Goal: Task Accomplishment & Management: Use online tool/utility

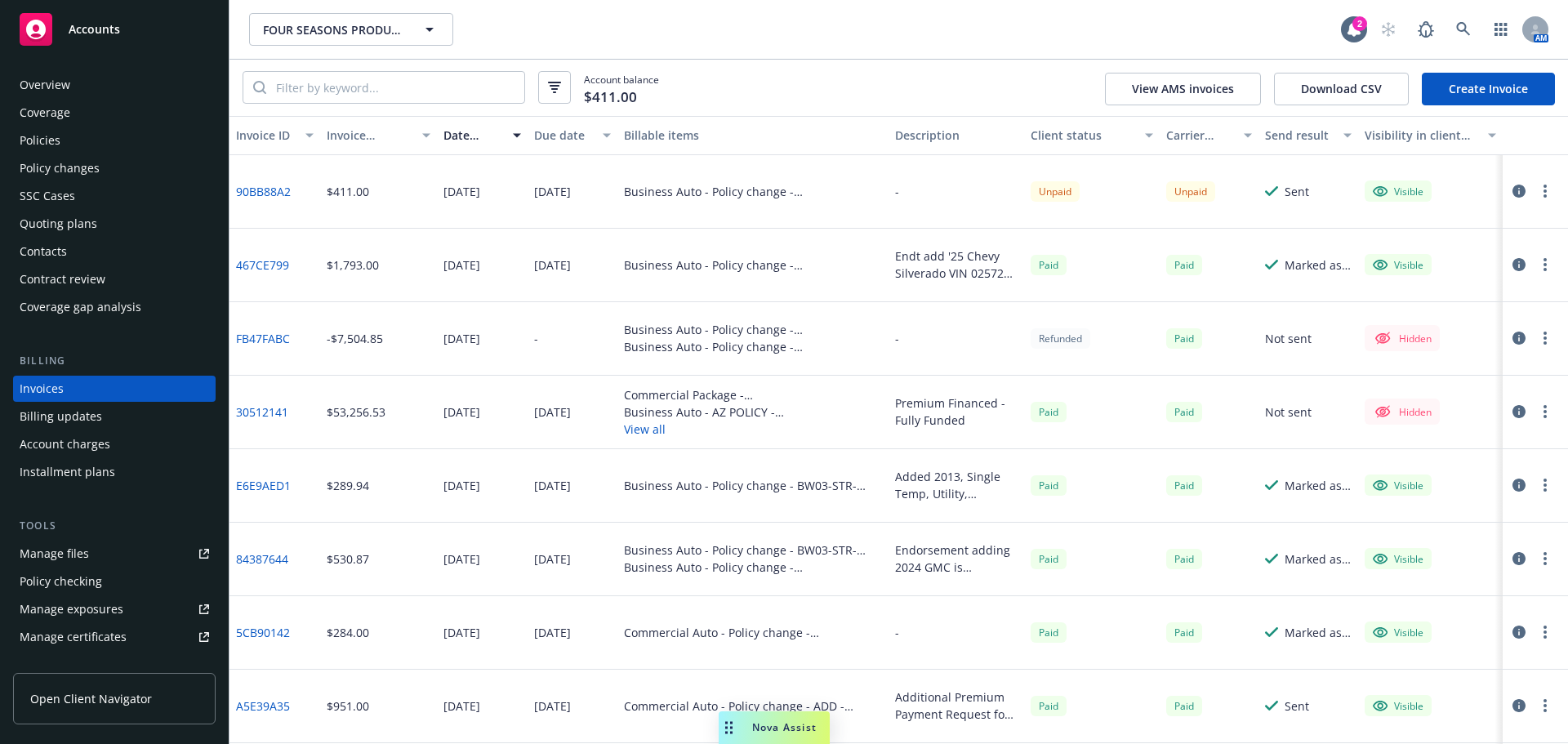
scroll to position [35, 0]
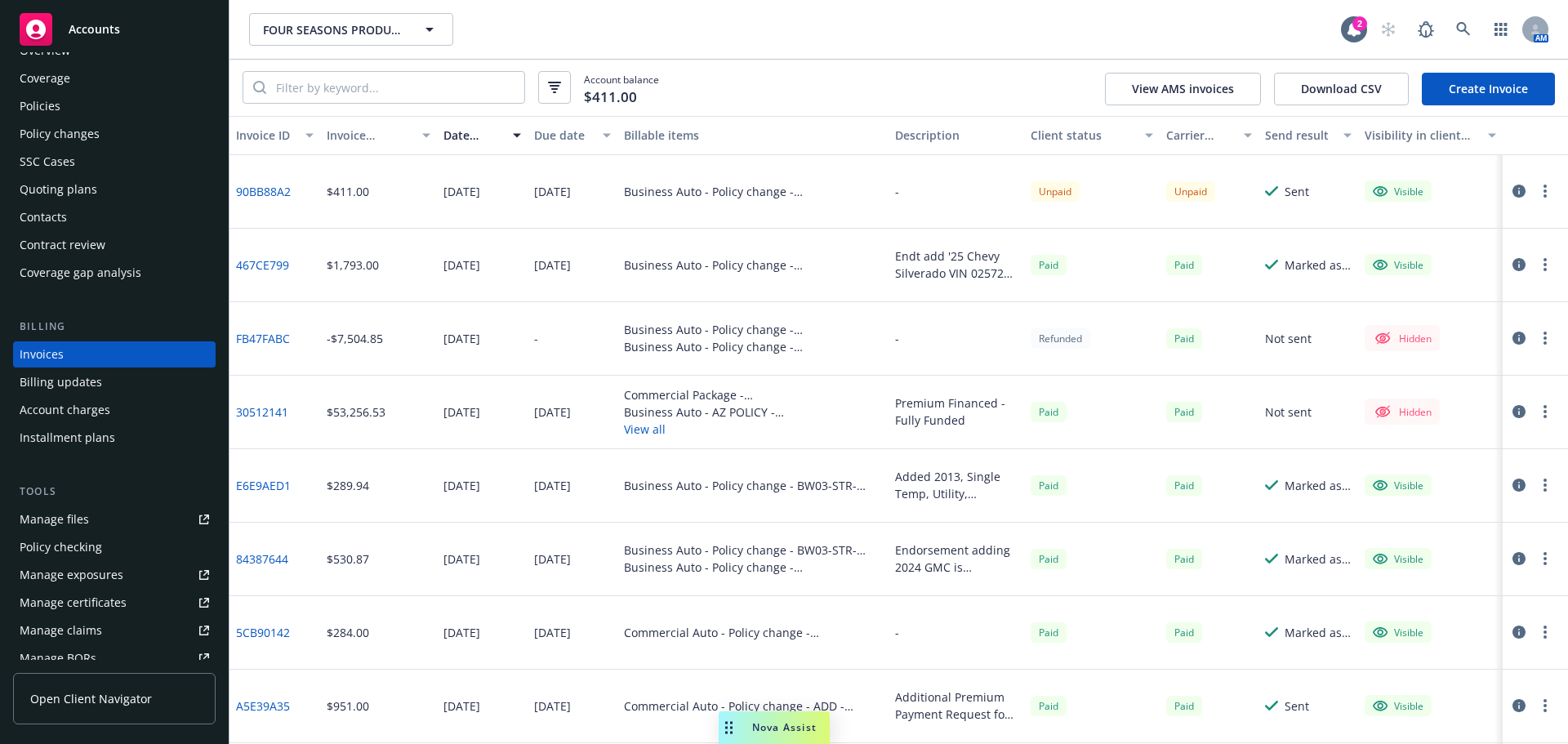
click at [48, 171] on div "SSC Cases" at bounding box center [47, 162] width 55 height 26
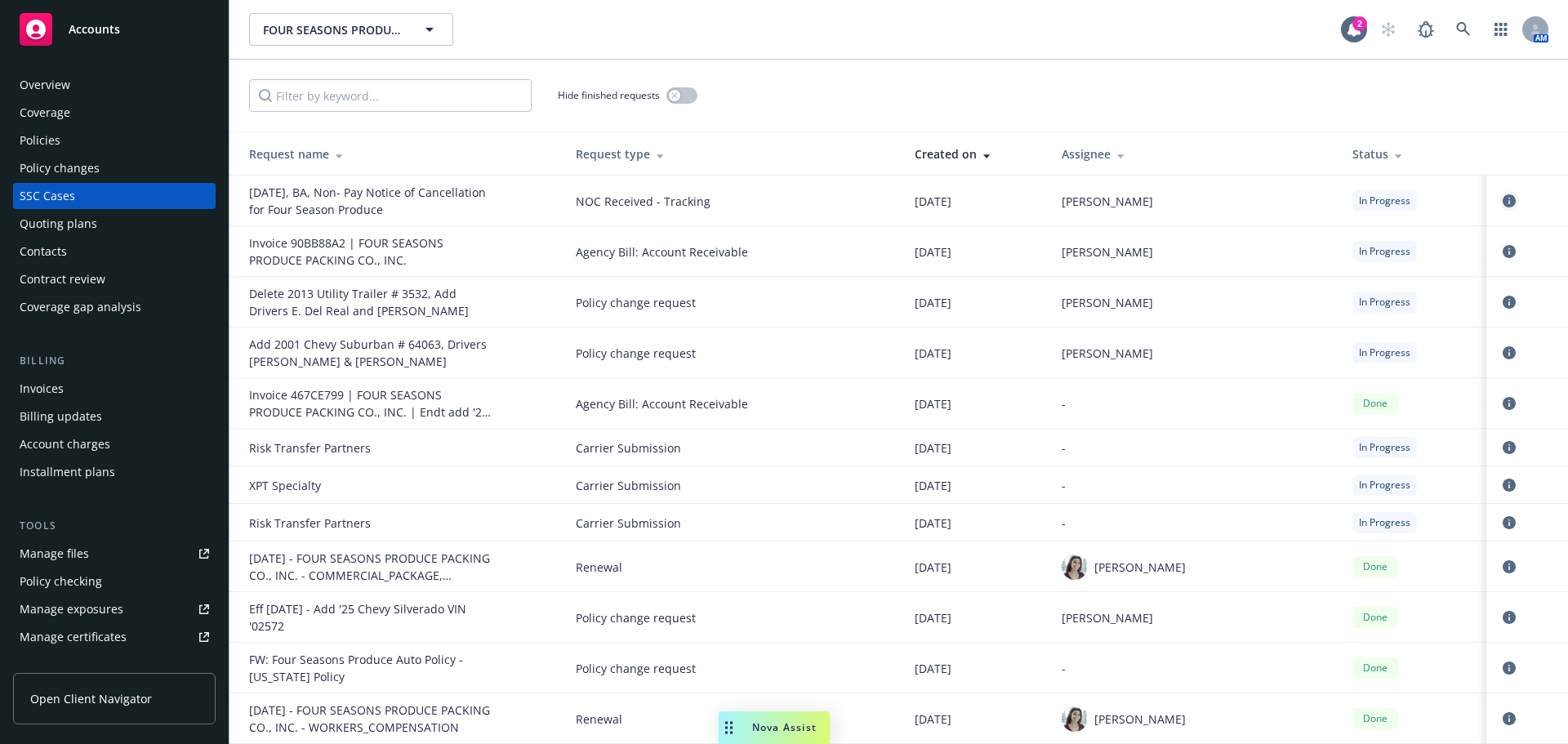
click at [1503, 203] on icon "circleInformation" at bounding box center [1509, 200] width 13 height 13
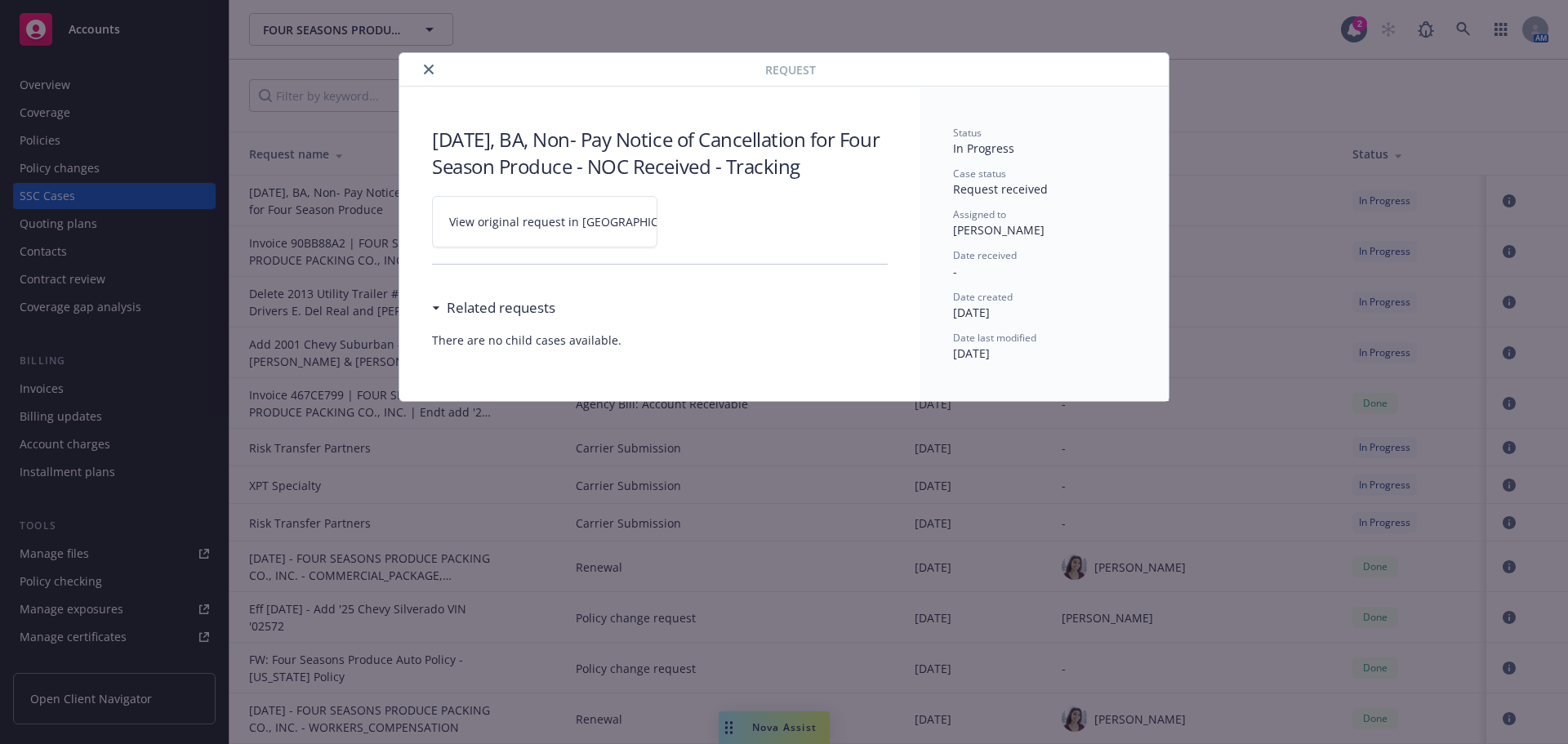
click at [627, 243] on link "View original request in SSC" at bounding box center [545, 222] width 225 height 51
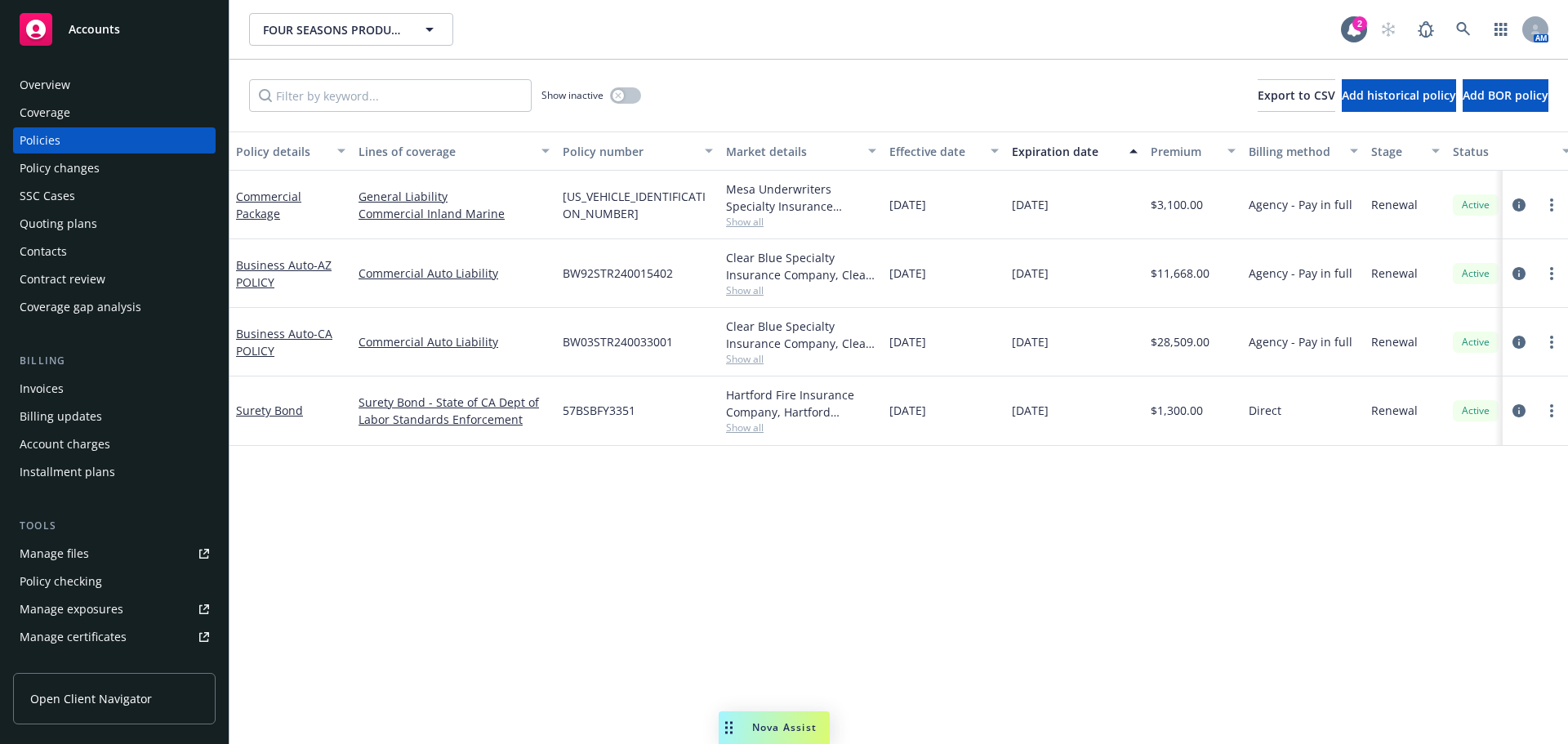
click at [79, 566] on div "Manage files" at bounding box center [54, 554] width 69 height 26
click at [51, 402] on div "Invoices" at bounding box center [41, 389] width 44 height 26
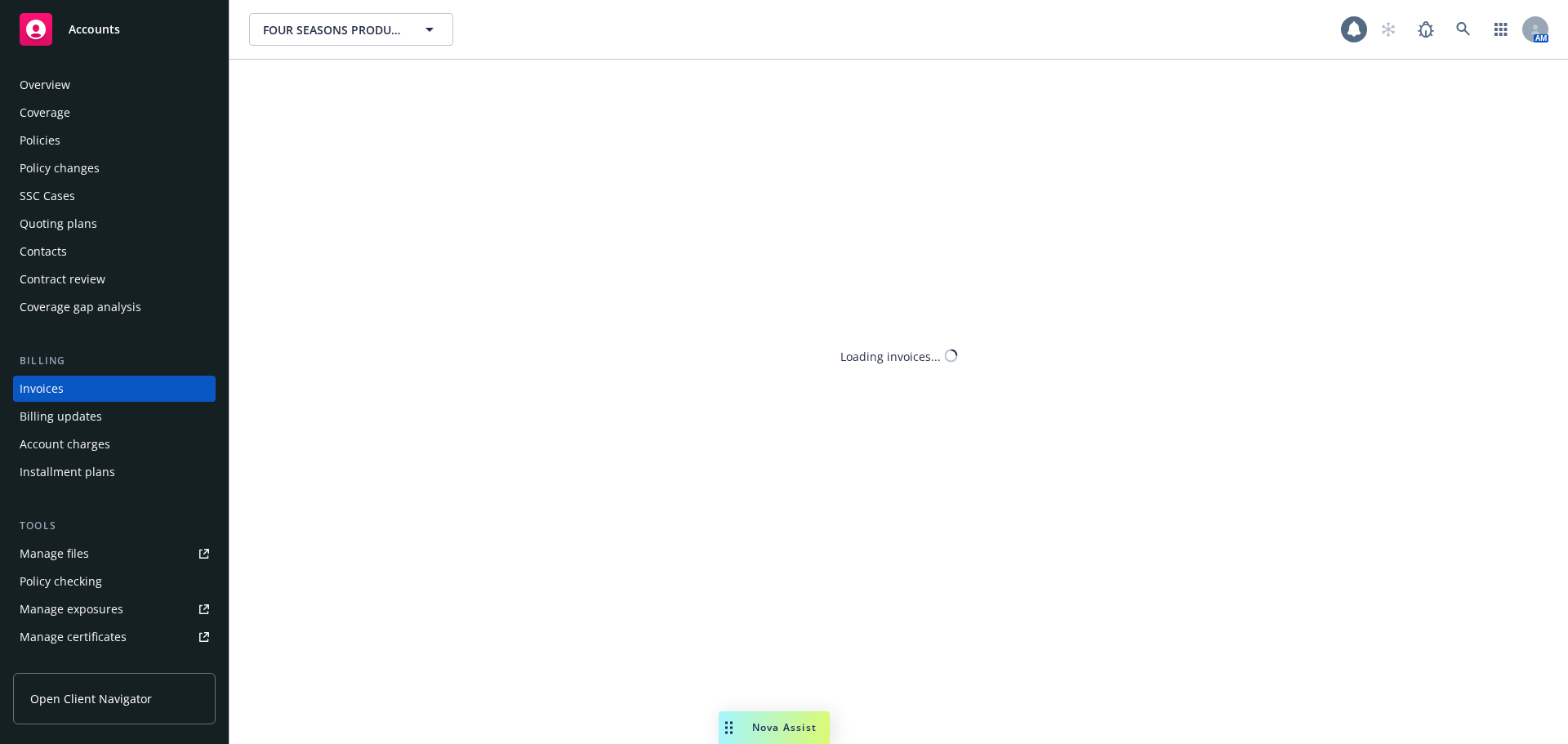
scroll to position [35, 0]
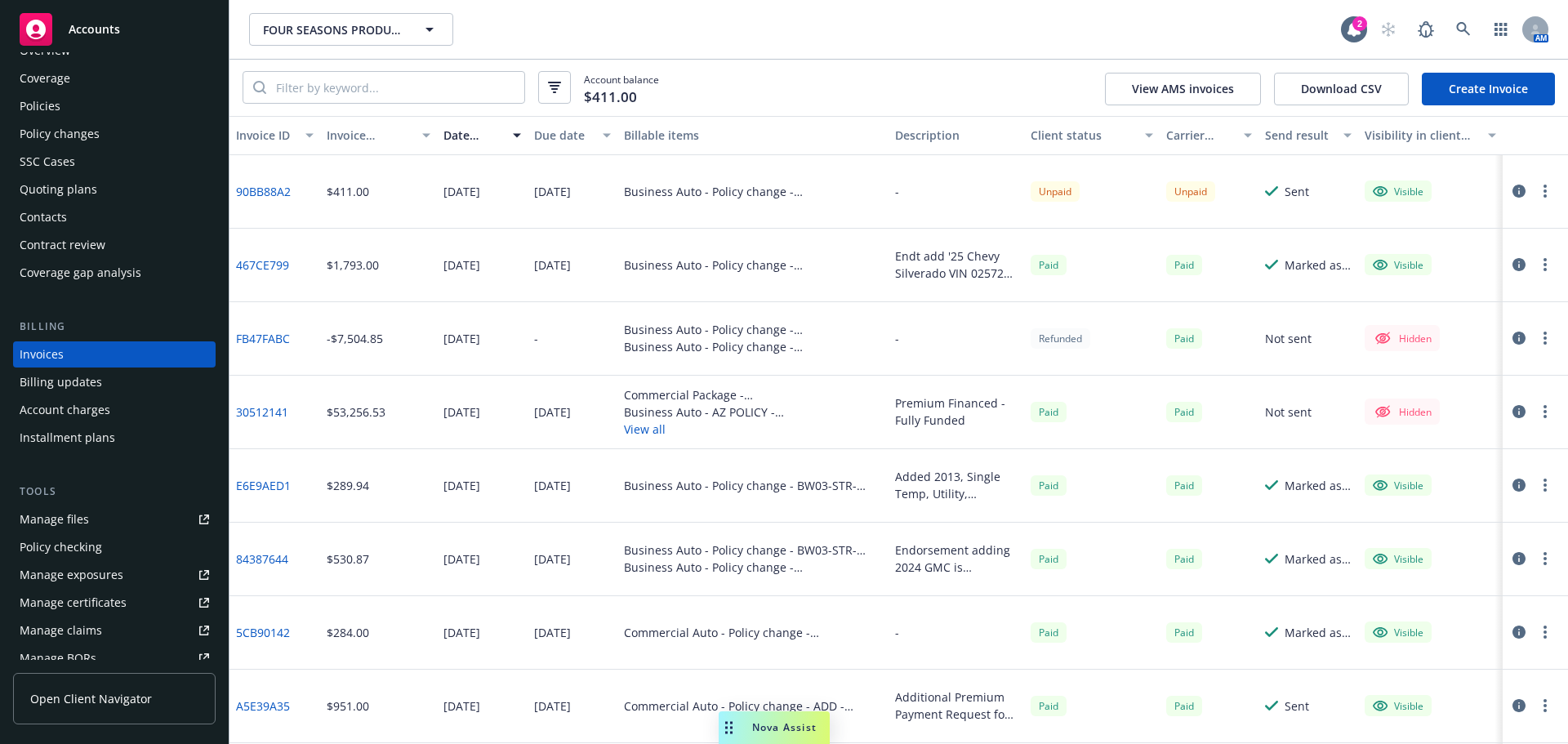
click at [1513, 271] on icon "button" at bounding box center [1519, 264] width 13 height 13
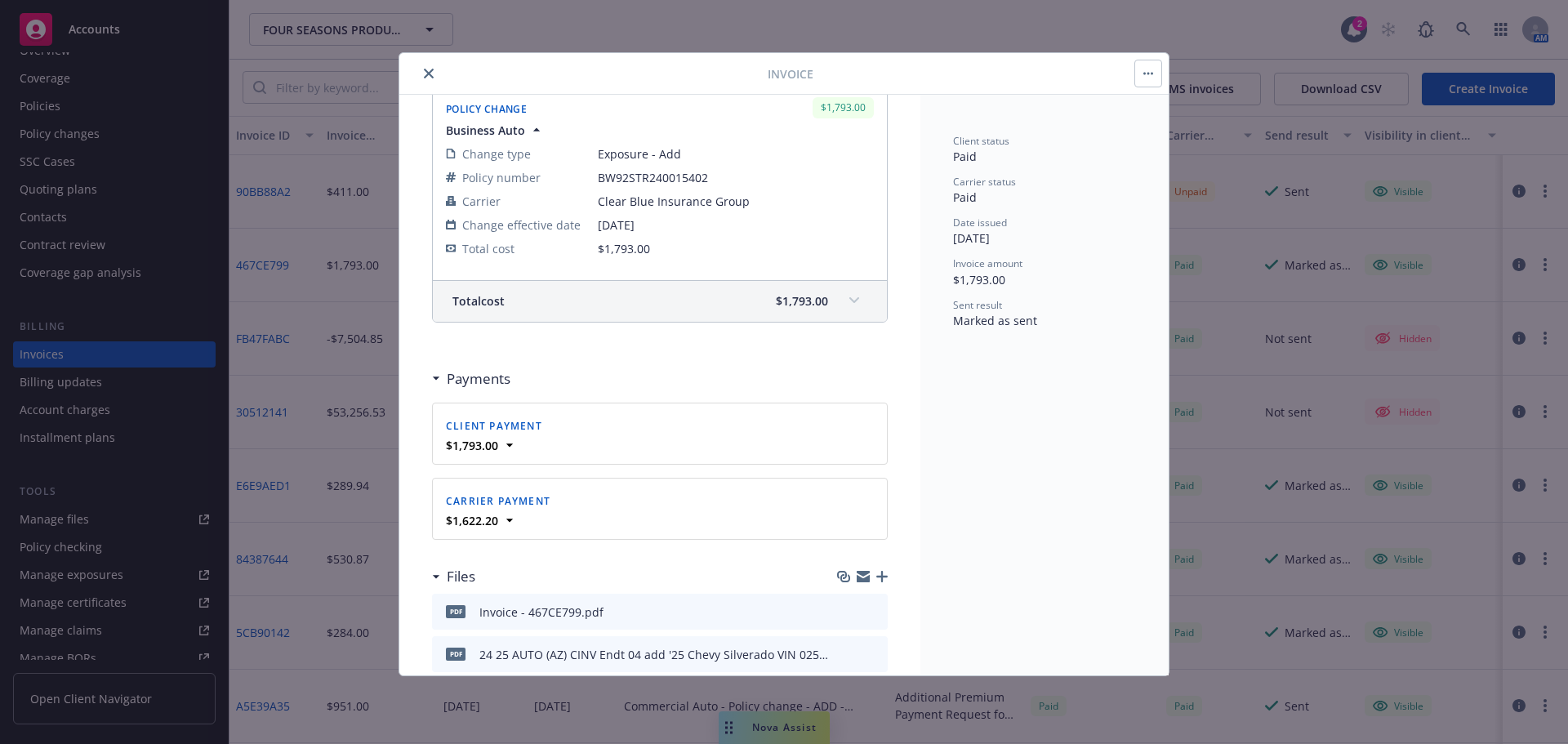
scroll to position [394, 0]
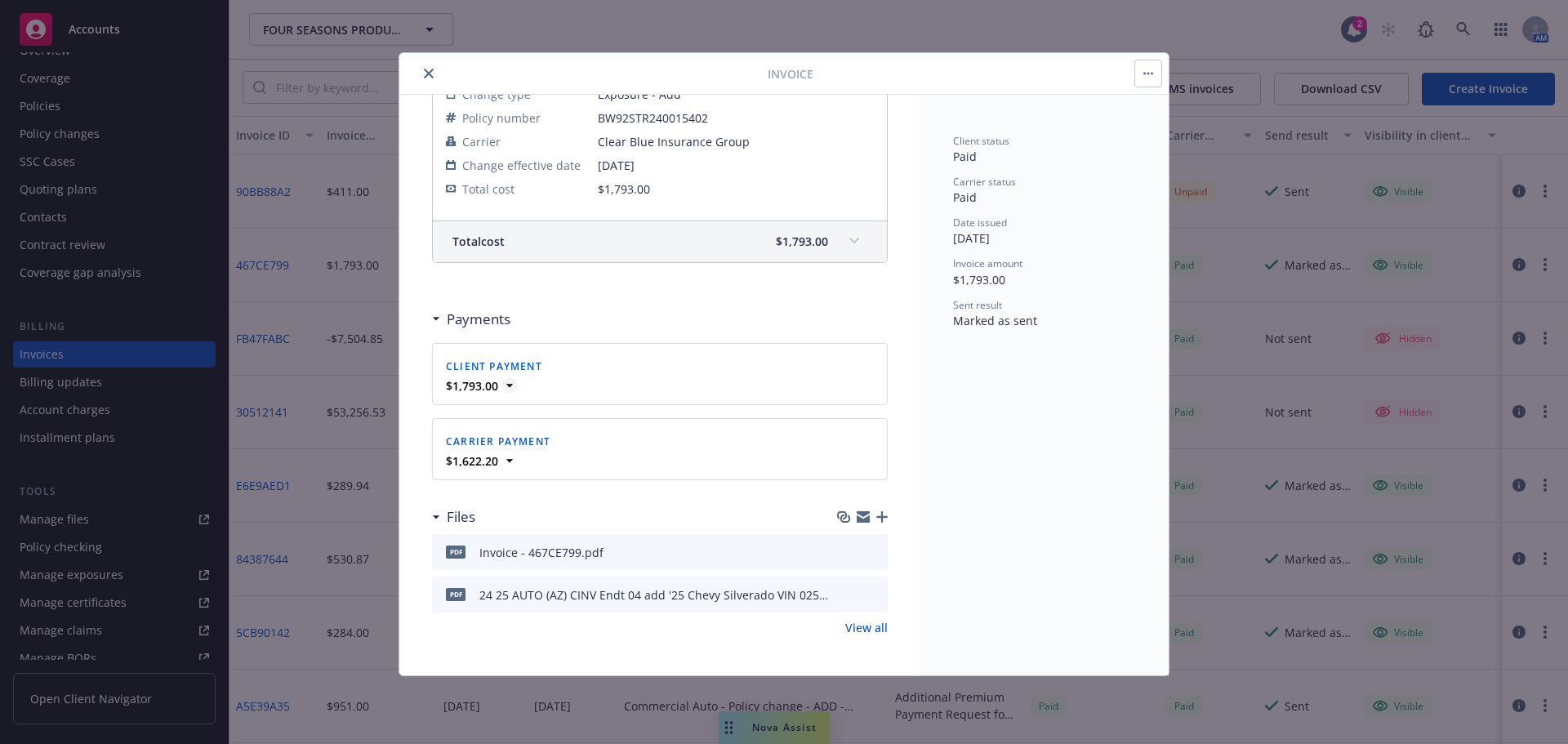
click at [518, 377] on icon at bounding box center [509, 385] width 17 height 17
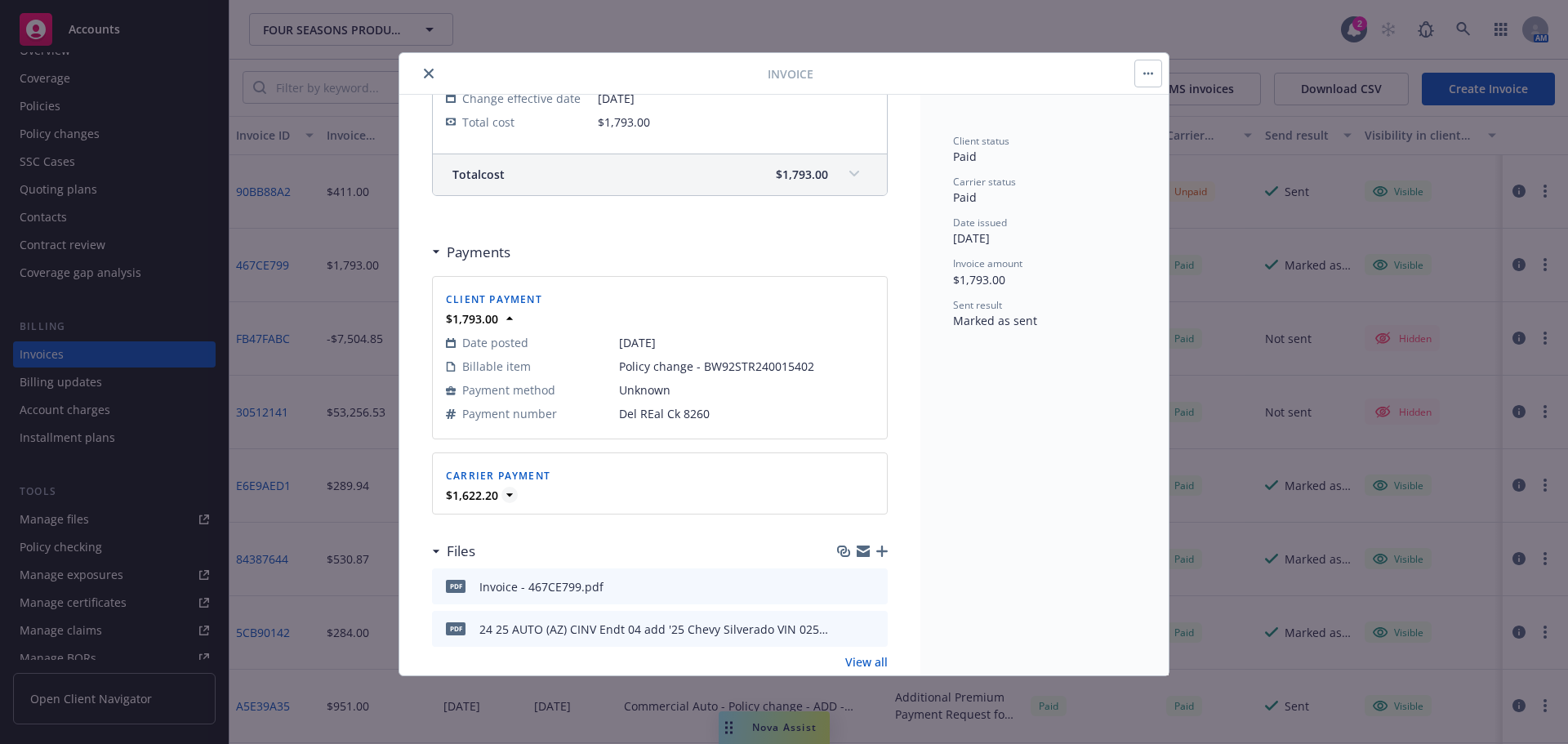
click at [512, 503] on icon at bounding box center [509, 494] width 17 height 17
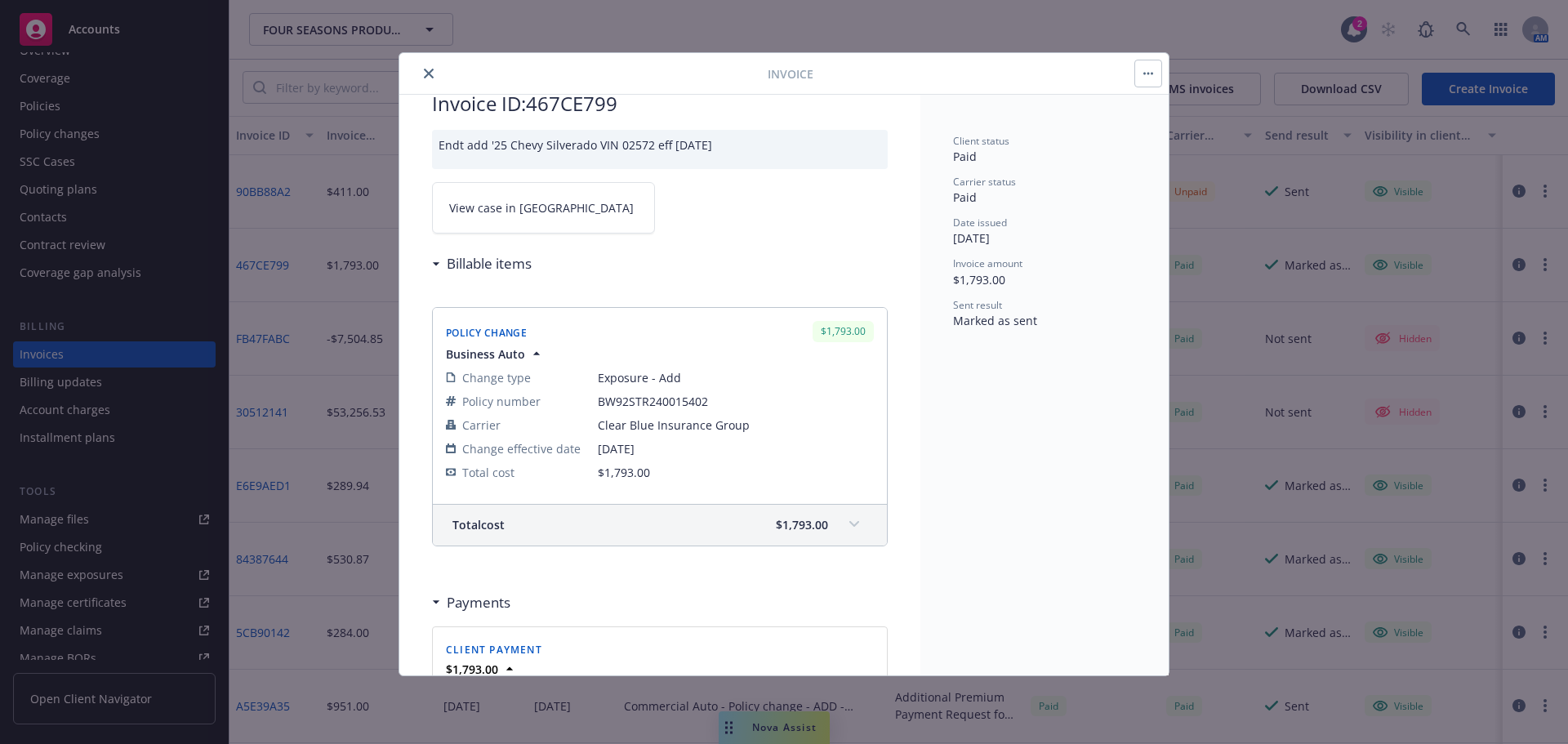
scroll to position [0, 0]
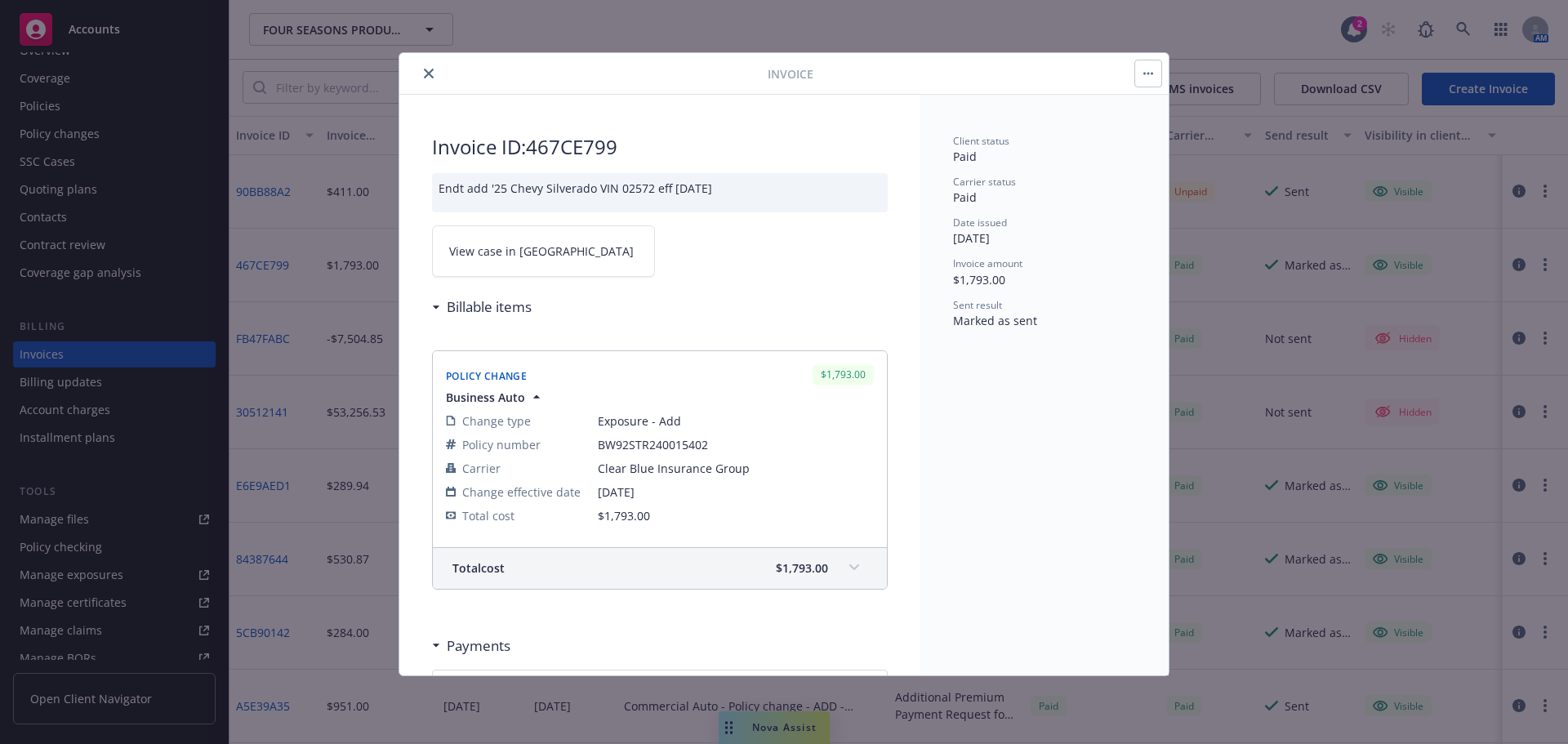
drag, startPoint x: 438, startPoint y: 80, endPoint x: 453, endPoint y: 81, distance: 15.0
click at [448, 80] on div at bounding box center [586, 74] width 362 height 20
click at [432, 78] on icon "close" at bounding box center [429, 74] width 10 height 10
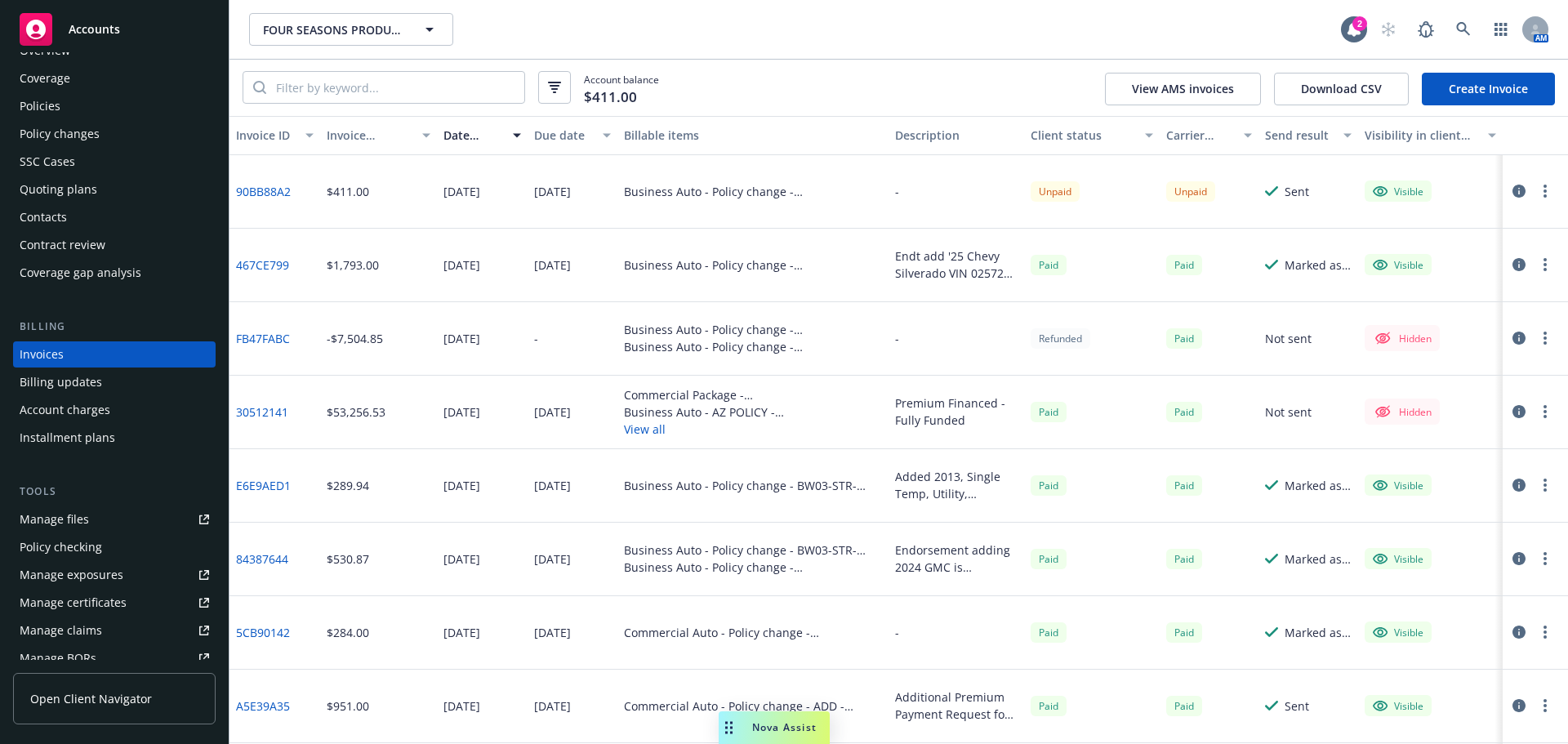
click at [463, 200] on div "10/03/2025" at bounding box center [461, 190] width 37 height 17
click at [510, 144] on div "Date issued" at bounding box center [482, 134] width 78 height 17
click at [557, 200] on div "10/17/2025" at bounding box center [552, 190] width 37 height 17
click at [267, 200] on link "90BB88A2" at bounding box center [262, 190] width 54 height 17
click at [1543, 187] on circle "button" at bounding box center [1544, 186] width 3 height 3
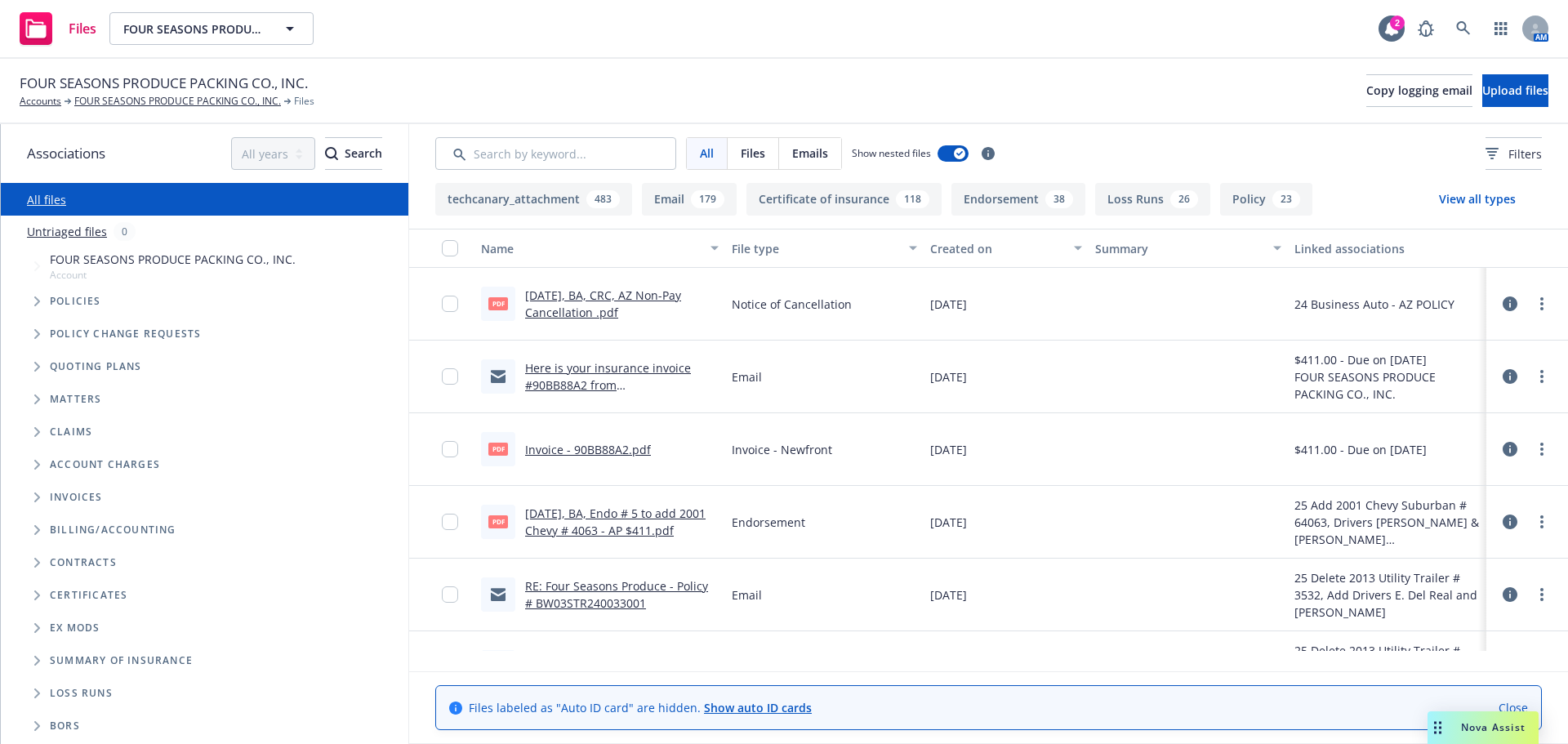
click at [575, 538] on link "08.20.2025, BA, Endo # 5 to add 2001 Chevy # 4063 - AP $411.pdf" at bounding box center [615, 521] width 181 height 33
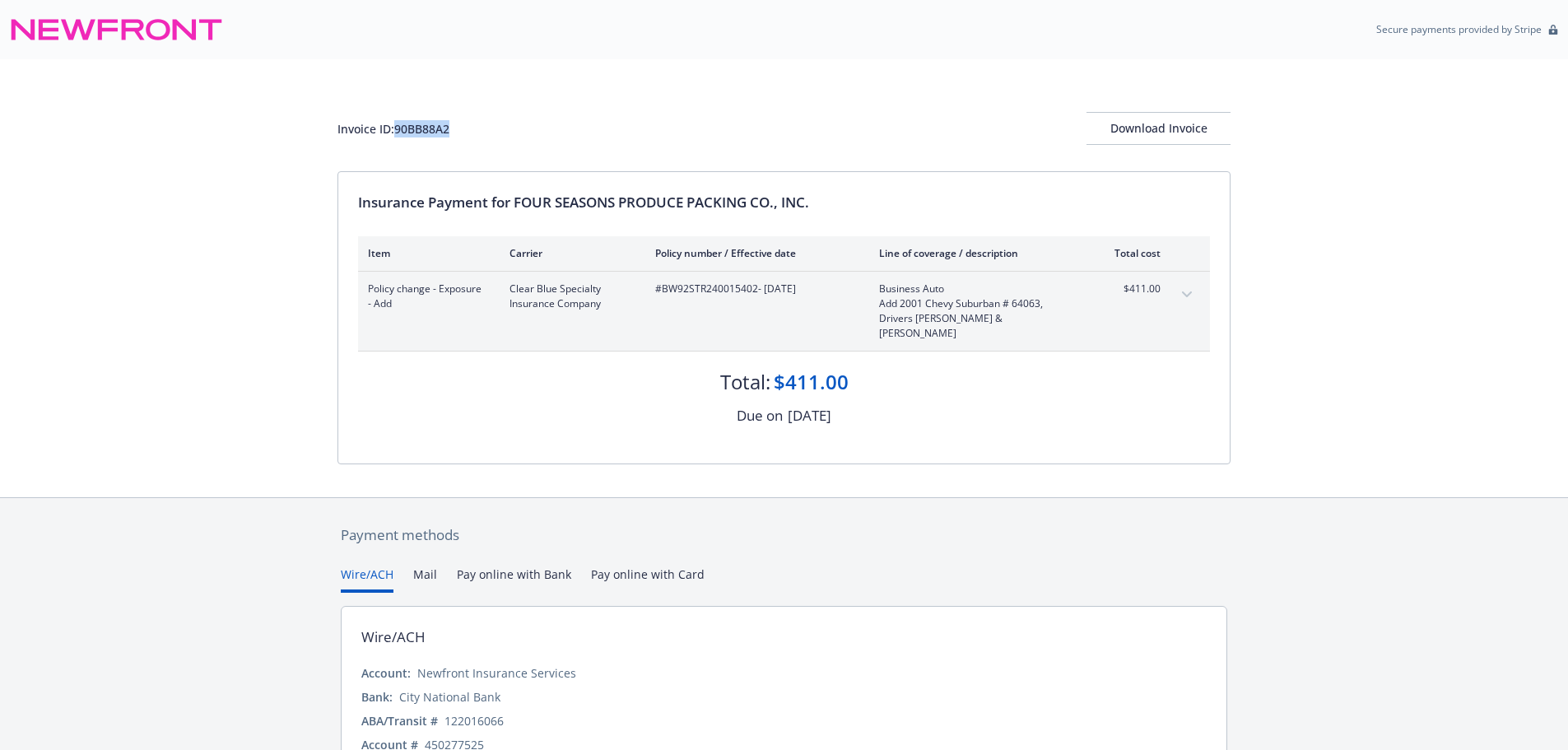
drag, startPoint x: 437, startPoint y: 134, endPoint x: 387, endPoint y: 135, distance: 50.0
click at [387, 135] on div "Invoice ID: 90BB88A2" at bounding box center [393, 128] width 112 height 17
copy div "90BB88A2"
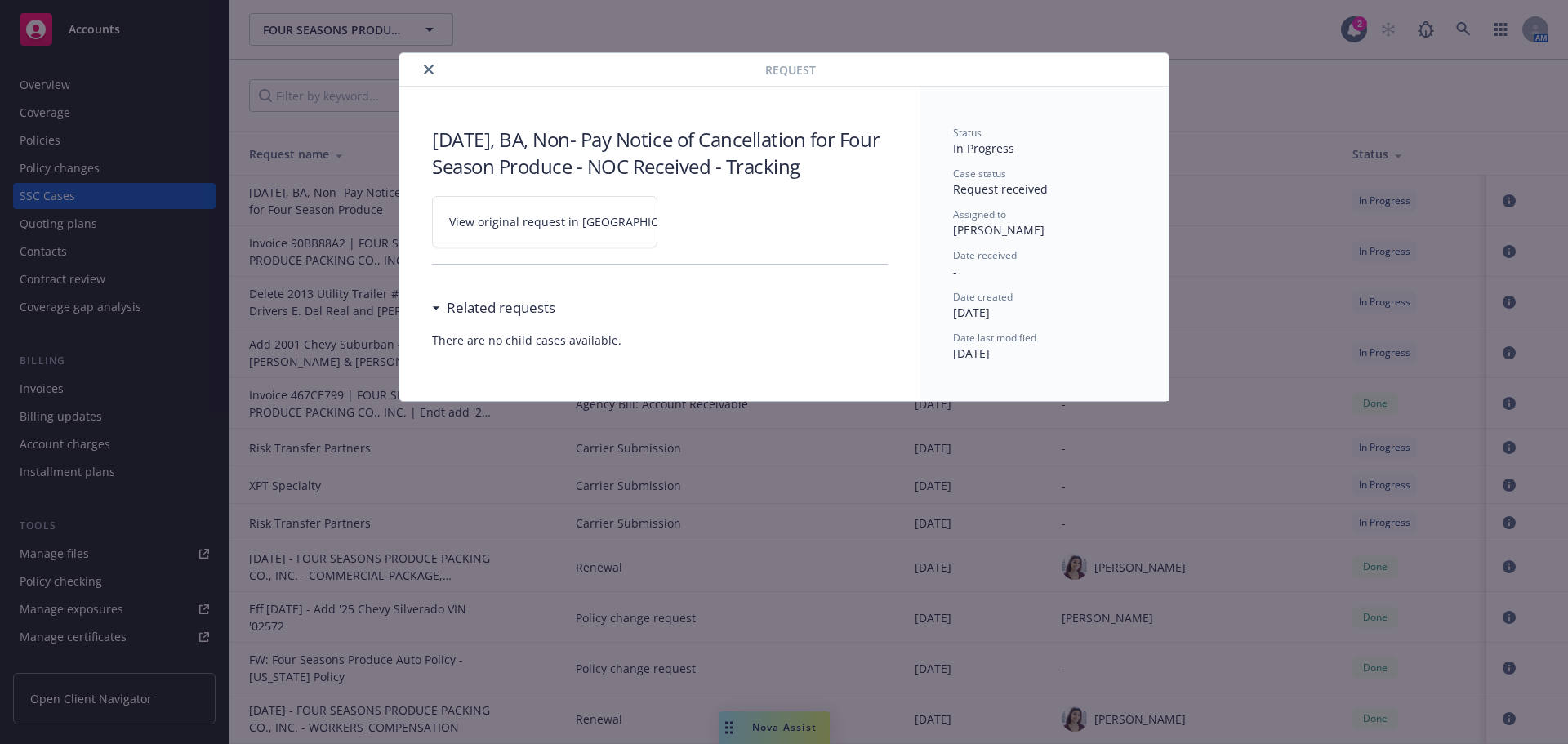
click at [427, 73] on icon "close" at bounding box center [429, 69] width 10 height 10
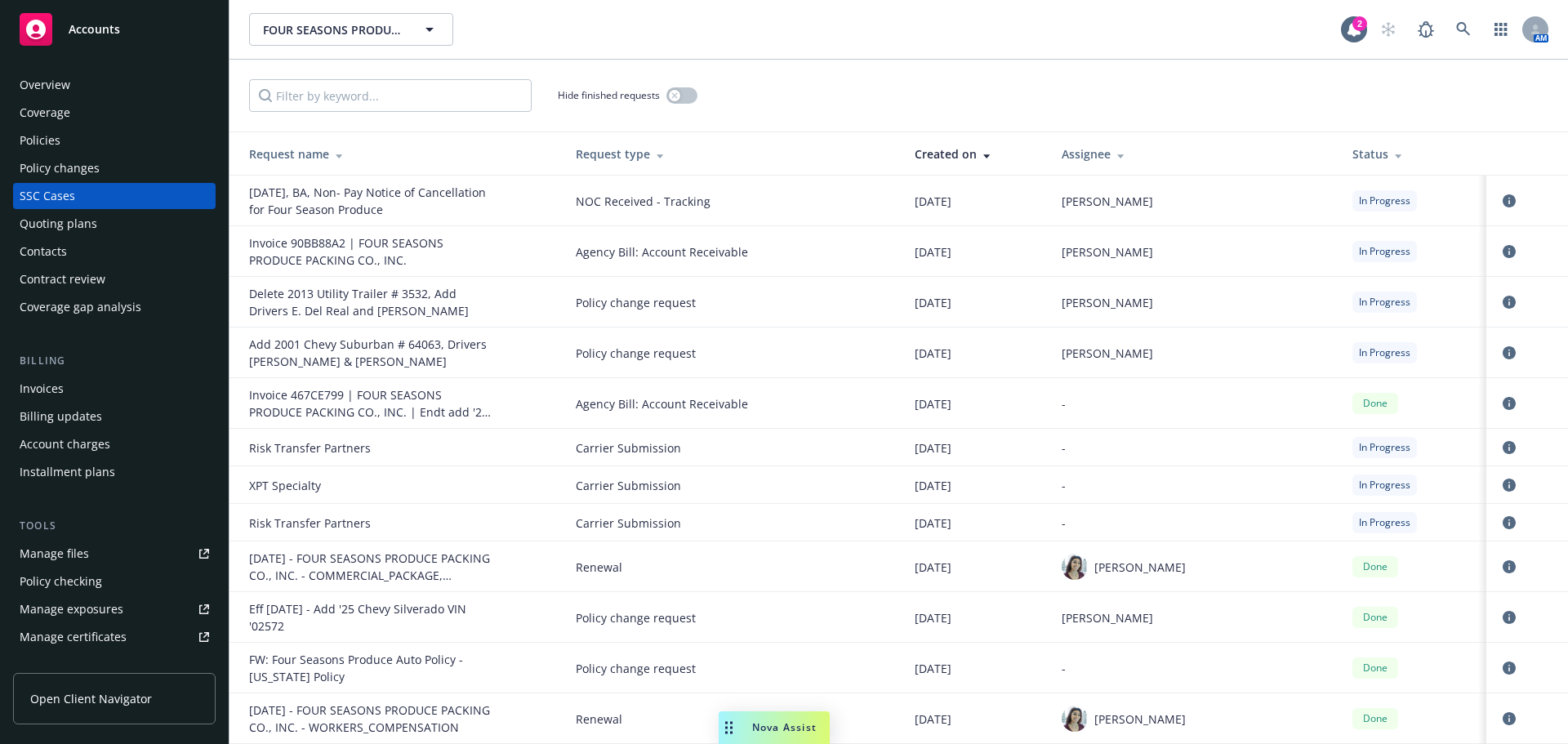
click at [75, 402] on div "Invoices" at bounding box center [114, 389] width 189 height 26
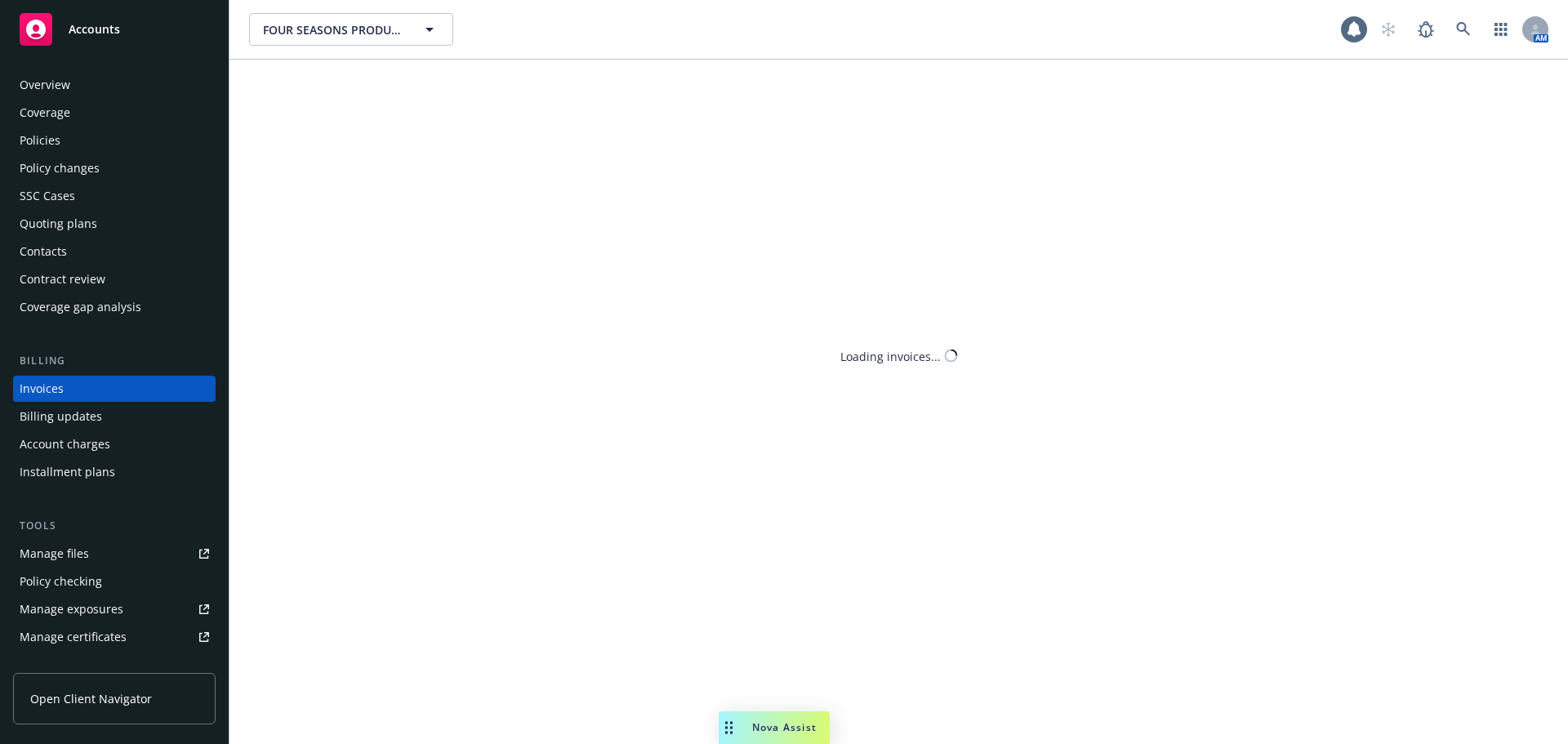
scroll to position [35, 0]
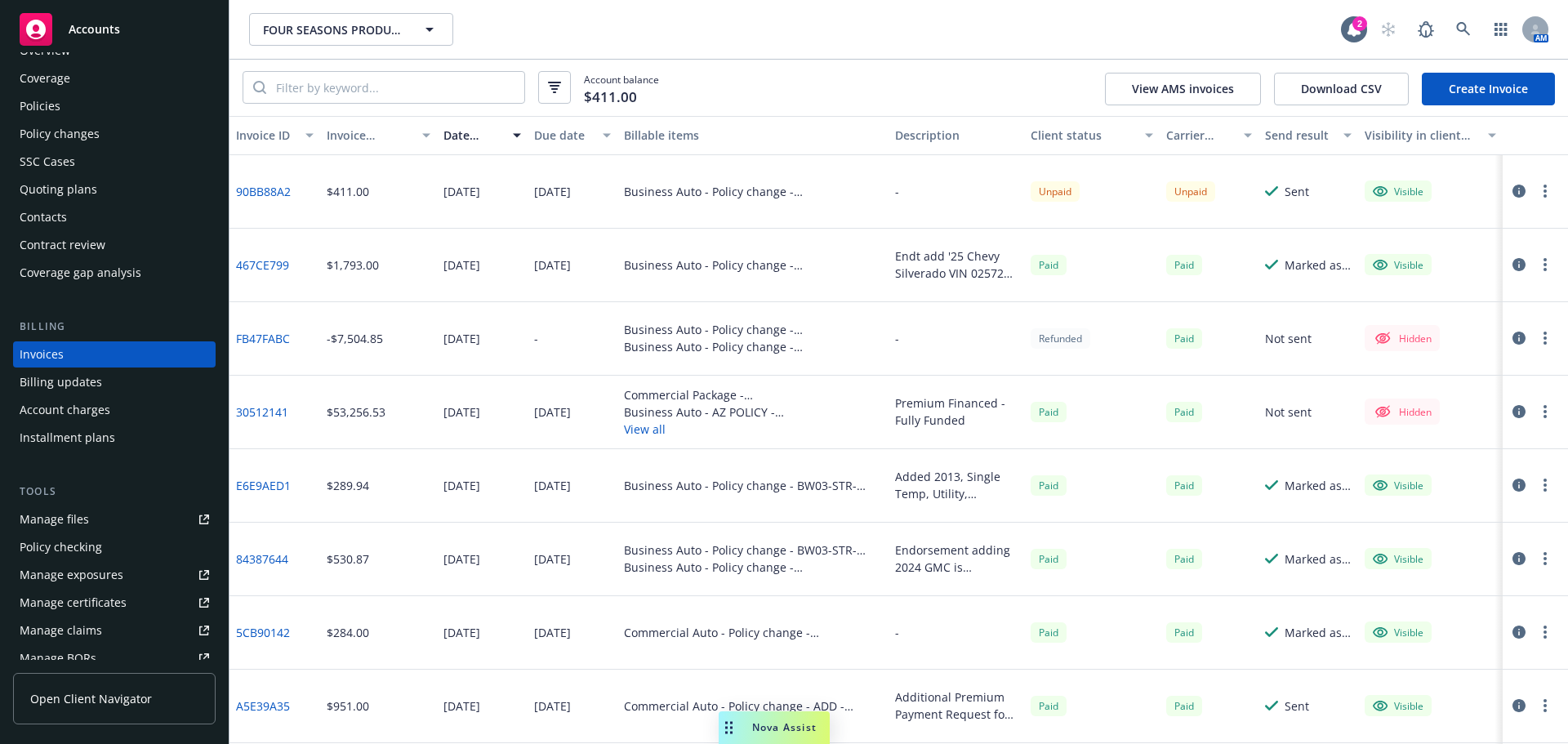
click at [110, 533] on link "Manage files" at bounding box center [113, 519] width 202 height 26
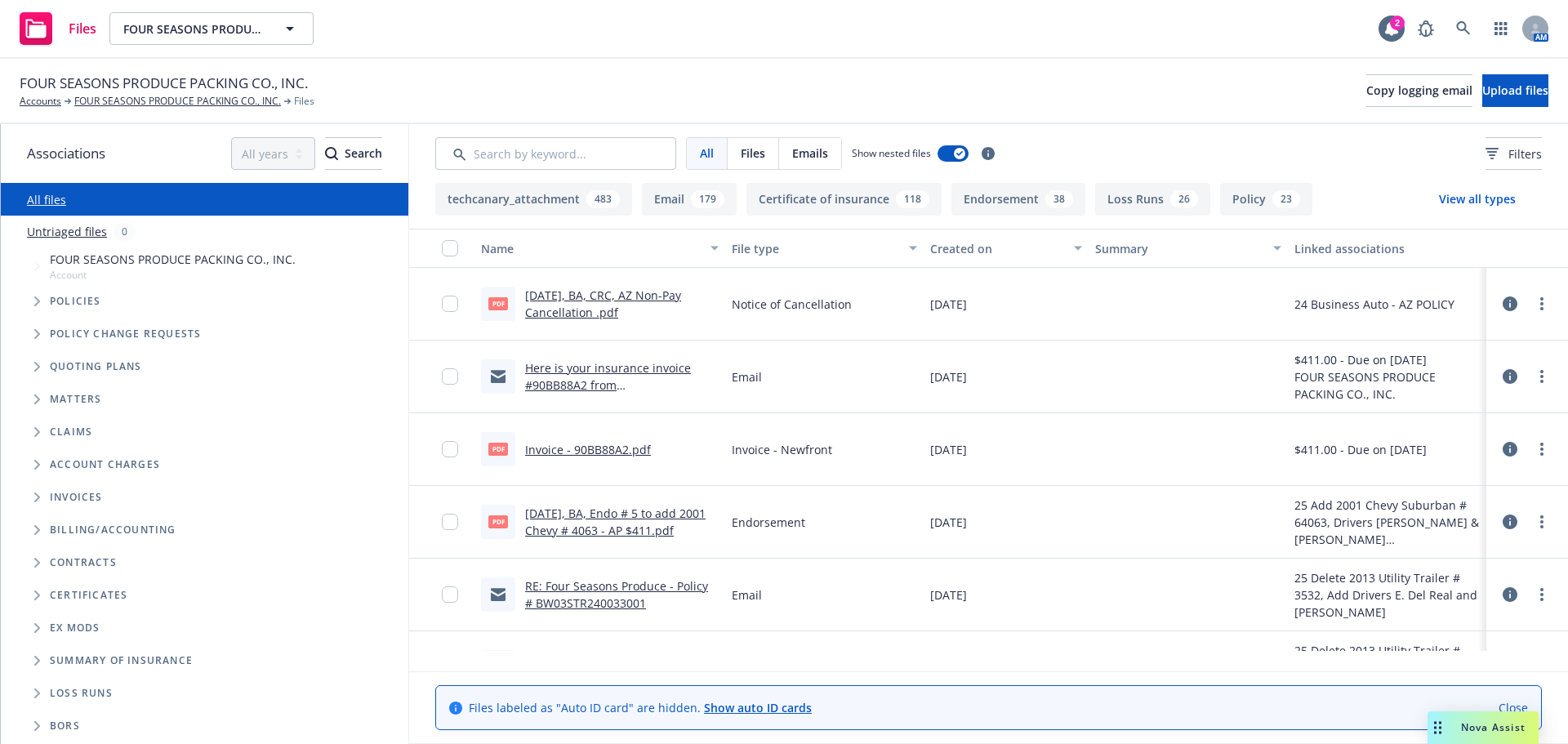
click at [24, 215] on div "All files" at bounding box center [204, 198] width 408 height 33
click at [42, 315] on span "Tree Example" at bounding box center [37, 301] width 26 height 26
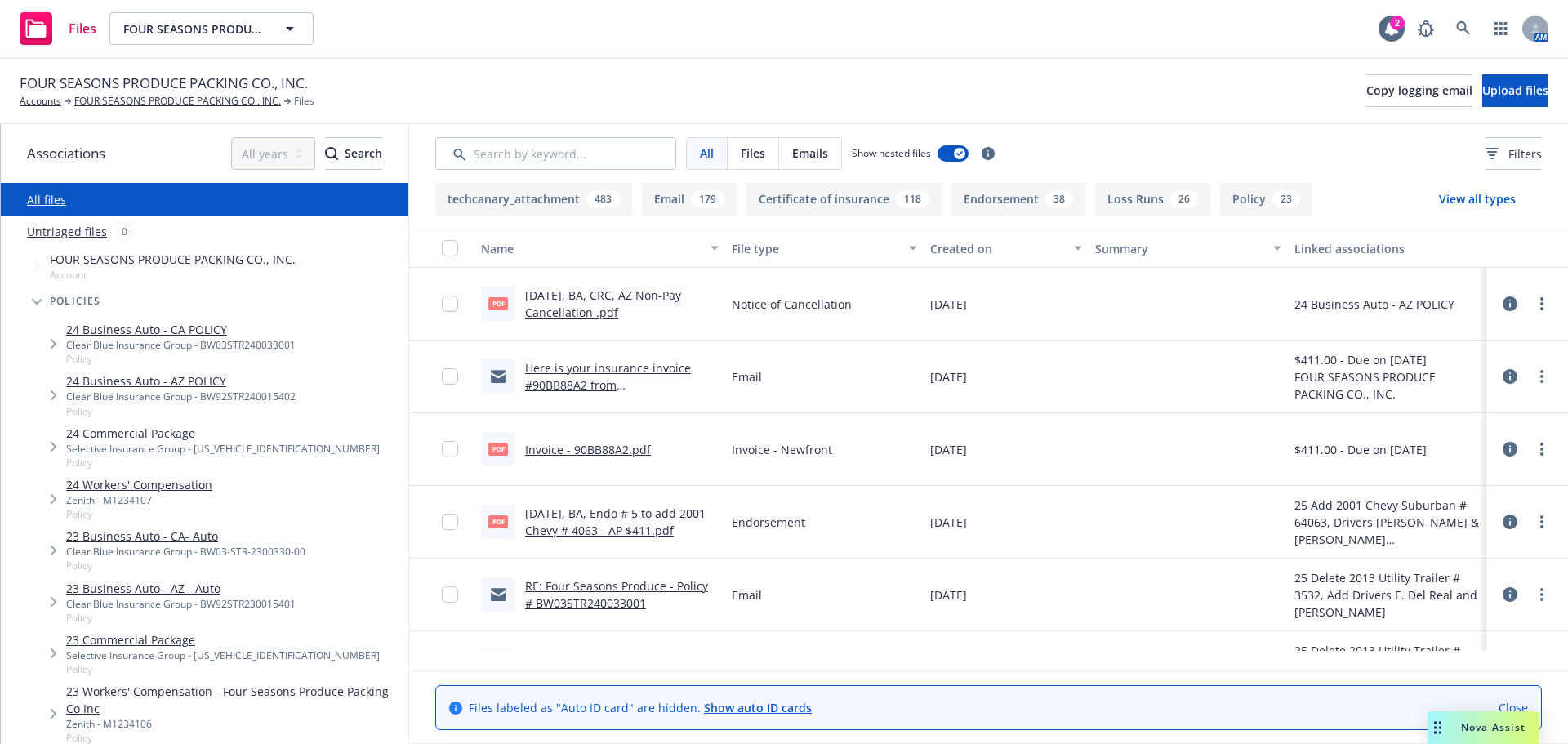
click at [54, 401] on icon "Tree Example" at bounding box center [53, 396] width 6 height 10
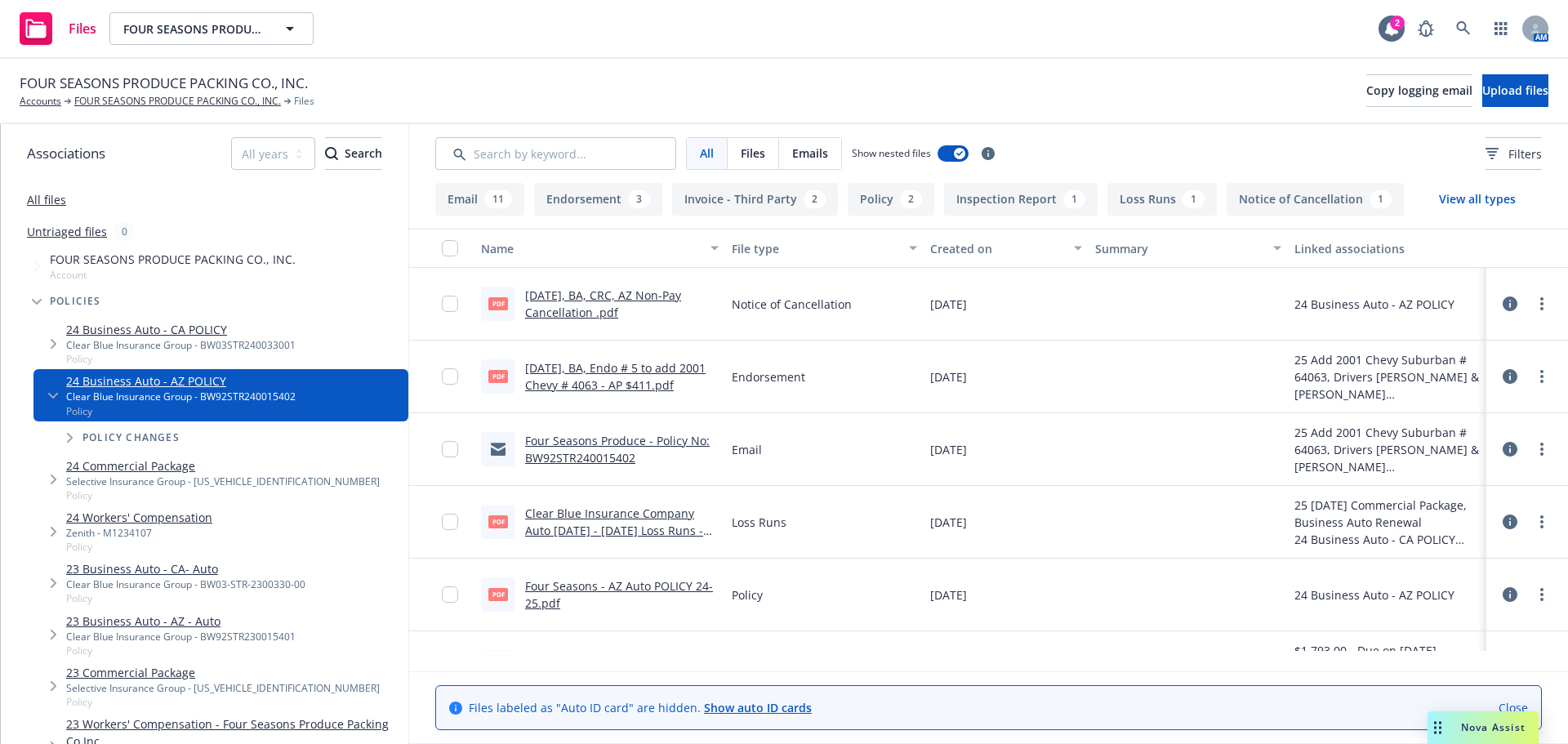
click at [1497, 71] on div "FOUR SEASONS PRODUCE PACKING CO., INC. Accounts FOUR SEASONS PRODUCE PACKING CO…" at bounding box center [784, 92] width 1568 height 65
click at [1484, 96] on span "Upload files" at bounding box center [1515, 91] width 66 height 16
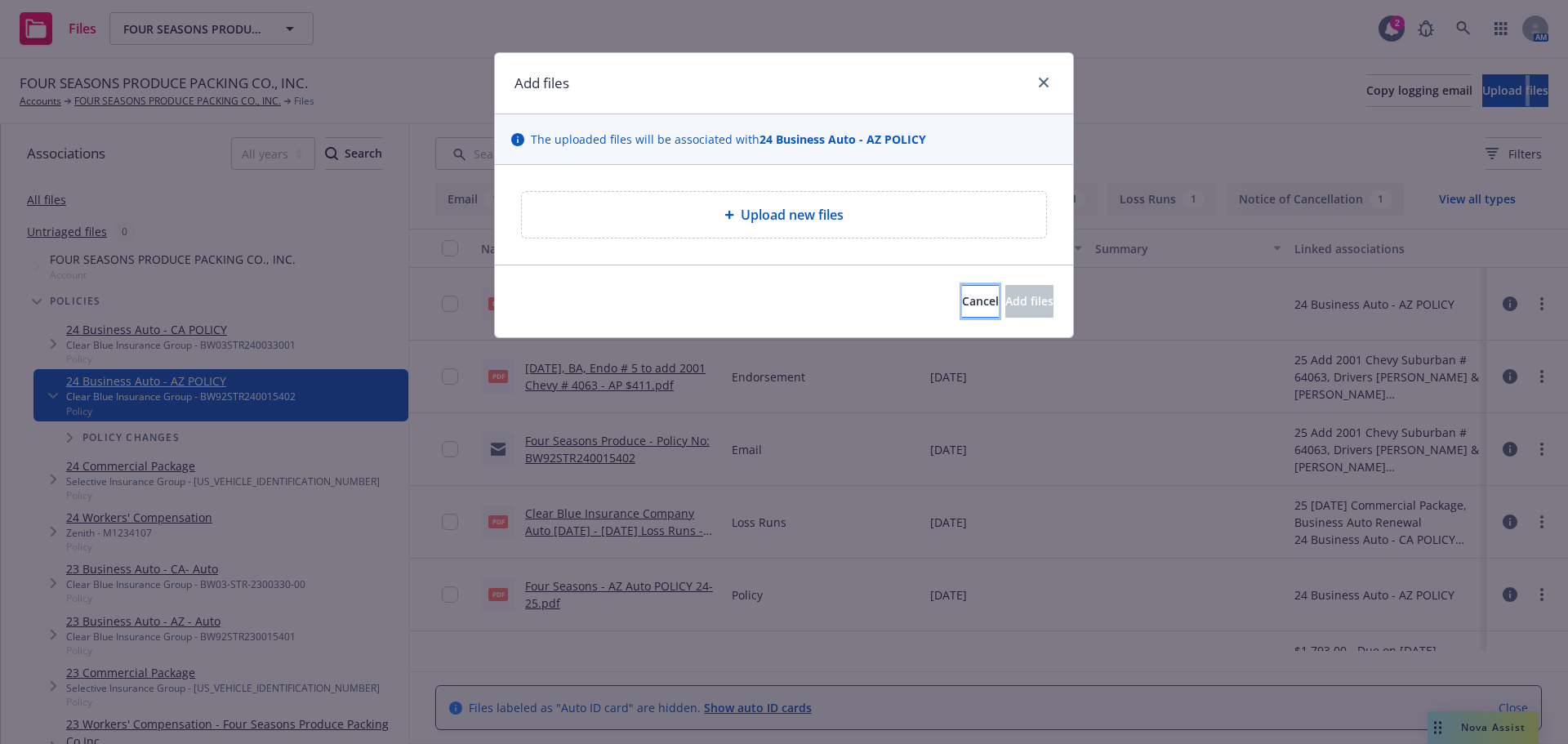
click at [962, 309] on span "Cancel" at bounding box center [980, 301] width 37 height 16
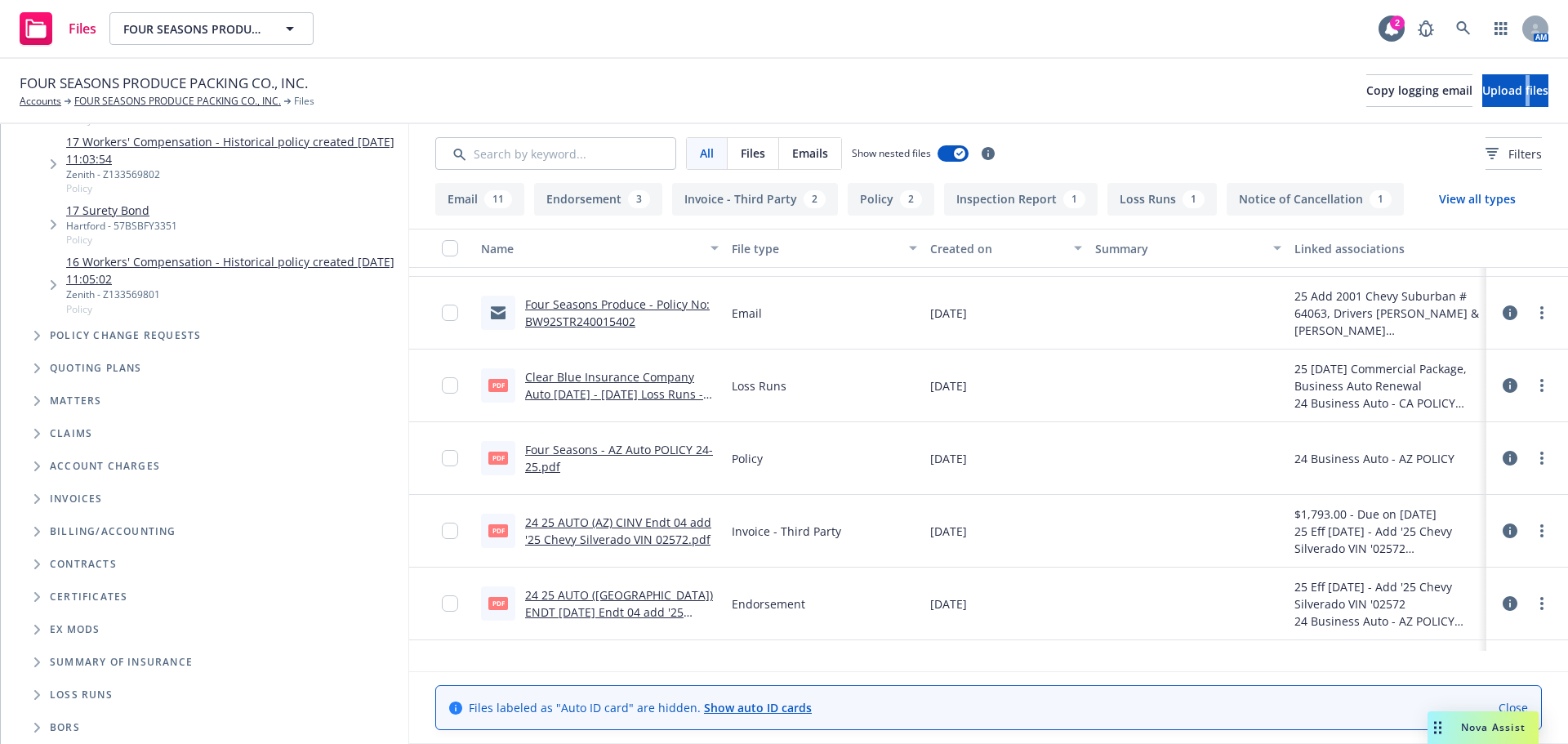
scroll to position [1548, 0]
click at [37, 496] on icon "Tree Example" at bounding box center [37, 499] width 7 height 10
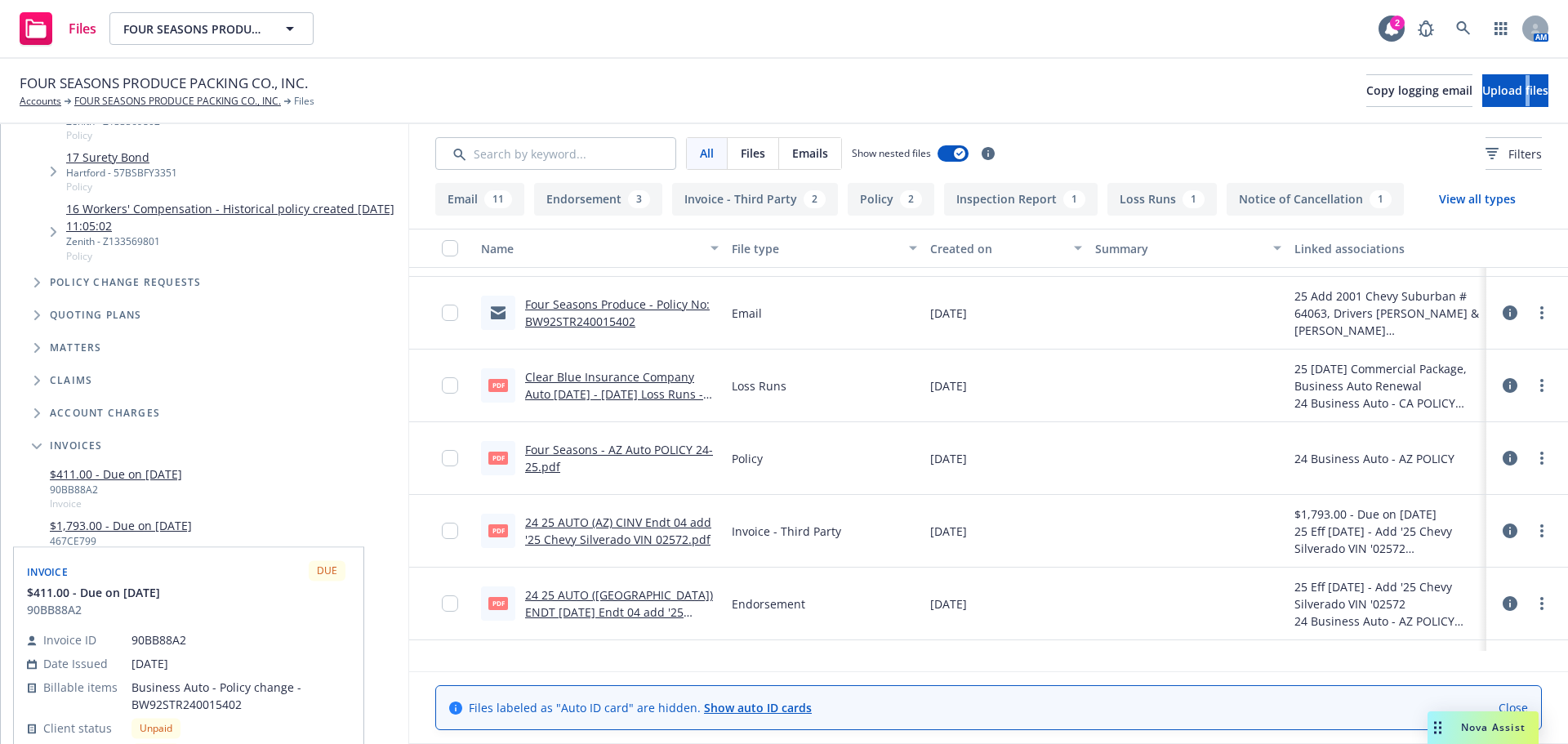
click at [164, 483] on link "$411.00 - Due on 10/17/2025" at bounding box center [115, 474] width 132 height 17
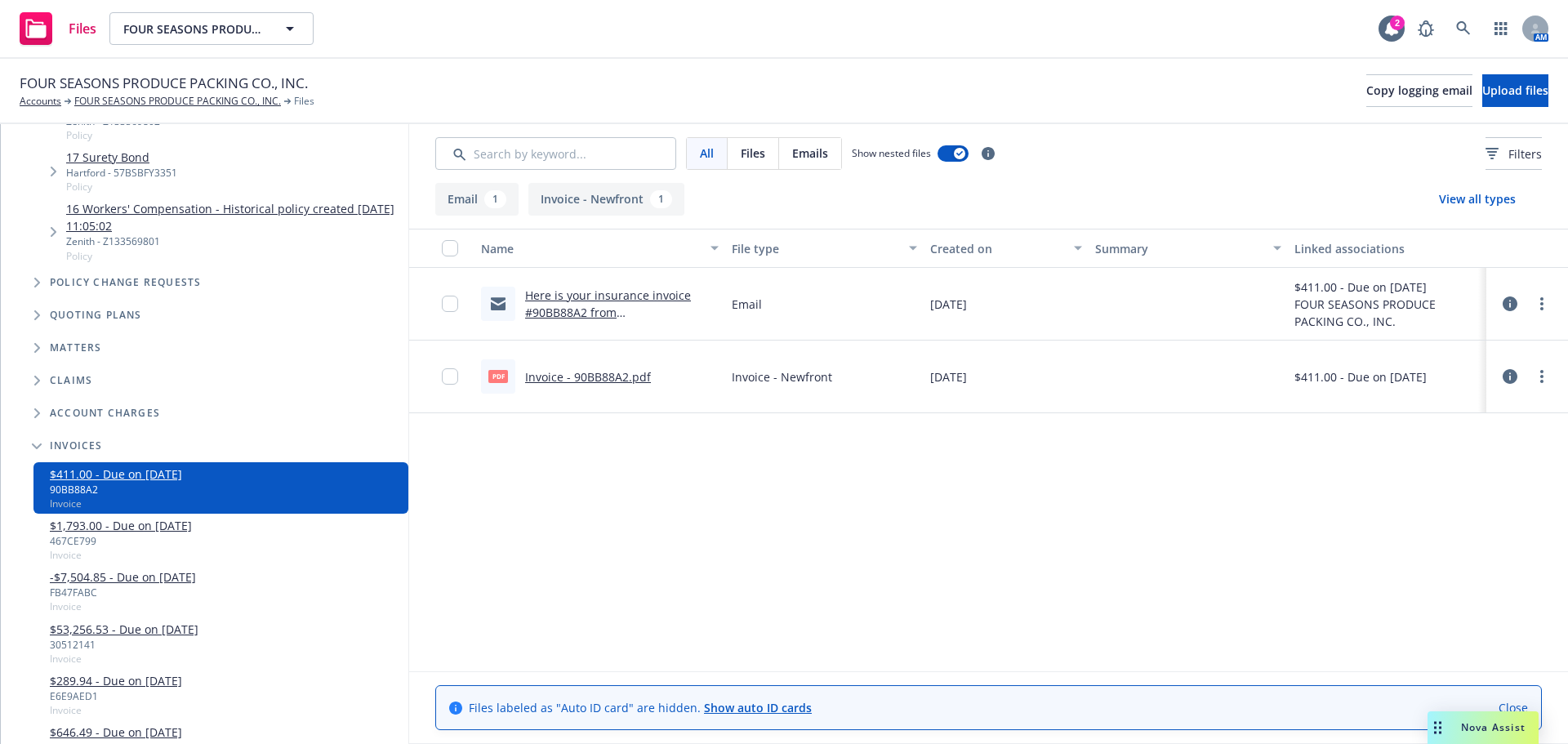
click at [603, 316] on link "Here is your insurance invoice #90BB88A2 from Newfront" at bounding box center [608, 312] width 166 height 49
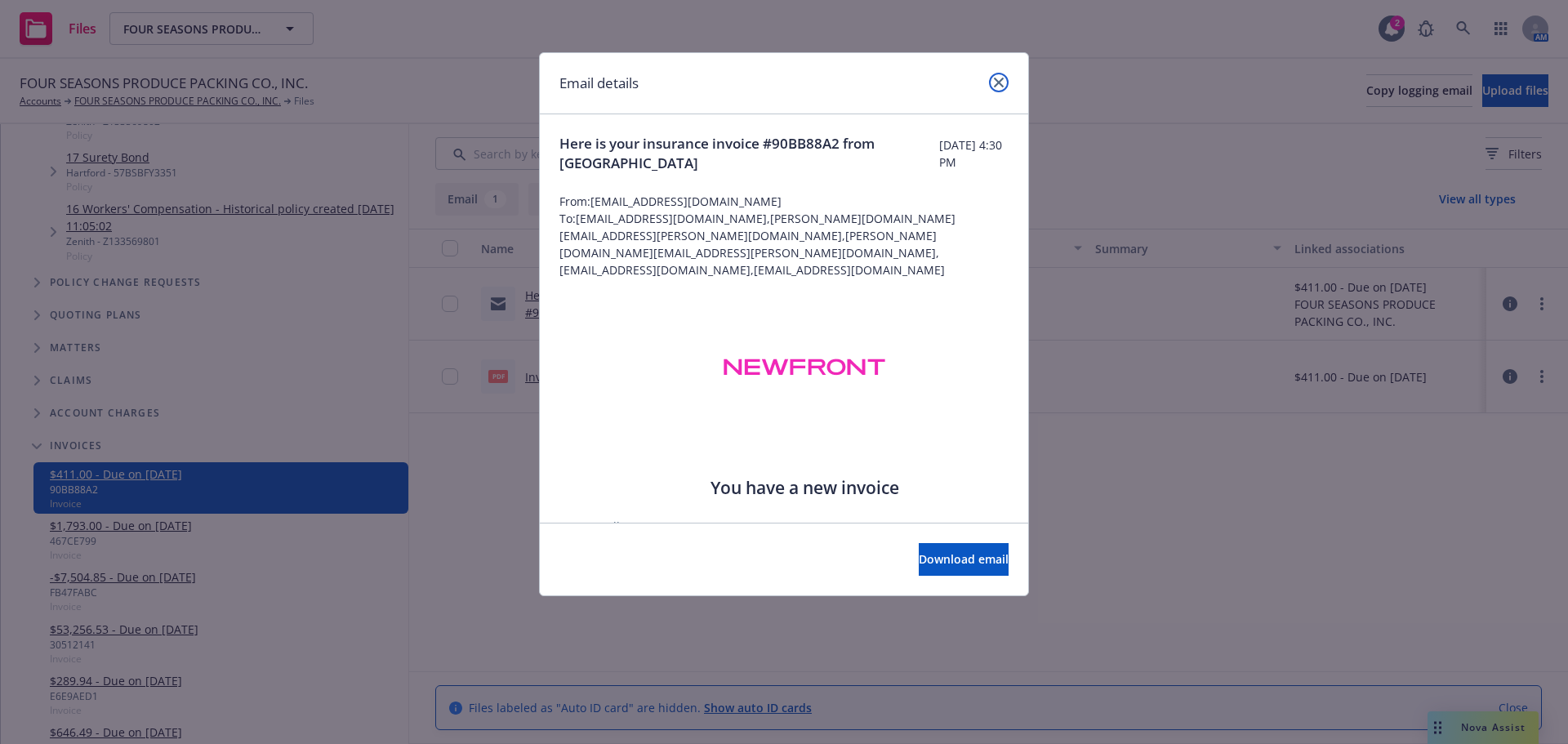
click at [1000, 84] on icon "close" at bounding box center [999, 83] width 10 height 10
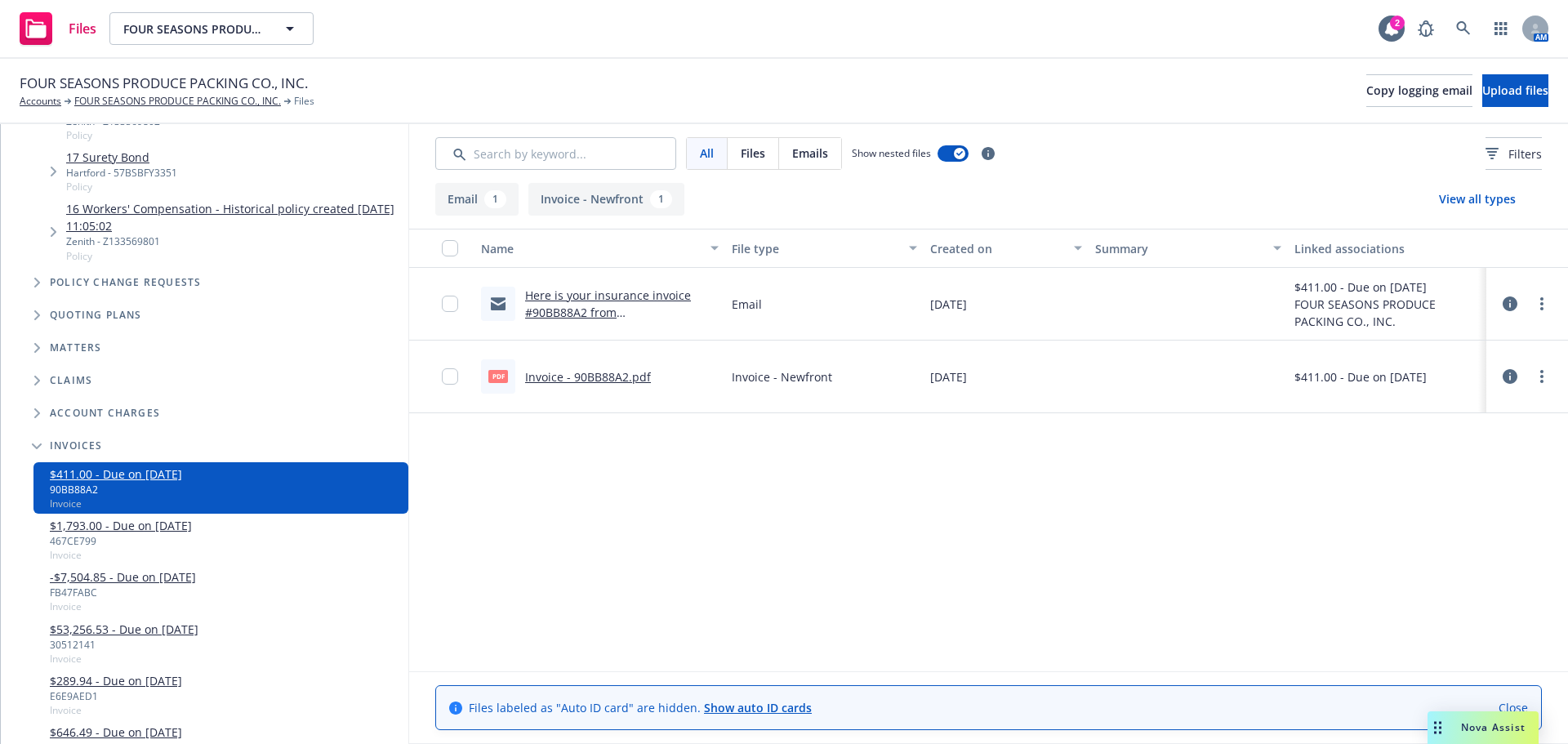
click at [38, 287] on icon "Tree Example" at bounding box center [37, 282] width 6 height 10
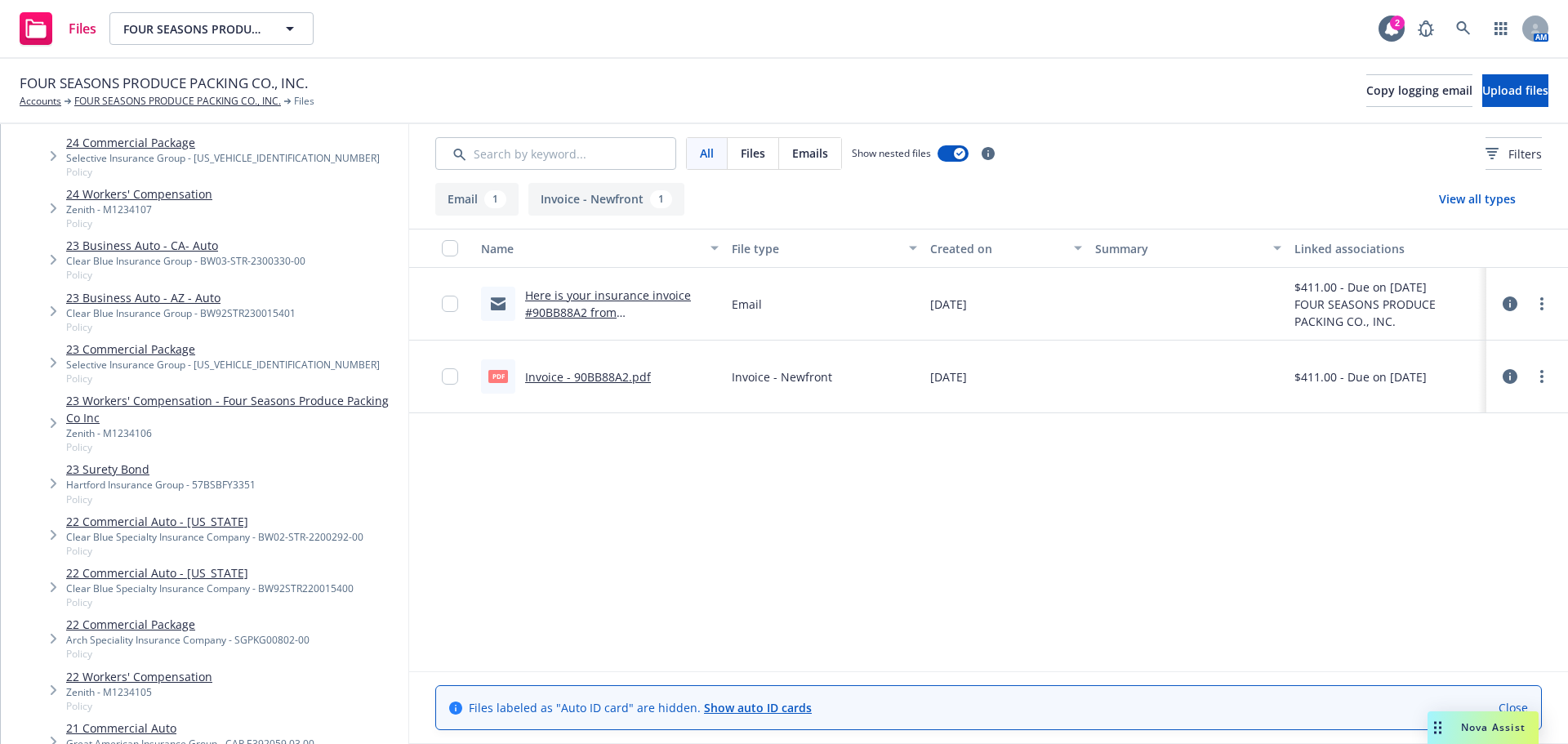
scroll to position [51, 0]
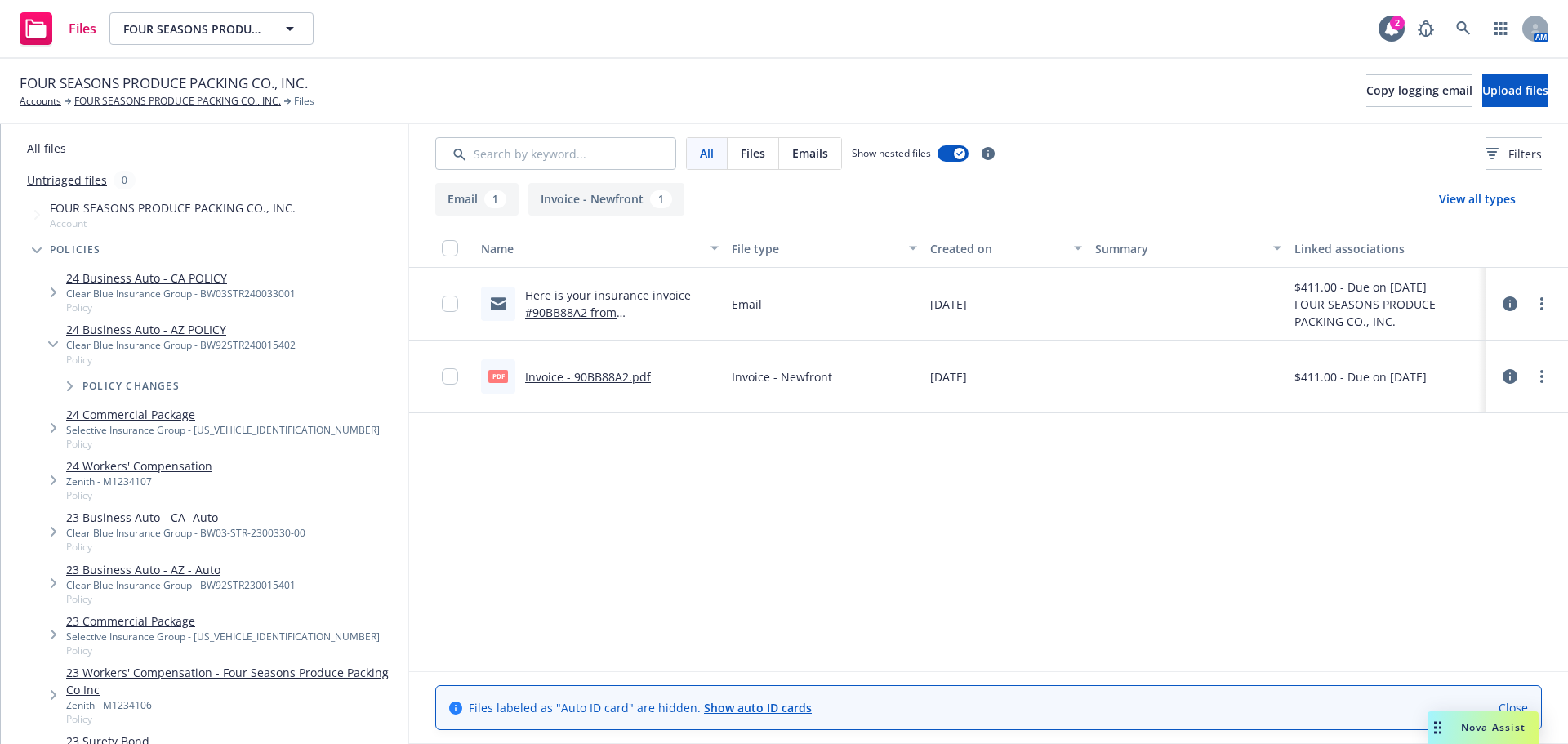
click at [47, 357] on span "Tree Example" at bounding box center [53, 343] width 26 height 26
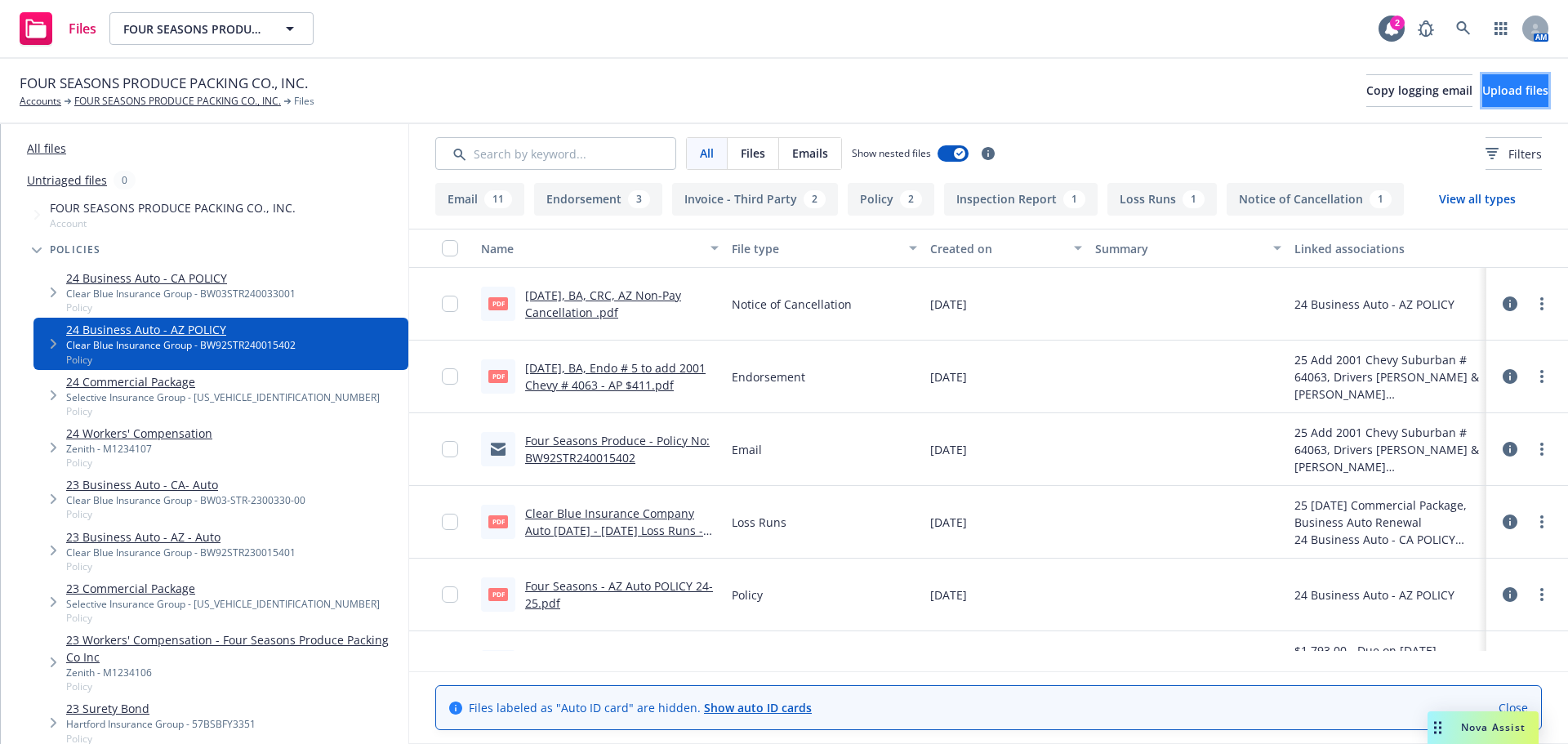
click at [1482, 98] on span "Upload files" at bounding box center [1515, 91] width 66 height 16
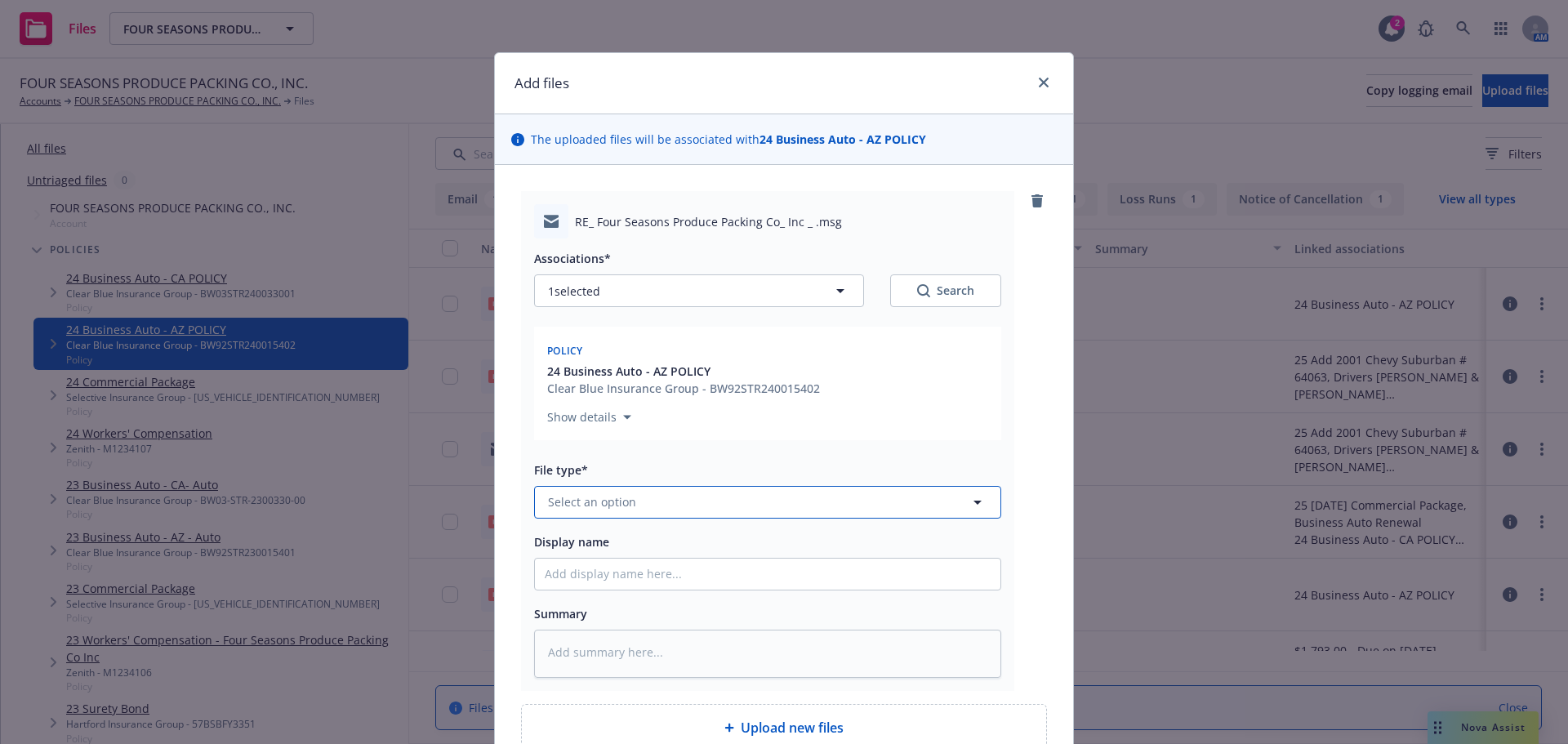
click at [559, 518] on button "Select an option" at bounding box center [767, 501] width 467 height 33
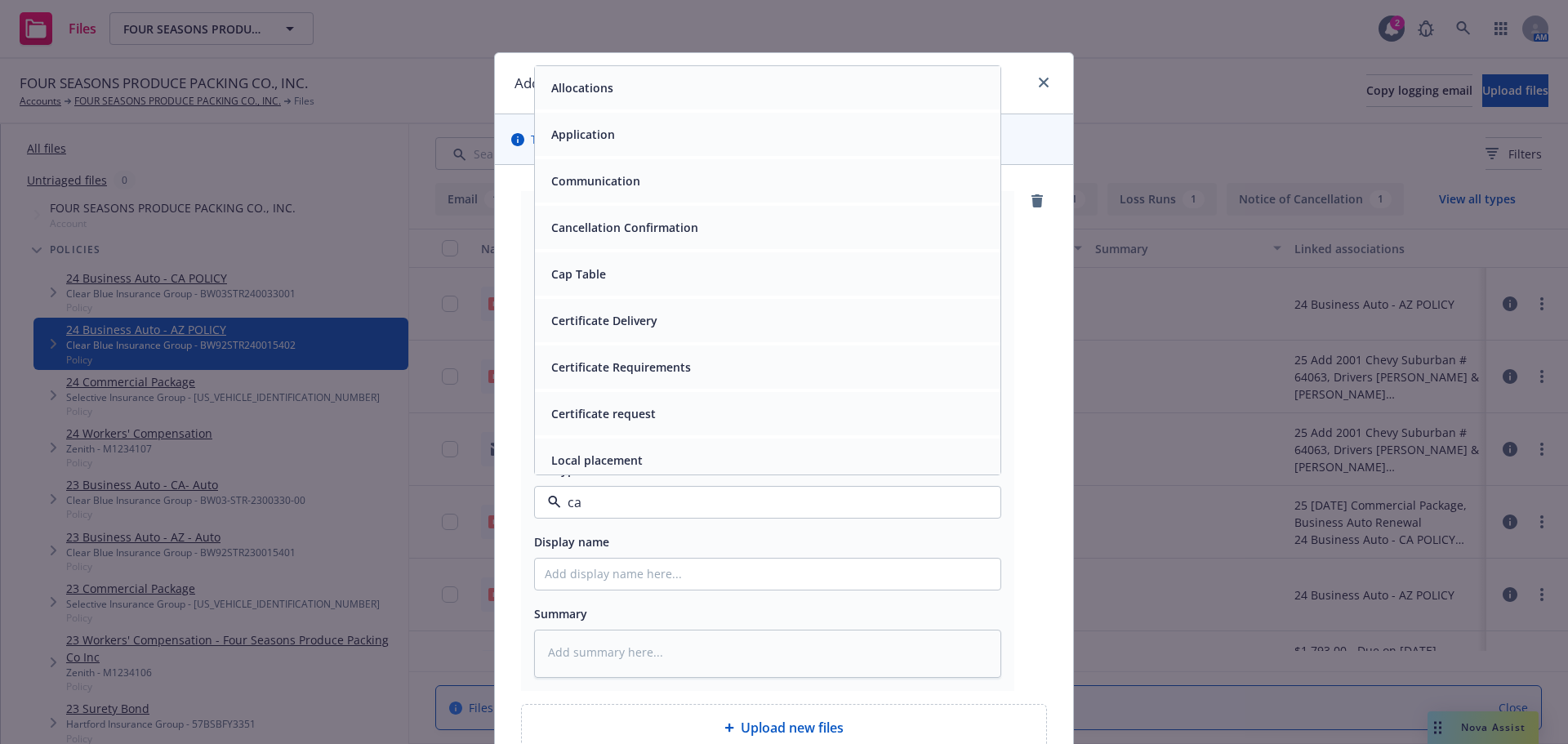
type input "can"
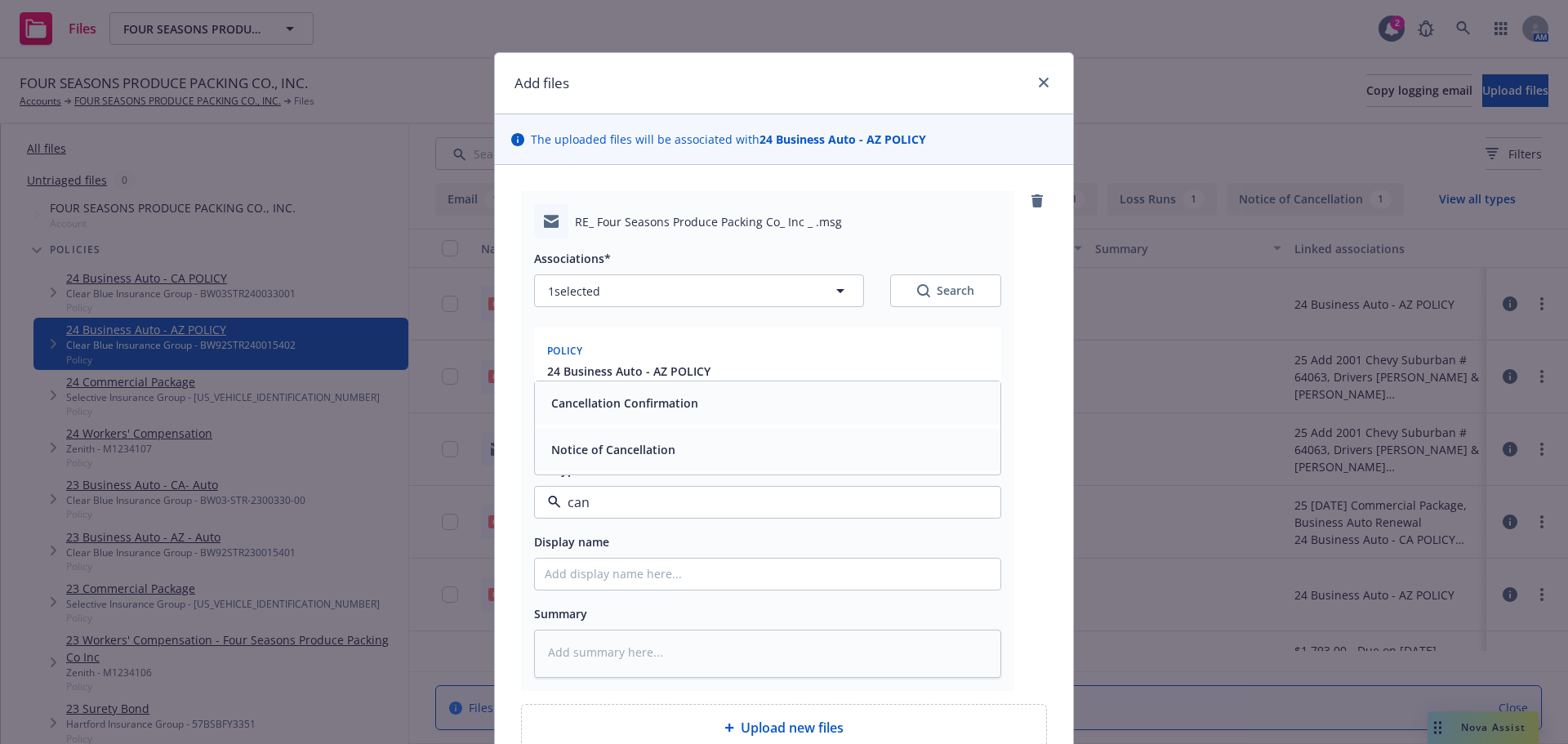
click at [571, 458] on span "Notice of Cancellation" at bounding box center [614, 449] width 124 height 17
drag, startPoint x: 612, startPoint y: 631, endPoint x: 623, endPoint y: 633, distance: 11.2
click at [619, 589] on input "Display name" at bounding box center [768, 573] width 466 height 31
type textarea "x"
type input "1"
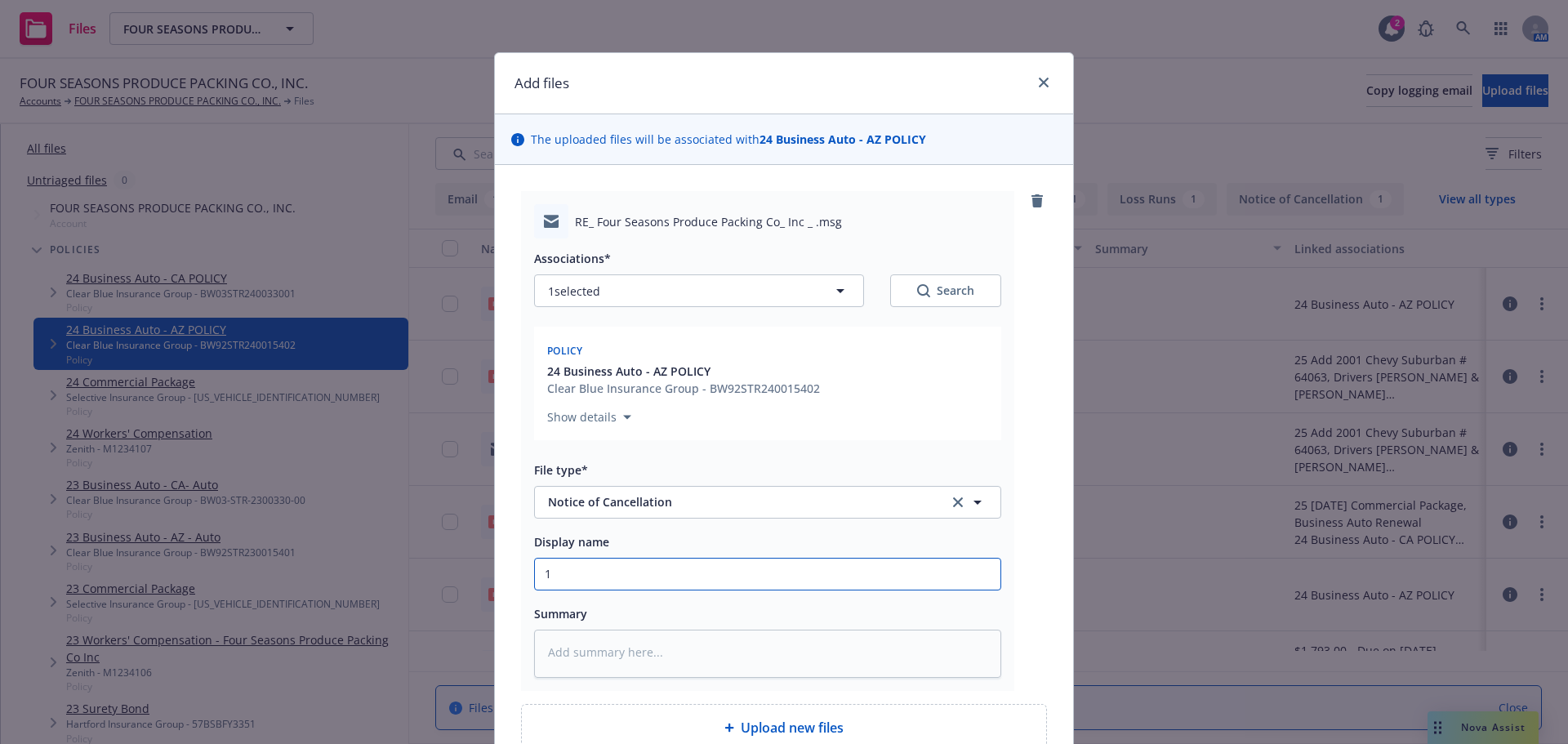
type textarea "x"
type input "10"
type textarea "x"
type input "10."
type textarea "x"
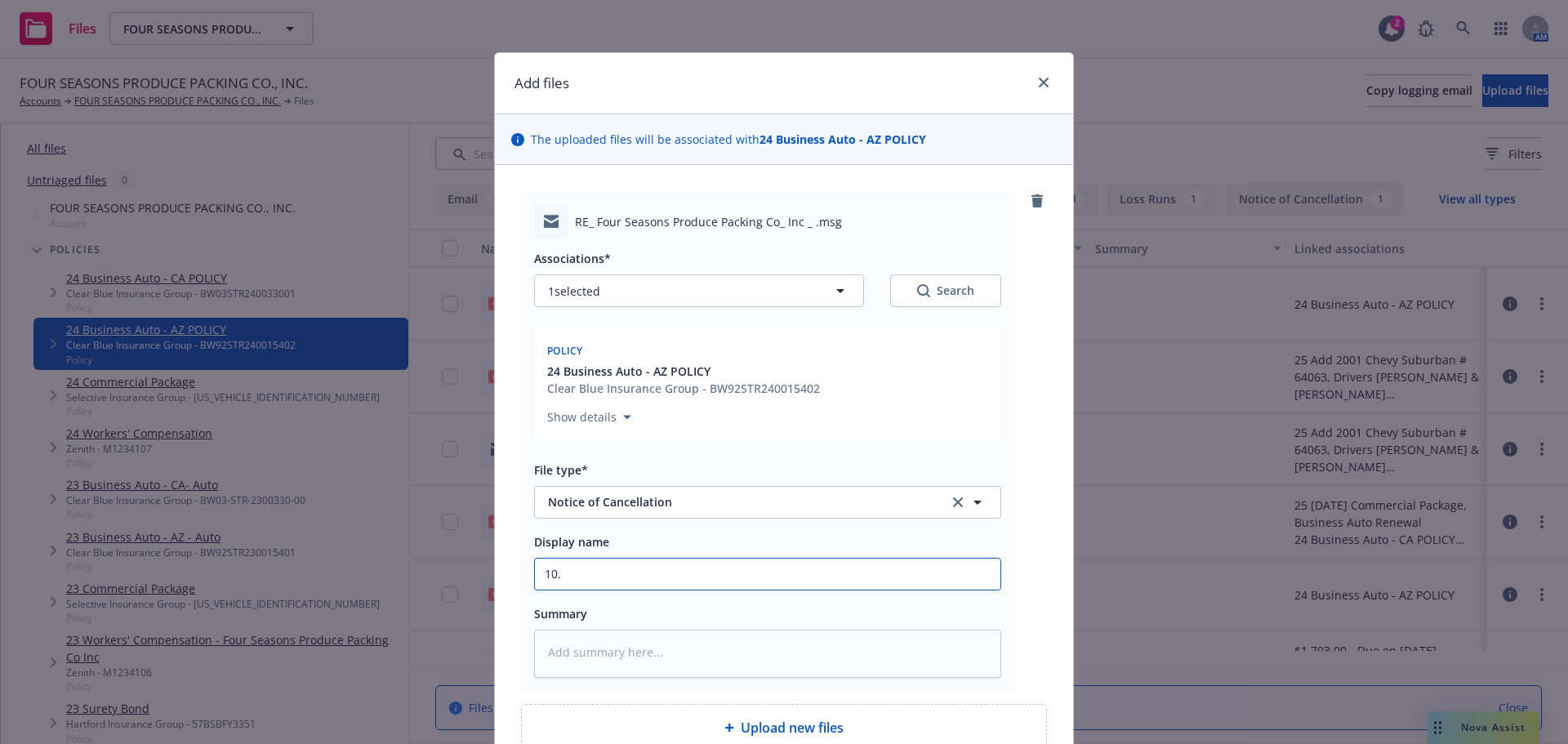
type input "10.1"
type textarea "x"
type input "10.13"
type textarea "x"
type input "10.13."
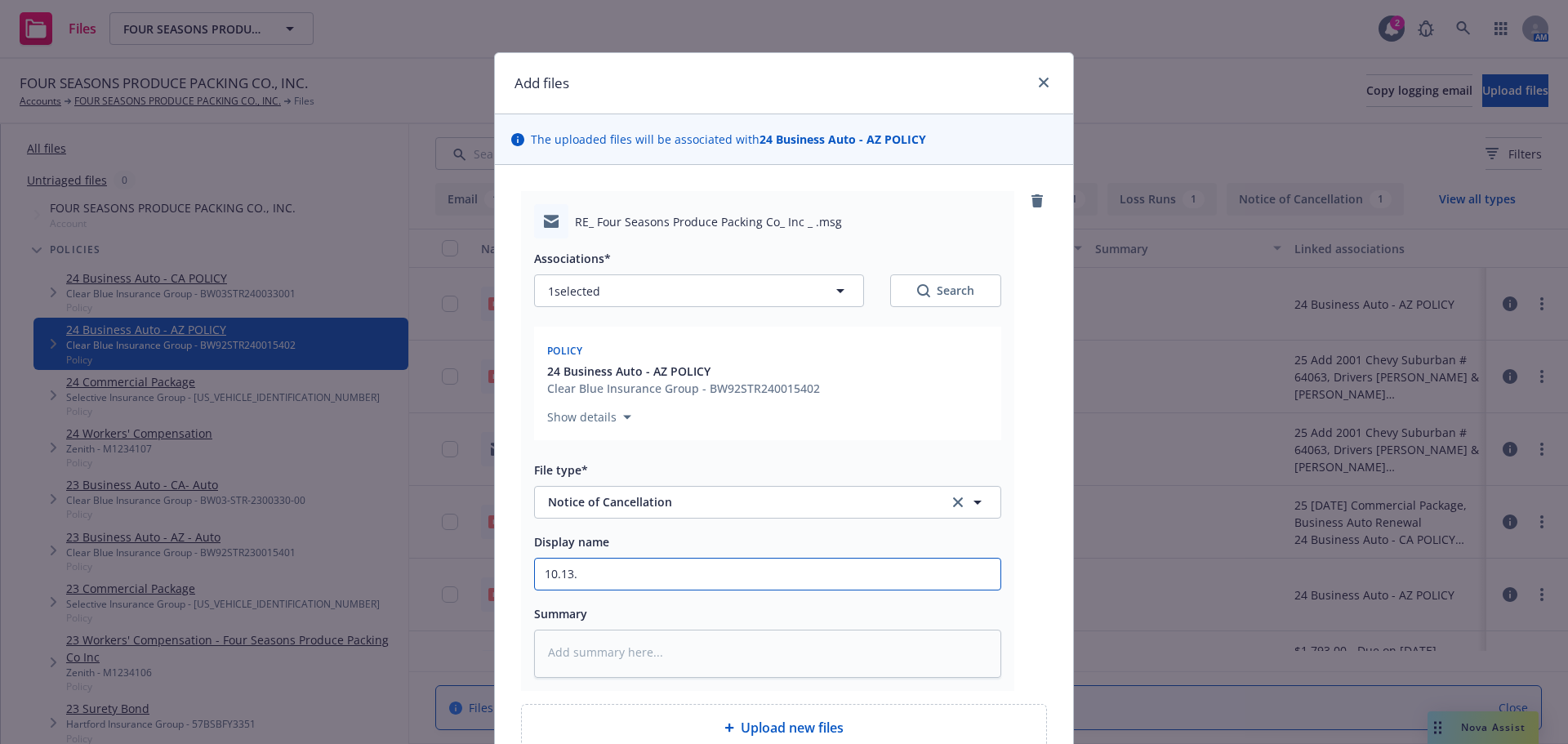
type textarea "x"
type input "10.13.2"
type textarea "x"
type input "10.13.20"
type textarea "x"
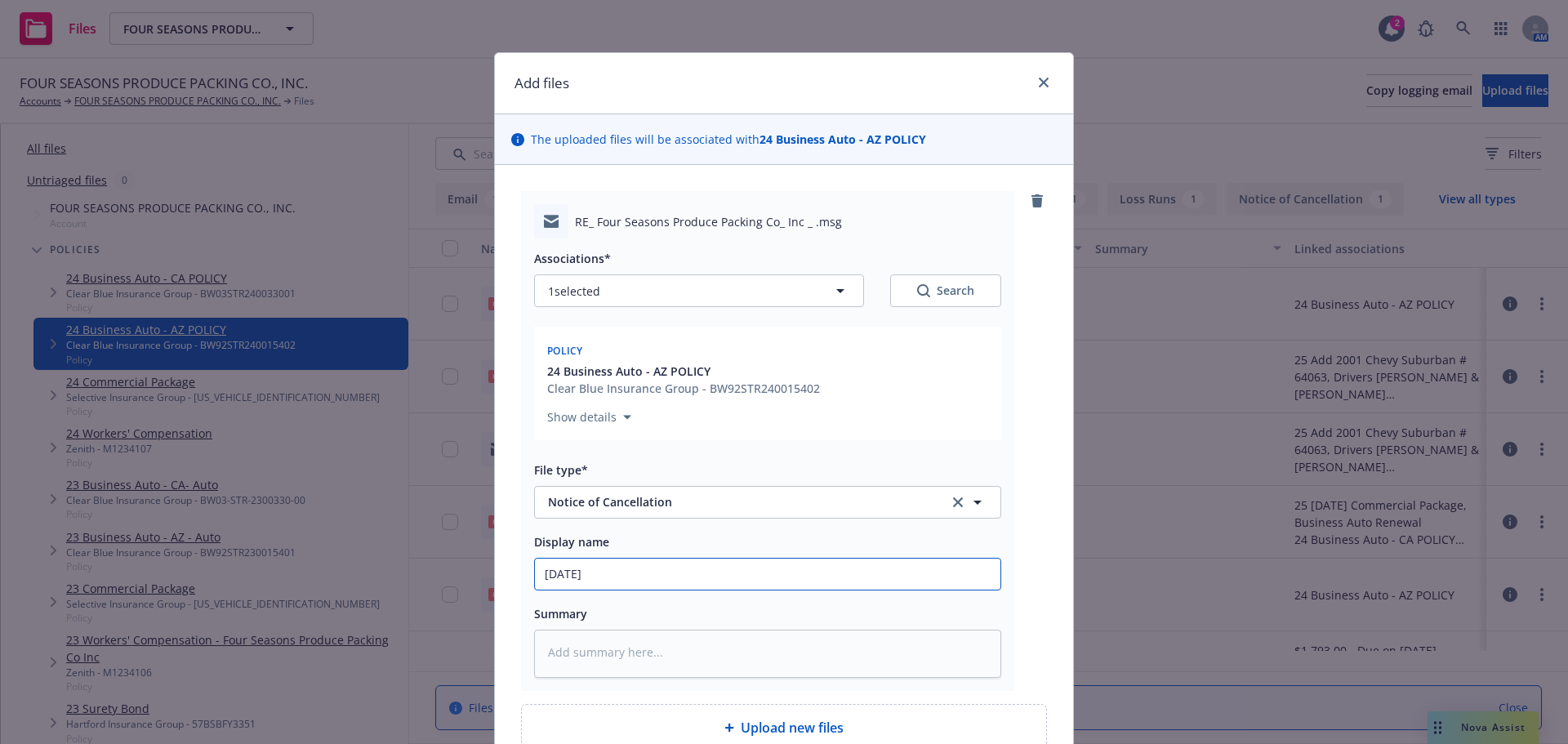
type input "10.13.202"
type textarea "x"
type input "10.13.2025"
type textarea "x"
type input "10.13.2025,"
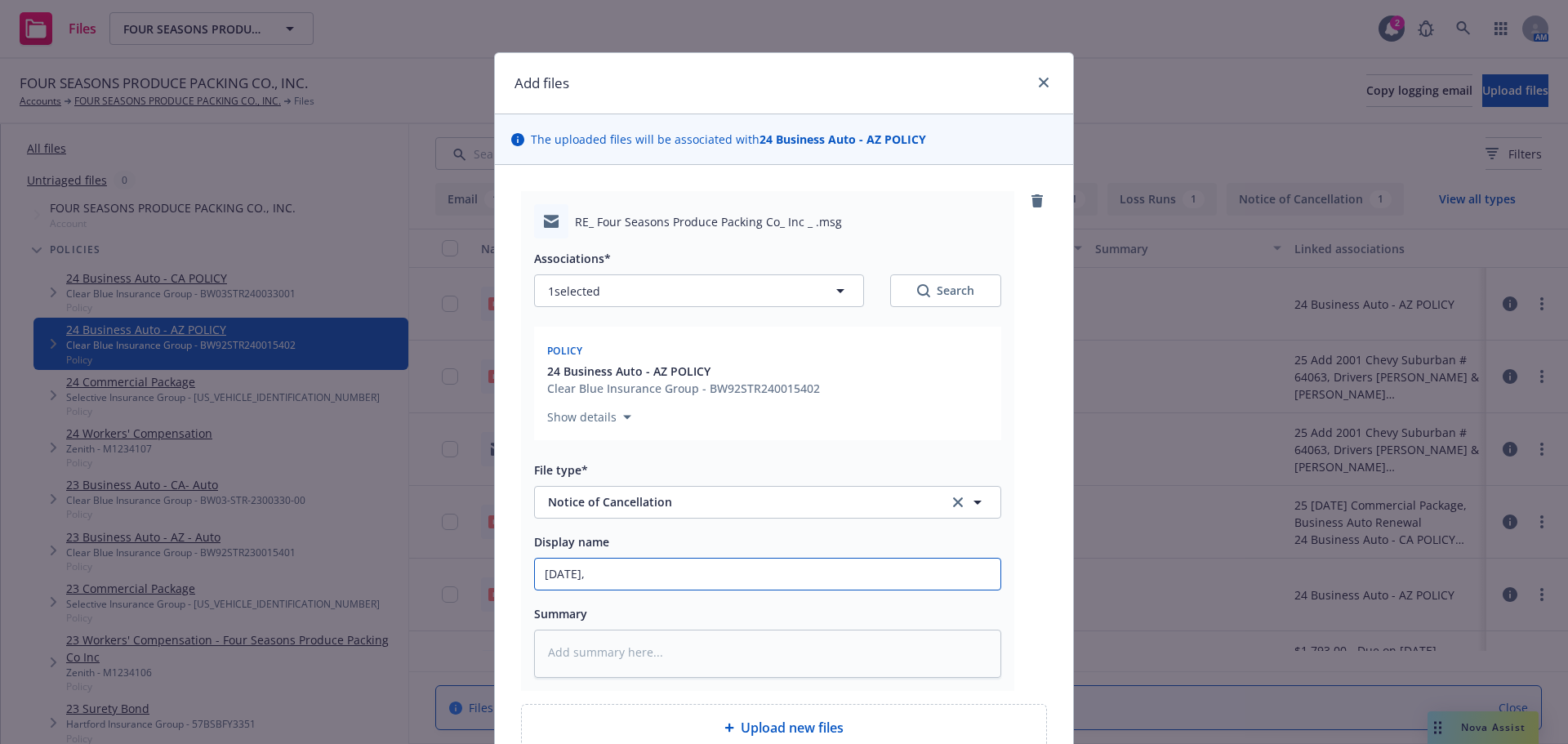
type textarea "x"
type input "10.13.2025,"
type textarea "x"
type input "10.13.2025, B"
type textarea "x"
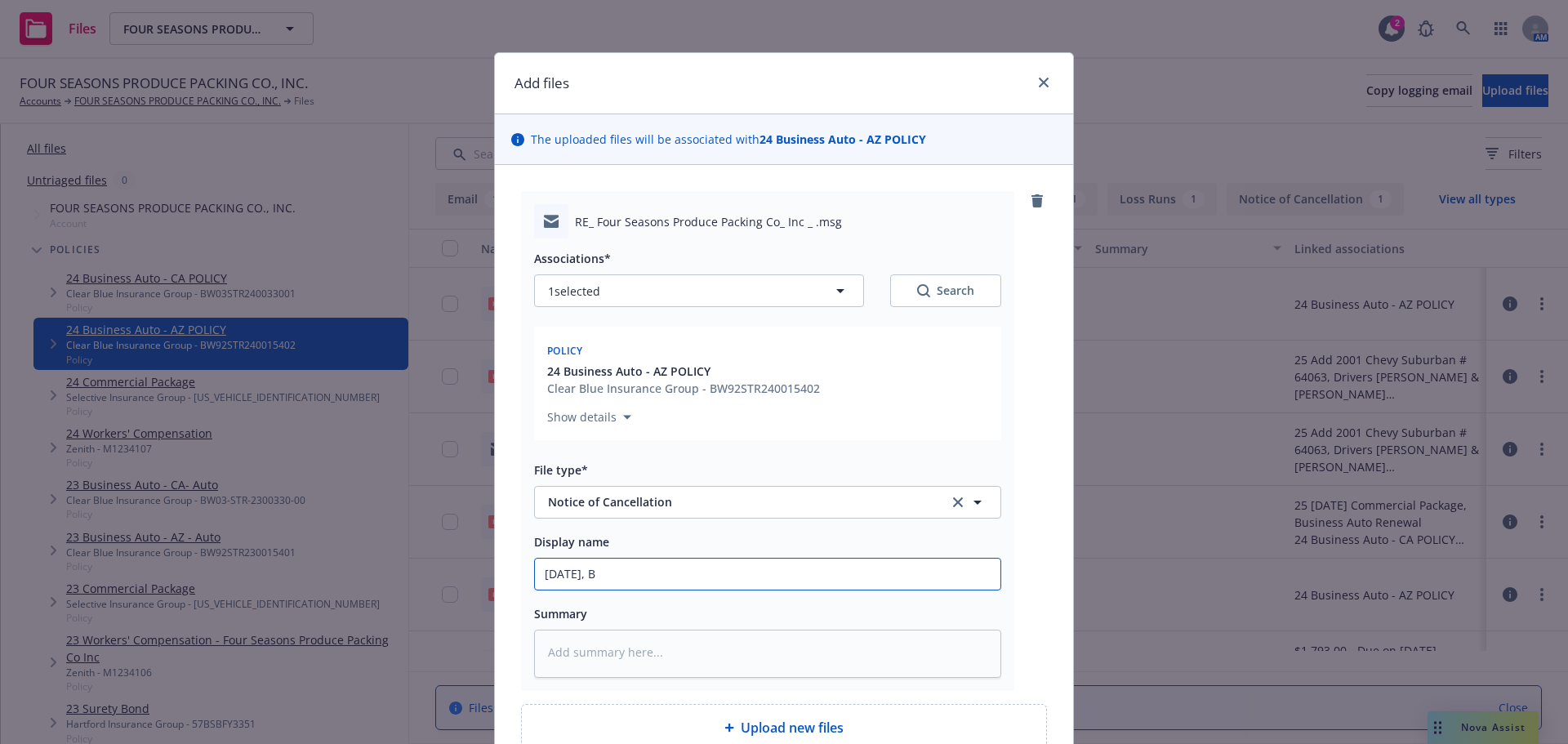
type input "10.13.2025, BA"
type textarea "x"
type input "10.13.2025, BA,"
type textarea "x"
type input "10.13.2025, BA,"
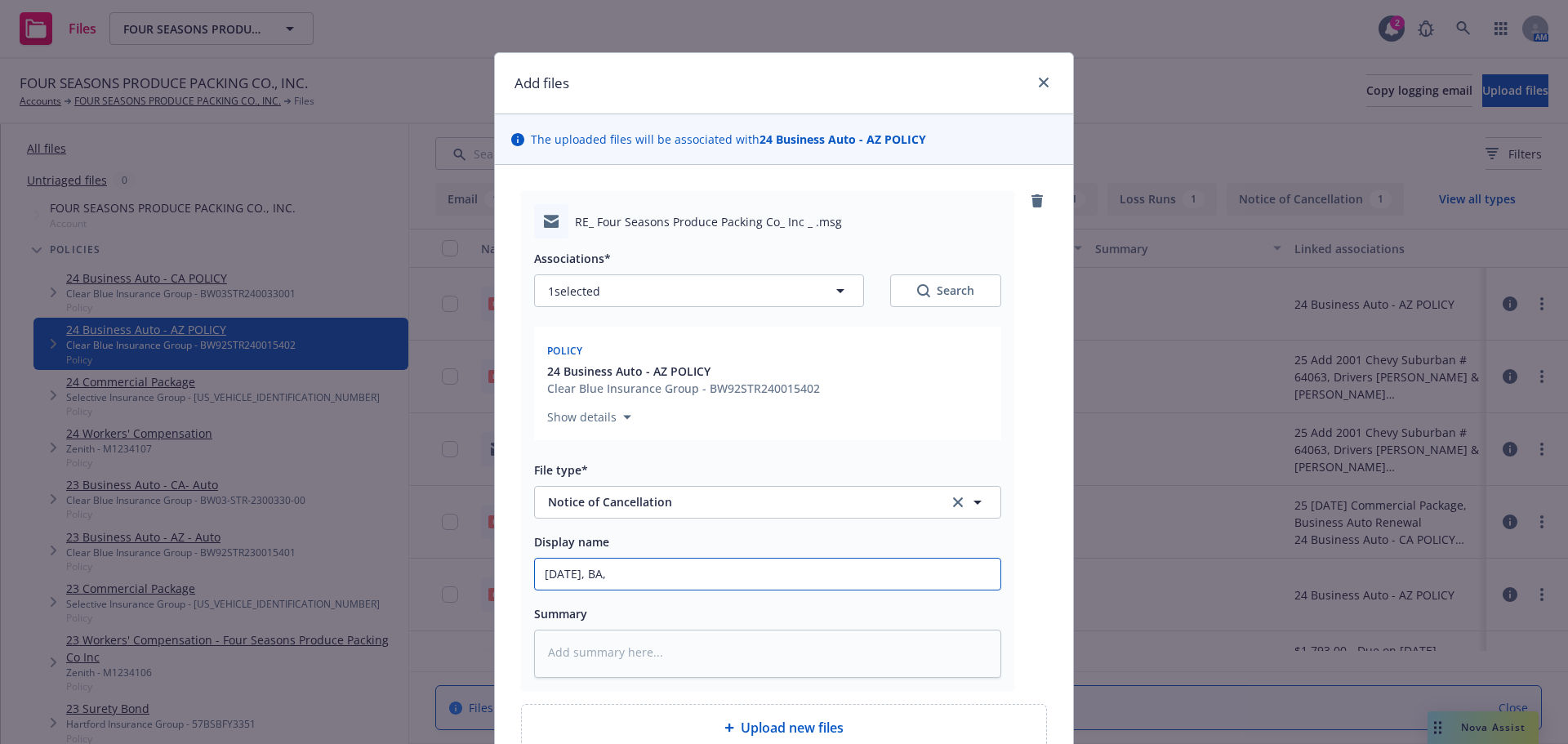
type textarea "x"
type input "10.13.2025, BA, A"
type textarea "x"
type input "10.13.2025, BA, AZ"
type textarea "x"
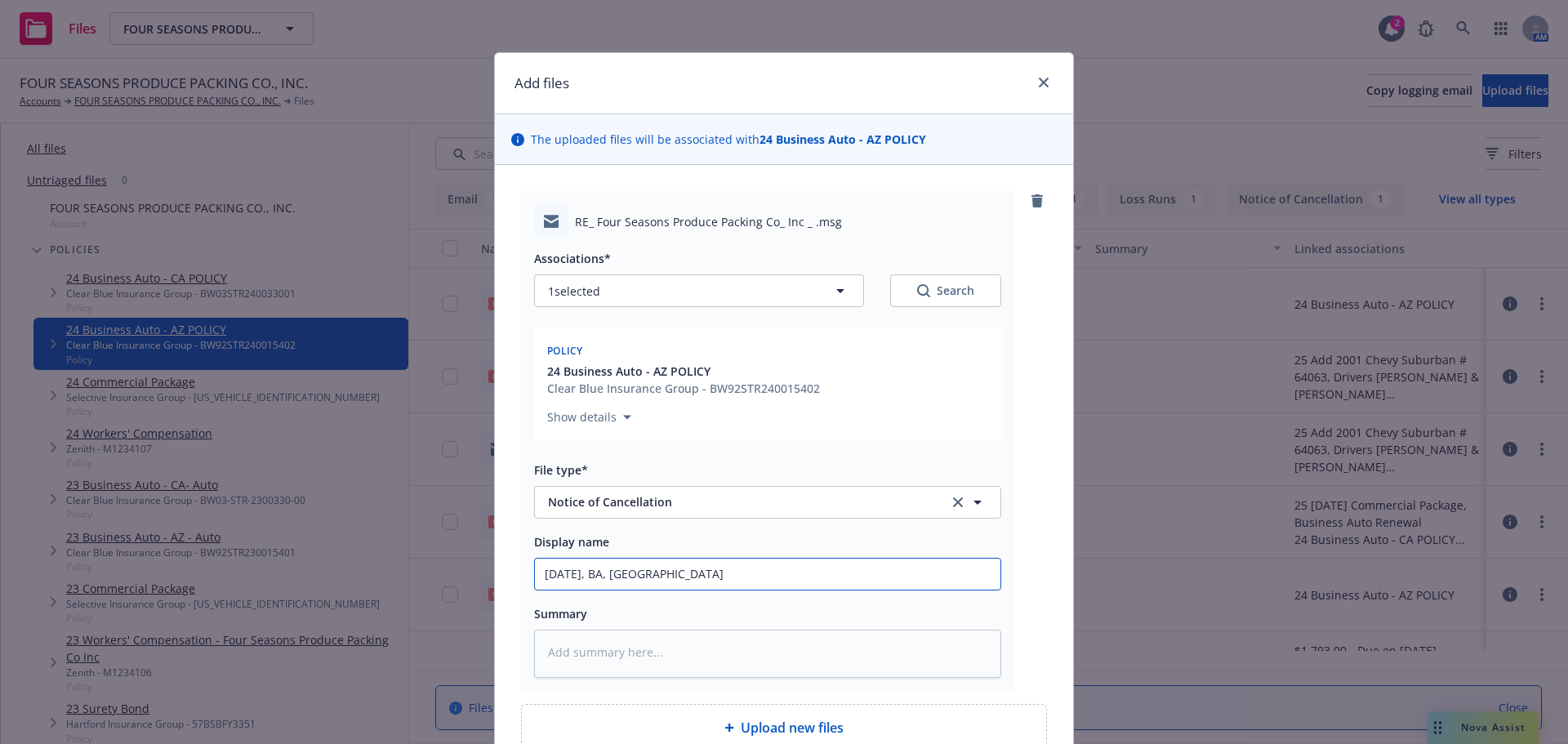
type input "10.13.2025, BA, AZ"
type textarea "x"
type input "10.13.2025, BA, AZ P"
type textarea "x"
type input "10.13.2025, BA, AZ Po"
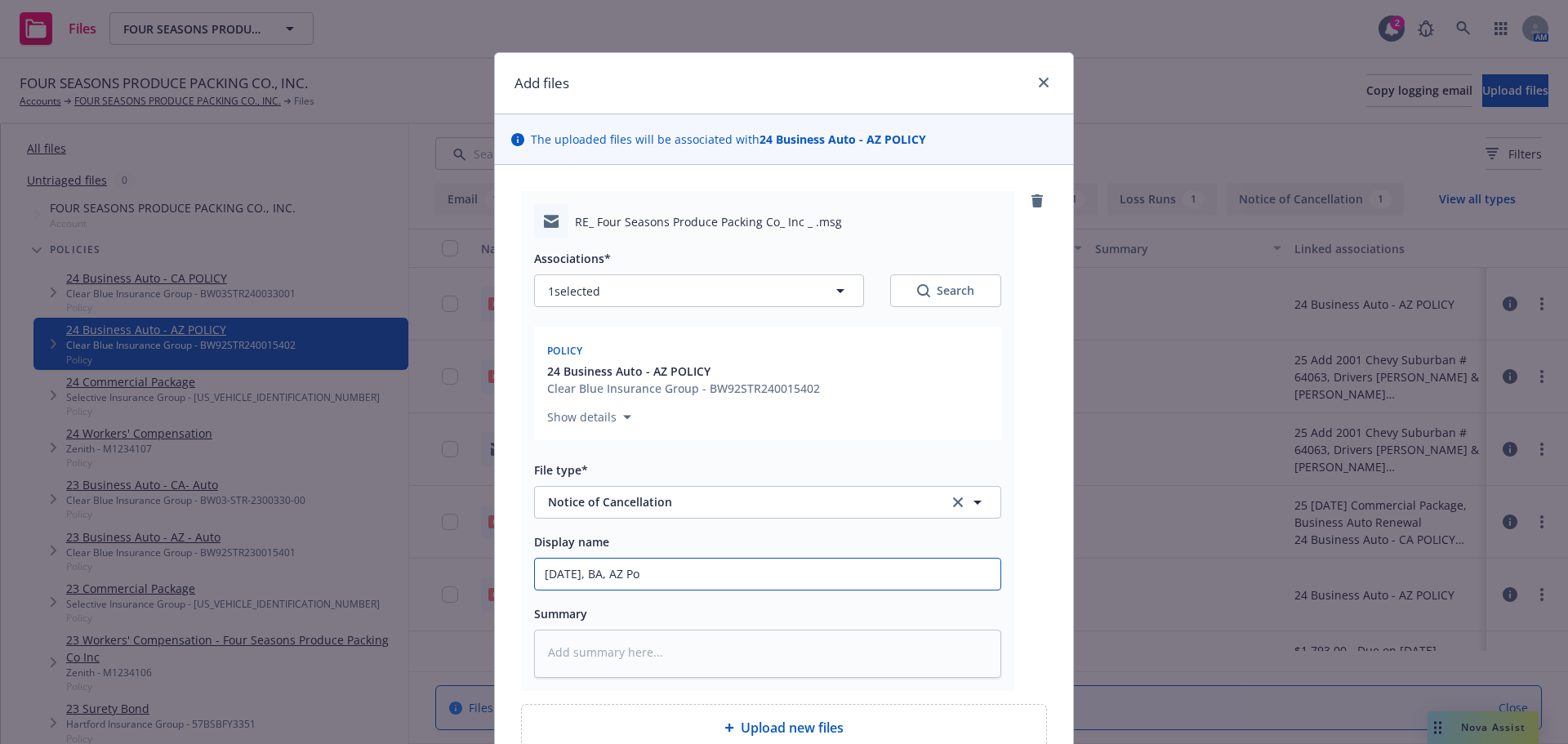
type textarea "x"
type input "10.13.2025, BA, AZ Pol"
type textarea "x"
type input "10.13.2025, BA, AZ Poli"
type textarea "x"
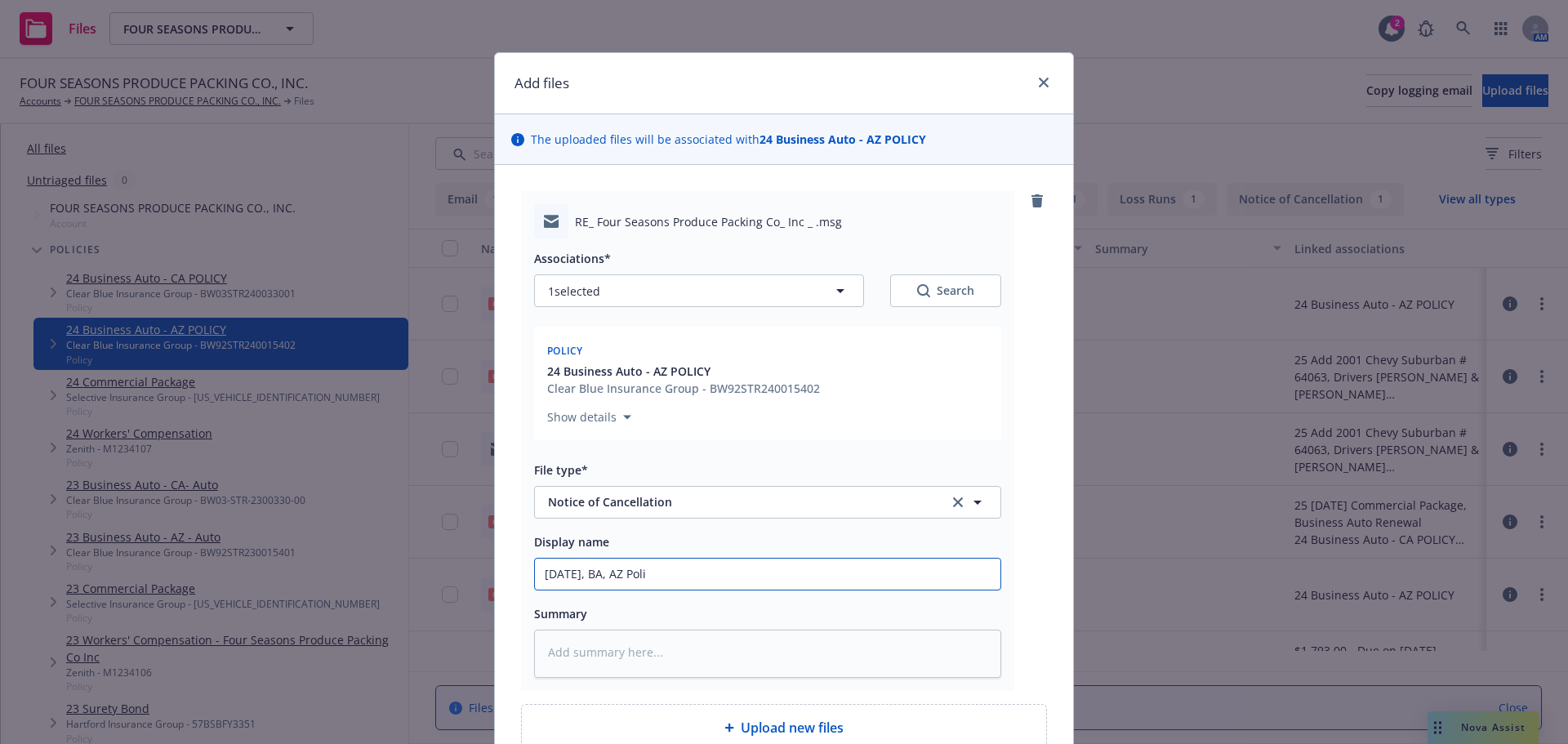
type input "10.13.2025, BA, AZ Polix"
type textarea "x"
type input "10.13.2025, BA, AZ Polixy"
type textarea "x"
type input "10.13.2025, BA, AZ Polix"
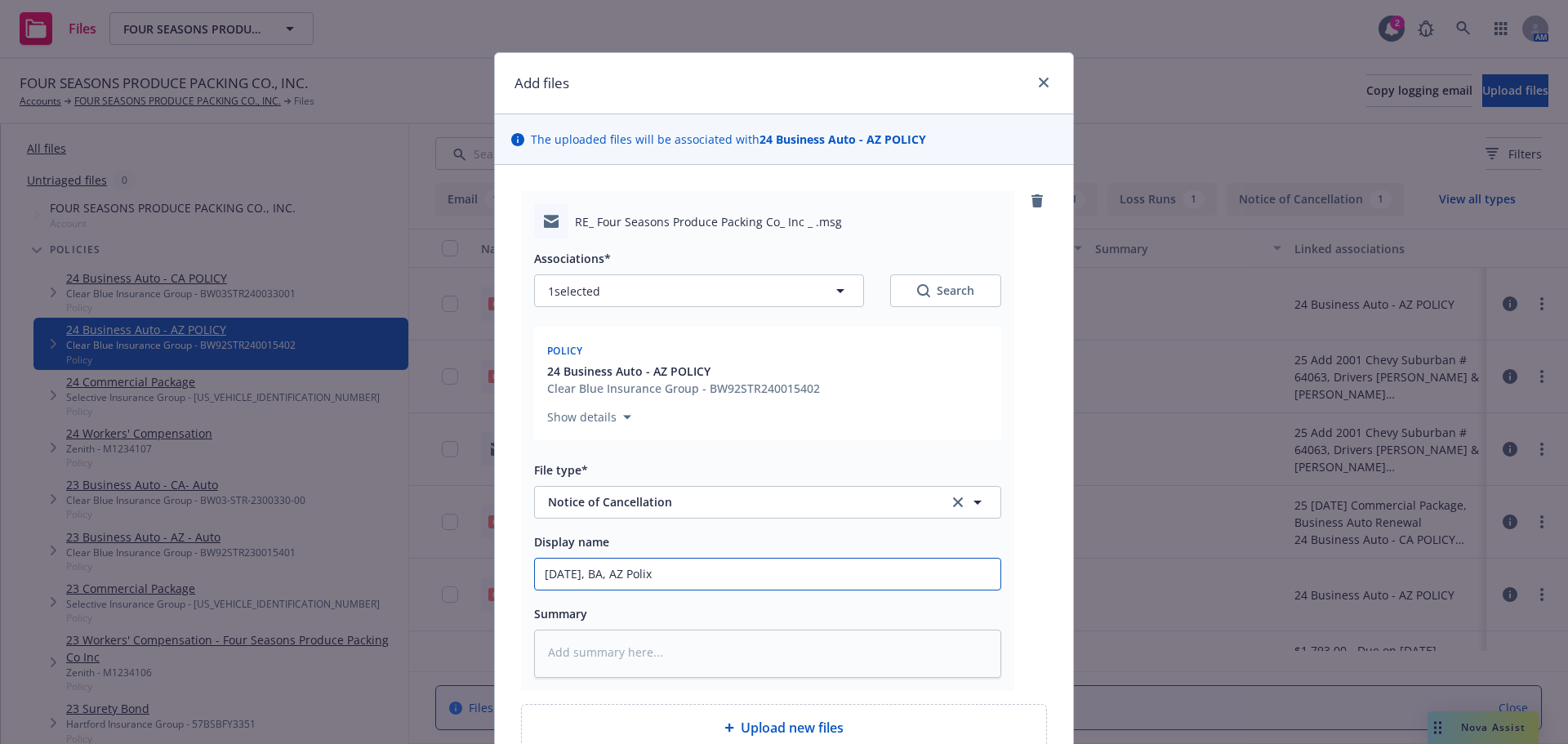
type textarea "x"
type input "10.13.2025, BA, AZ Poli"
type textarea "x"
type input "10.13.2025, BA, AZ Pol"
type textarea "x"
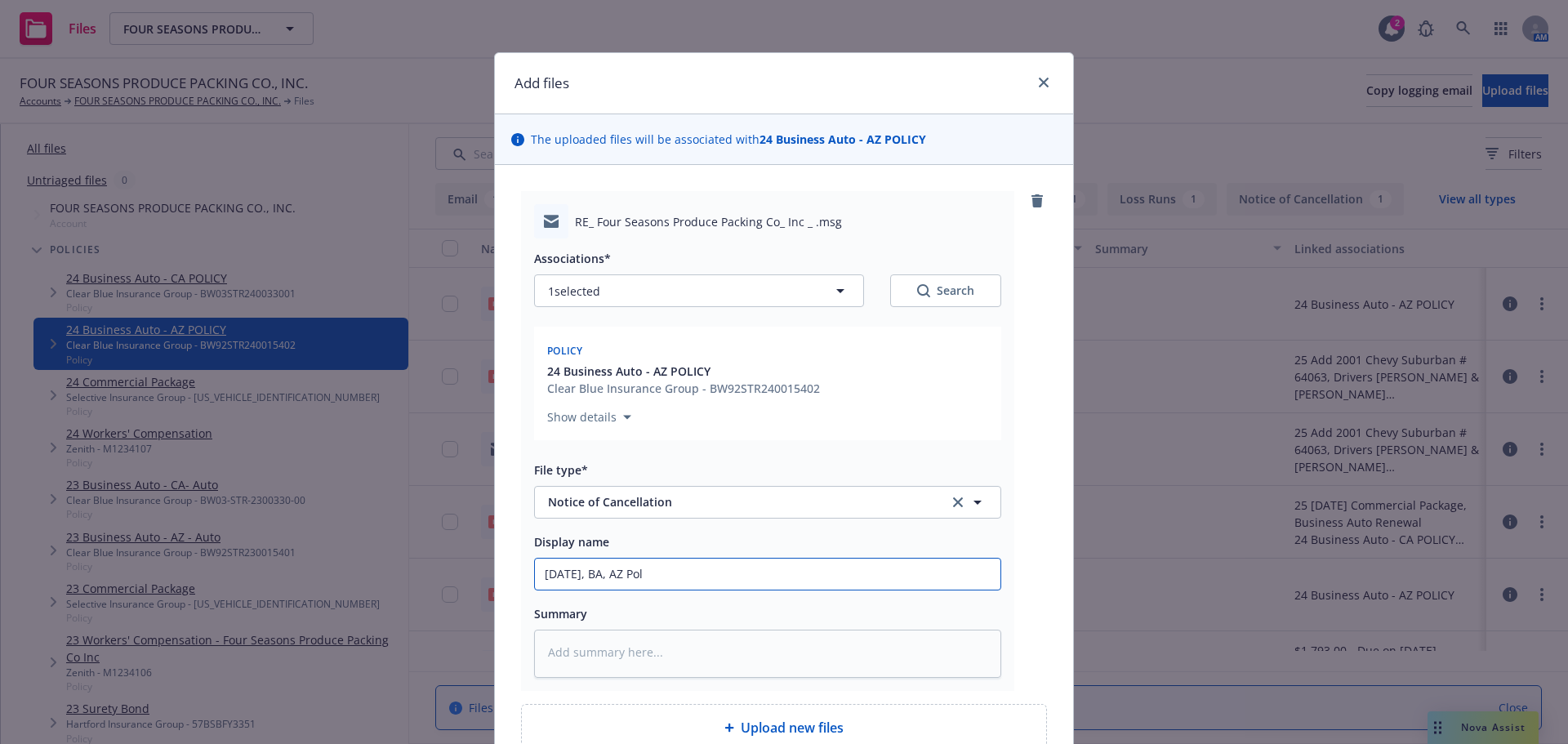
type input "10.13.2025, BA, AZ Po"
type textarea "x"
type input "10.13.2025, BA, AZ P"
type textarea "x"
type input "10.13.2025, BA, AZ"
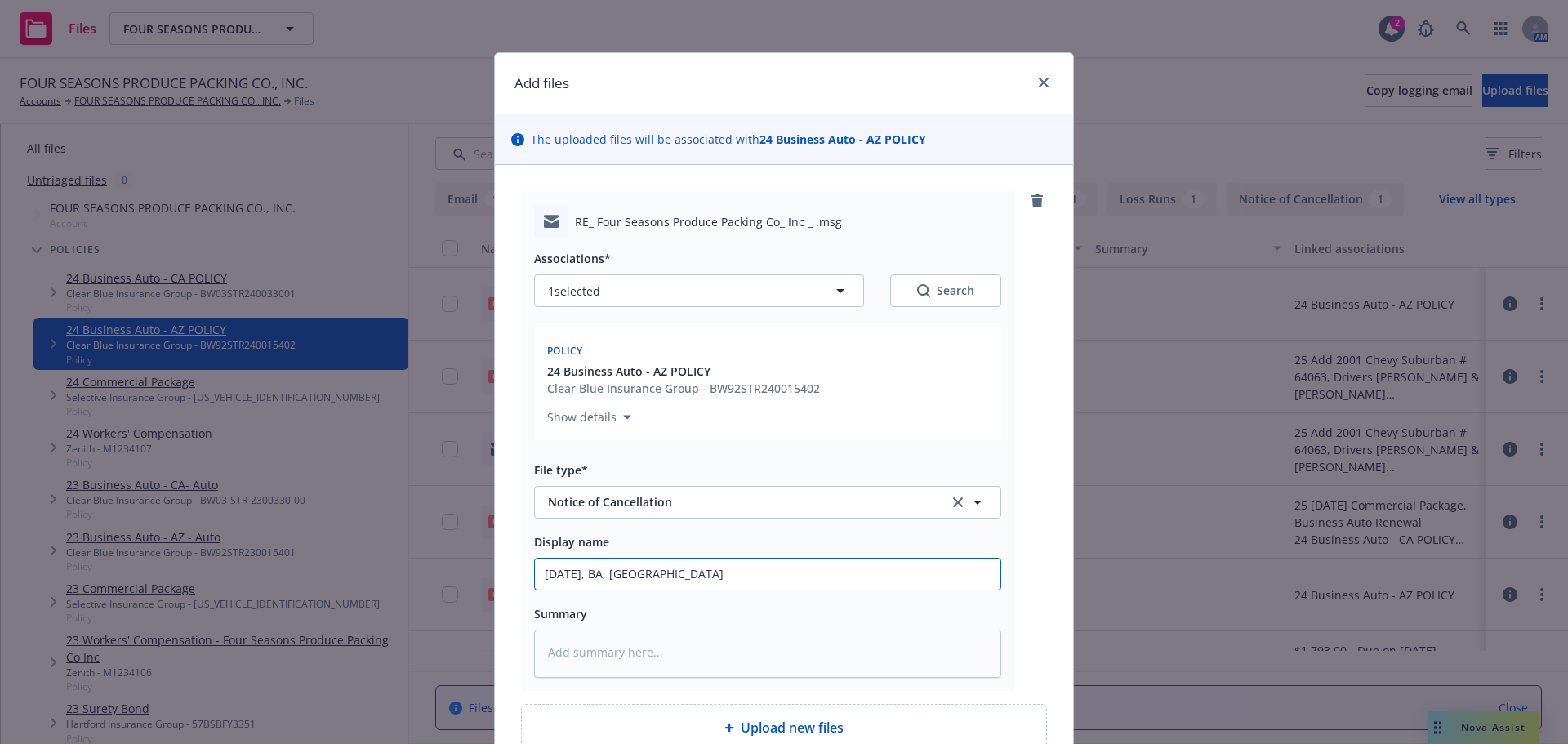
type textarea "x"
type input "10.13.2025, BA, AZ"
type textarea "x"
type input "10.13.2025, BA, AZ("
type textarea "x"
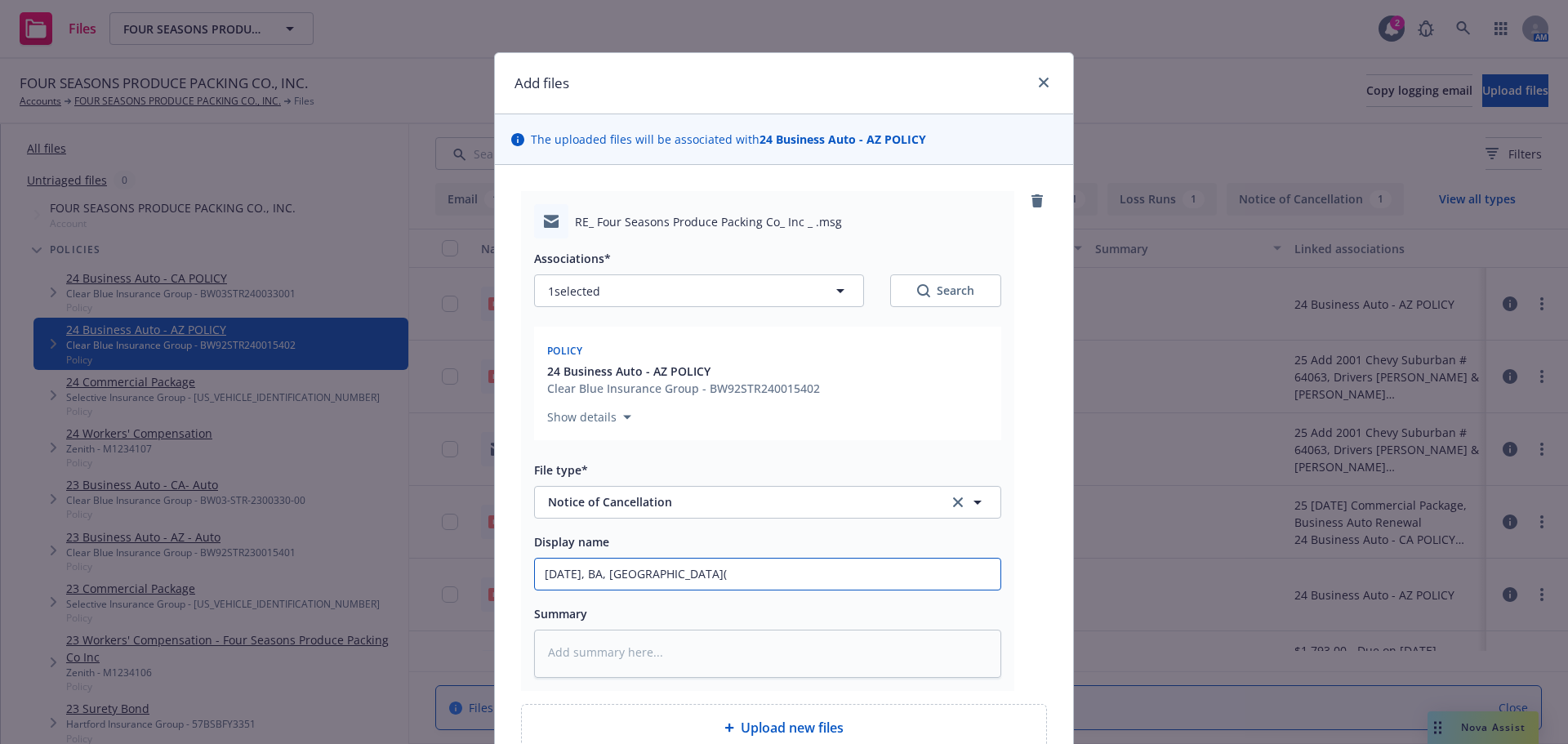
type input "10.13.2025, BA, AZ"
type textarea "x"
type input "10.13.2025, BA, (AZ"
type textarea "x"
type input "10.13.2025, BA, (AZ)"
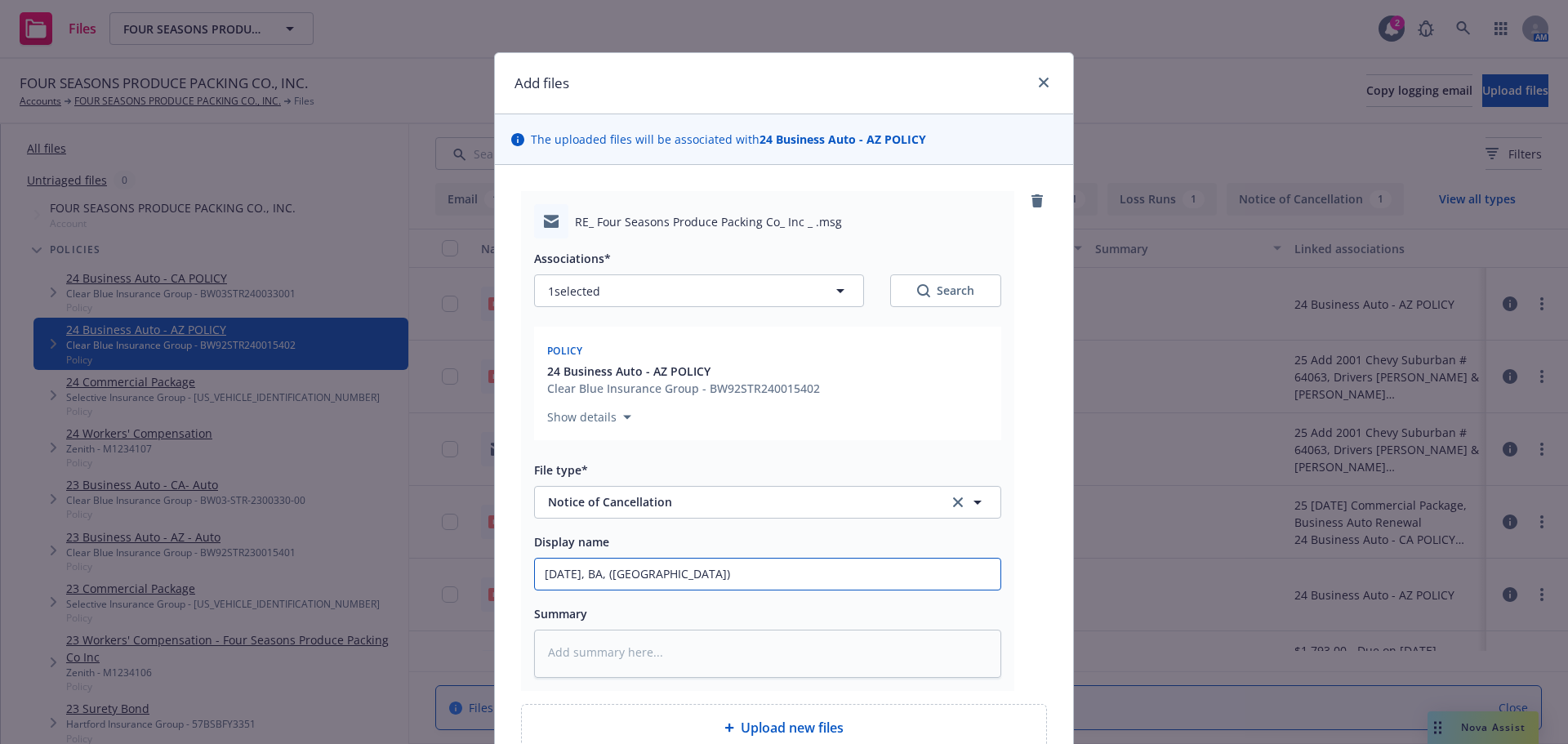
type textarea "x"
type input "10.13.2025, BA, (AZ)"
type textarea "x"
type input "10.13.2025, BA, (AZ) C"
type textarea "x"
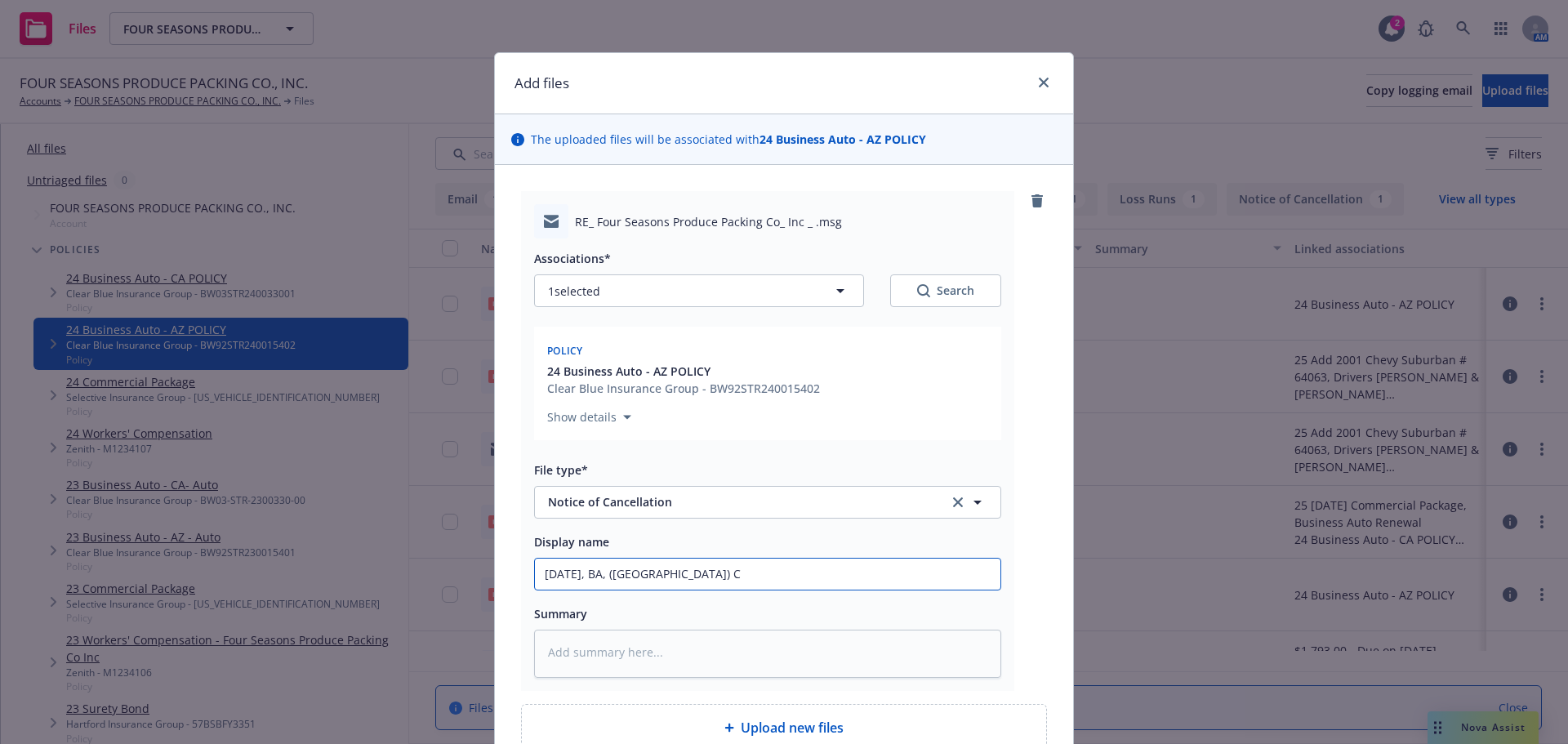
type input "10.13.2025, BA, (AZ) Ca"
type textarea "x"
type input "10.13.2025, BA, (AZ) Can"
type textarea "x"
type input "10.13.2025, BA, (AZ) Can"
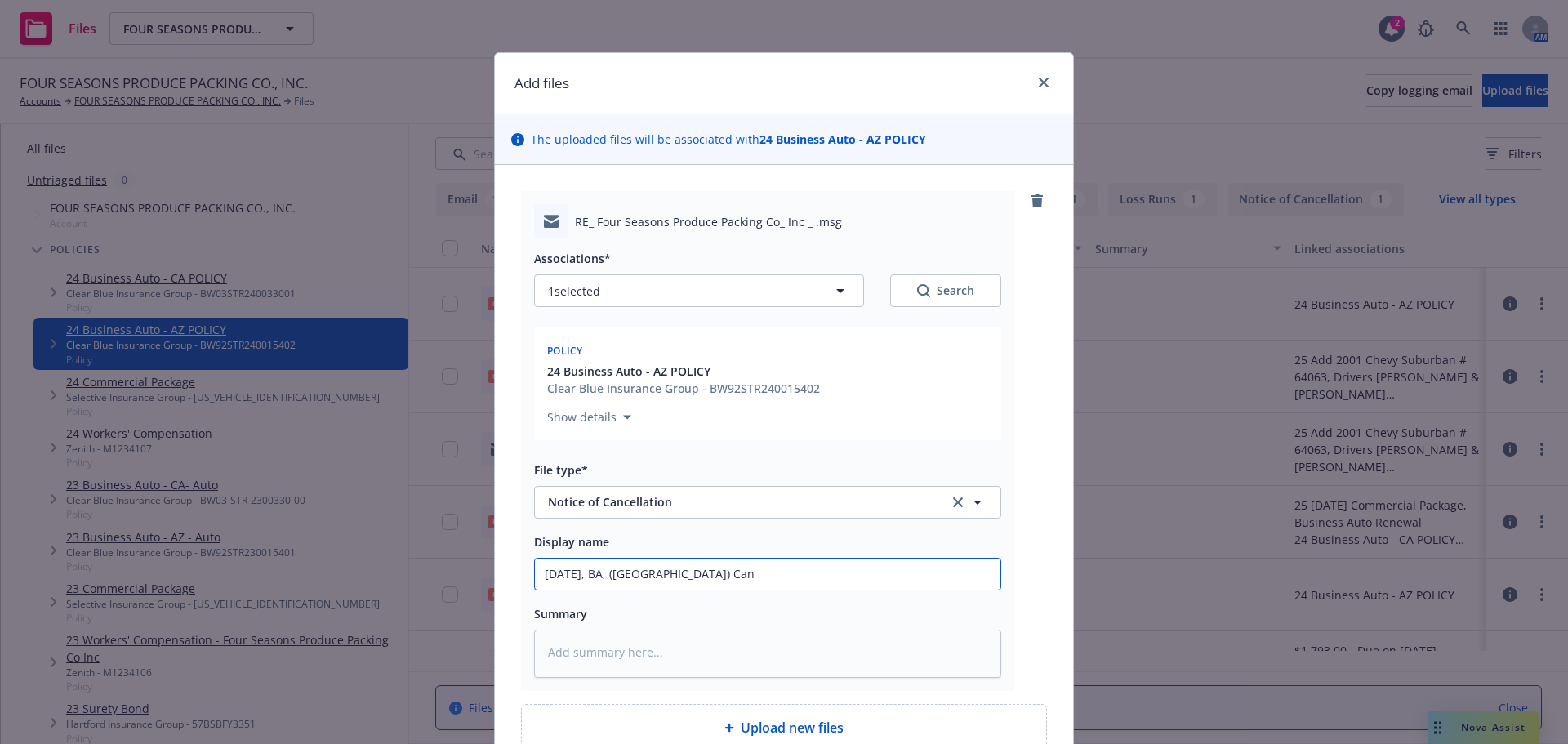
type textarea "x"
type input "10.13.2025, BA, (AZ) Can w"
type textarea "x"
type input "10.13.2025, BA, (AZ) Can we"
type textarea "x"
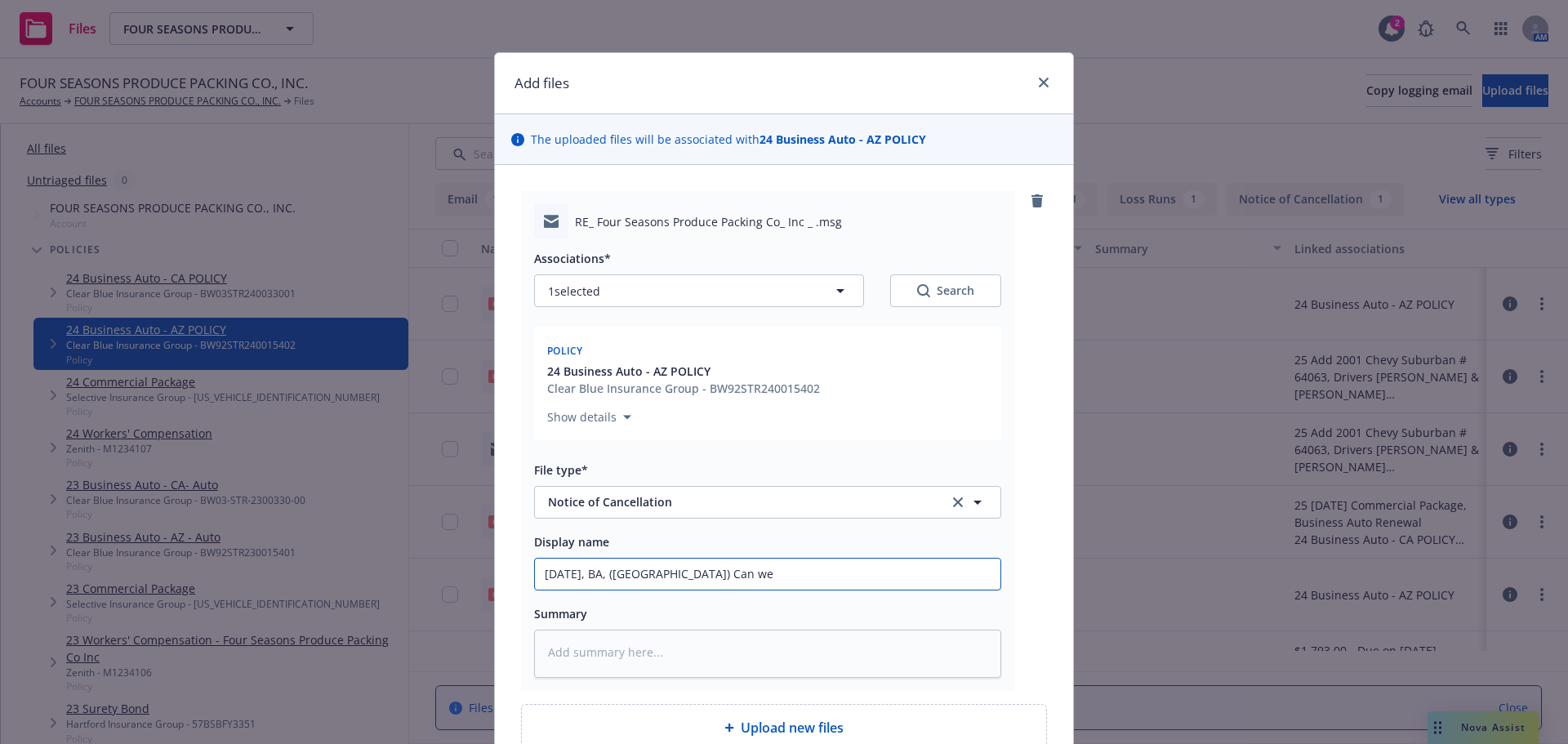
type input "10.13.2025, BA, (AZ) Can we"
type textarea "x"
type input "10.13.2025, BA, (AZ) Can we e"
type textarea "x"
type input "10.13.2025, BA, (AZ) Can we ex"
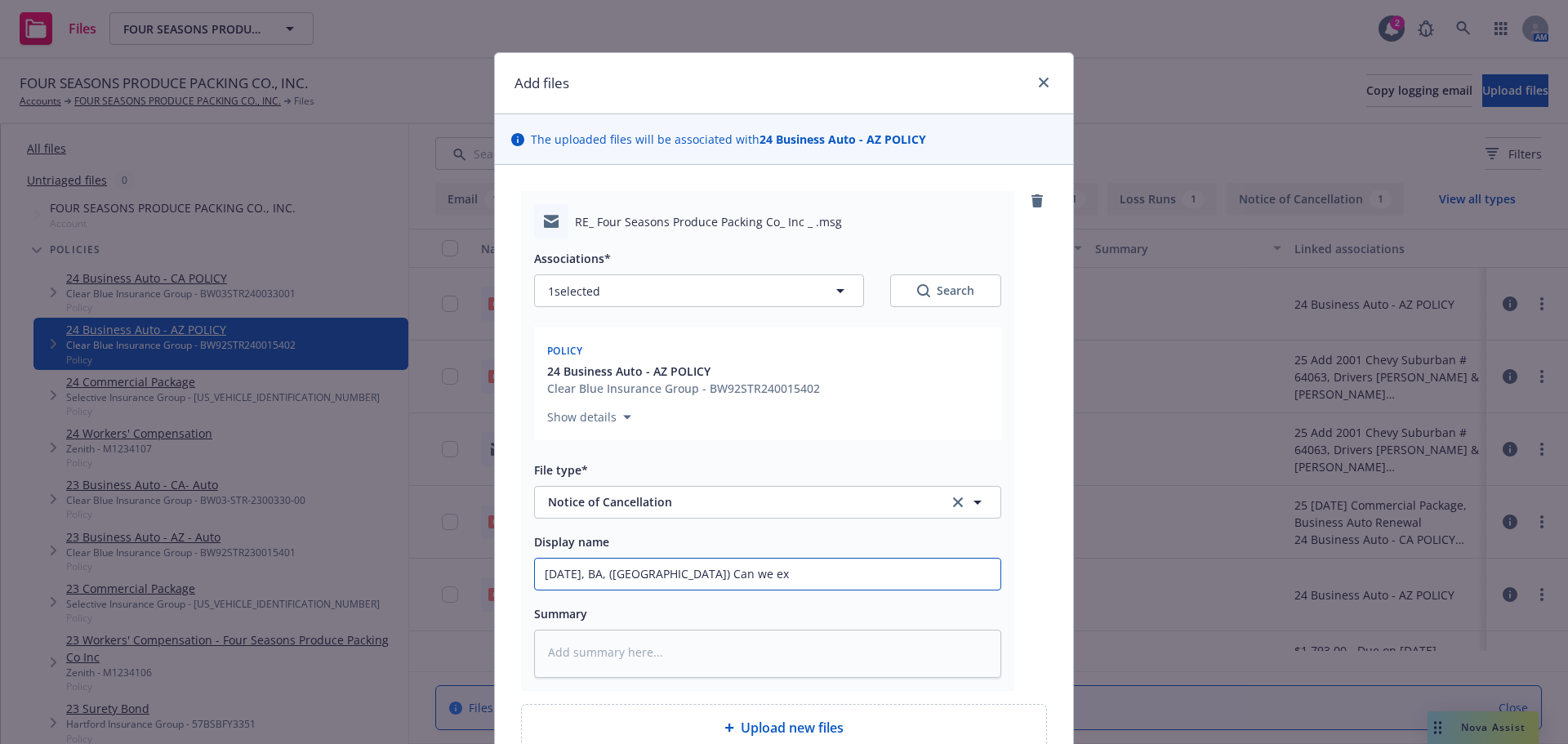
type textarea "x"
type input "10.13.2025, BA, (AZ) Can we ext"
type textarea "x"
type input "10.13.2025, BA, (AZ) Can we exte"
type textarea "x"
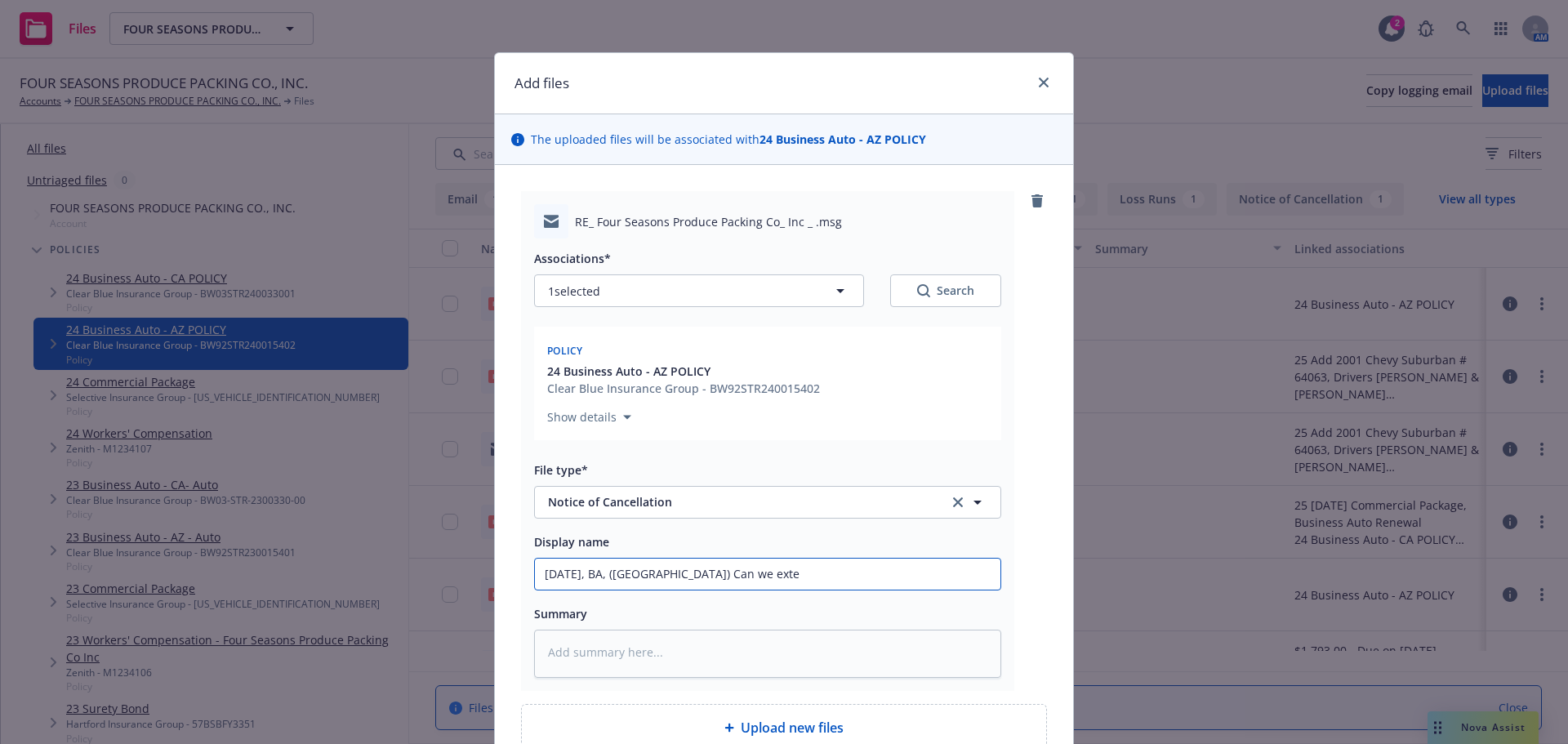
type input "10.13.2025, BA, (AZ) Can we exten"
type textarea "x"
type input "10.13.2025, BA, (AZ) Can we extend"
type textarea "x"
type input "10.13.2025, BA, (AZ) Can we extend"
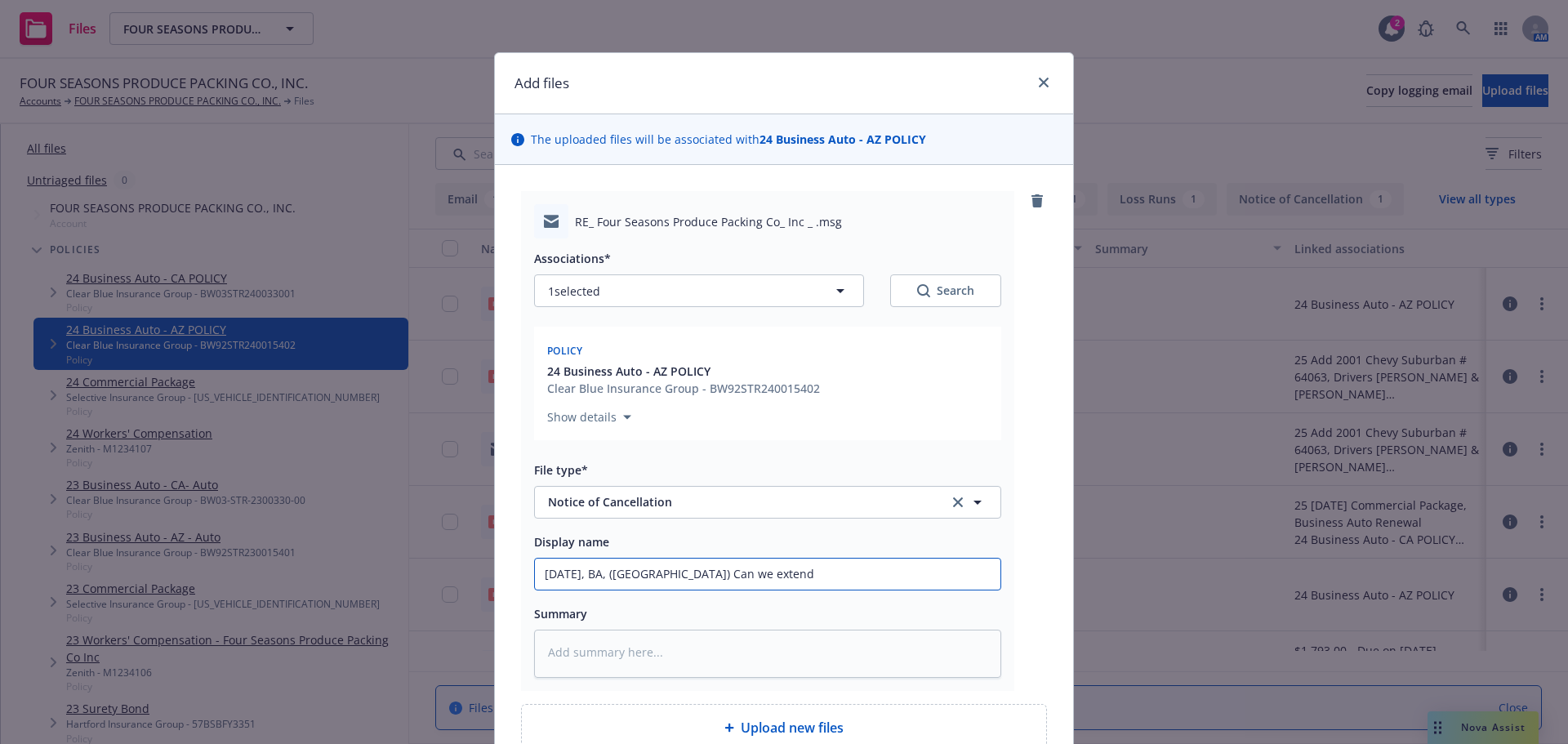
type textarea "x"
type input "10.13.2025, BA, (AZ) Can we extend N"
type textarea "x"
type input "10.13.2025, BA, (AZ) Can we extend NO"
type textarea "x"
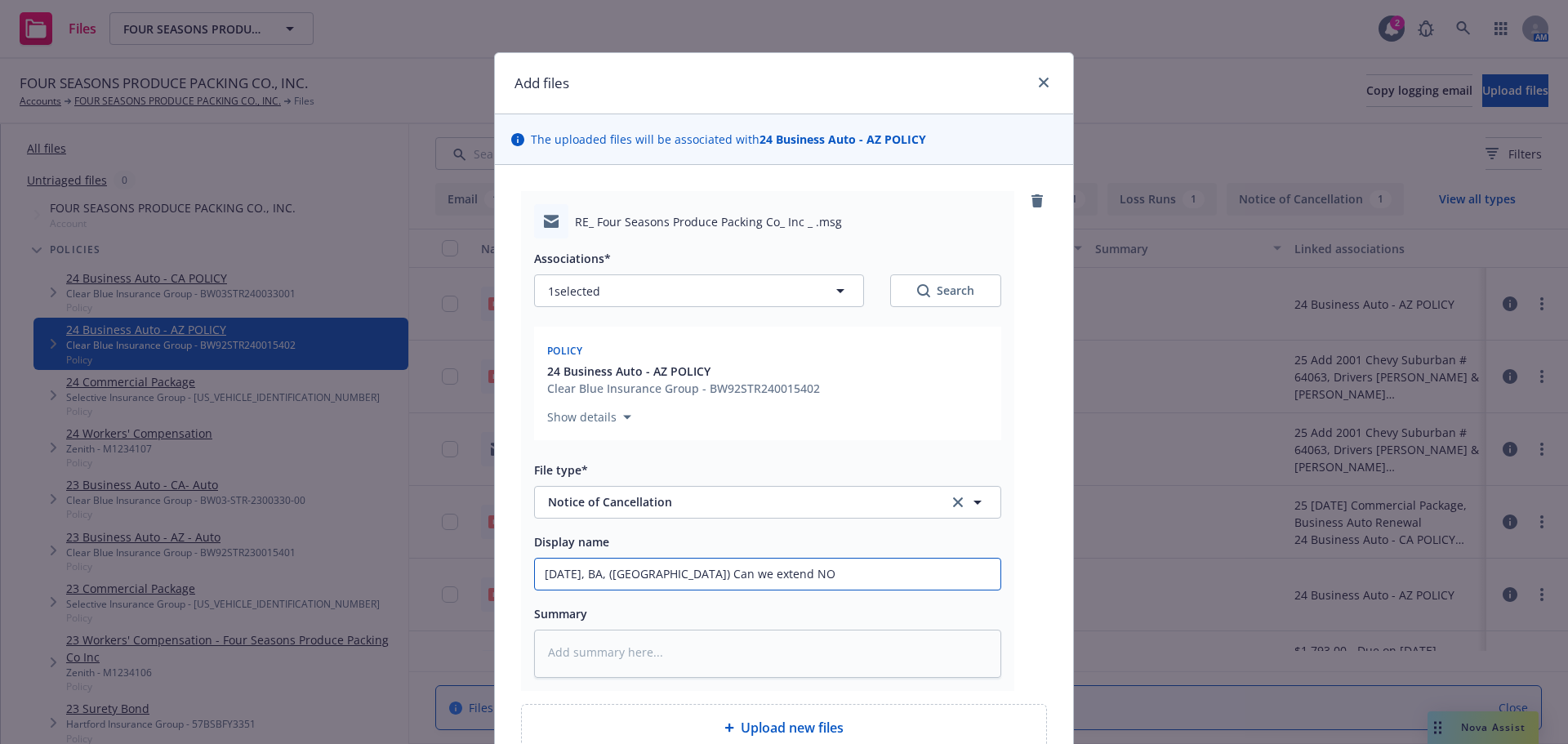
type input "10.13.2025, BA, (AZ) Can we extend NOC"
type textarea "x"
type input "10.13.2025, BA, (AZ) Can we extend NOC"
type textarea "x"
type input "10.13.2025, BA, (AZ) Can we extend NOC d"
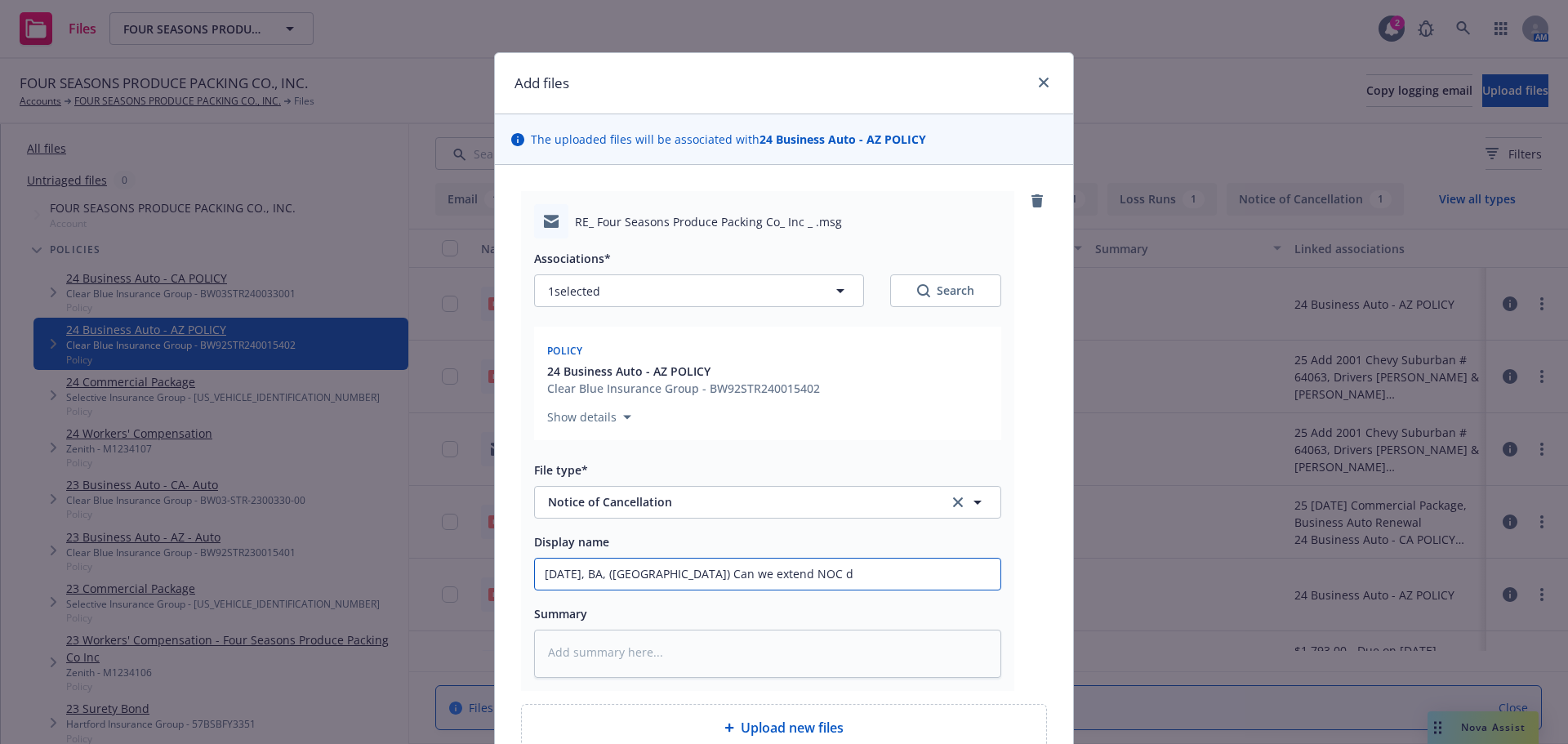
type textarea "x"
type input "10.13.2025, BA, (AZ) Can we extend NOC du"
type textarea "x"
type input "10.13.2025, BA, (AZ) Can we extend NOC due"
type textarea "x"
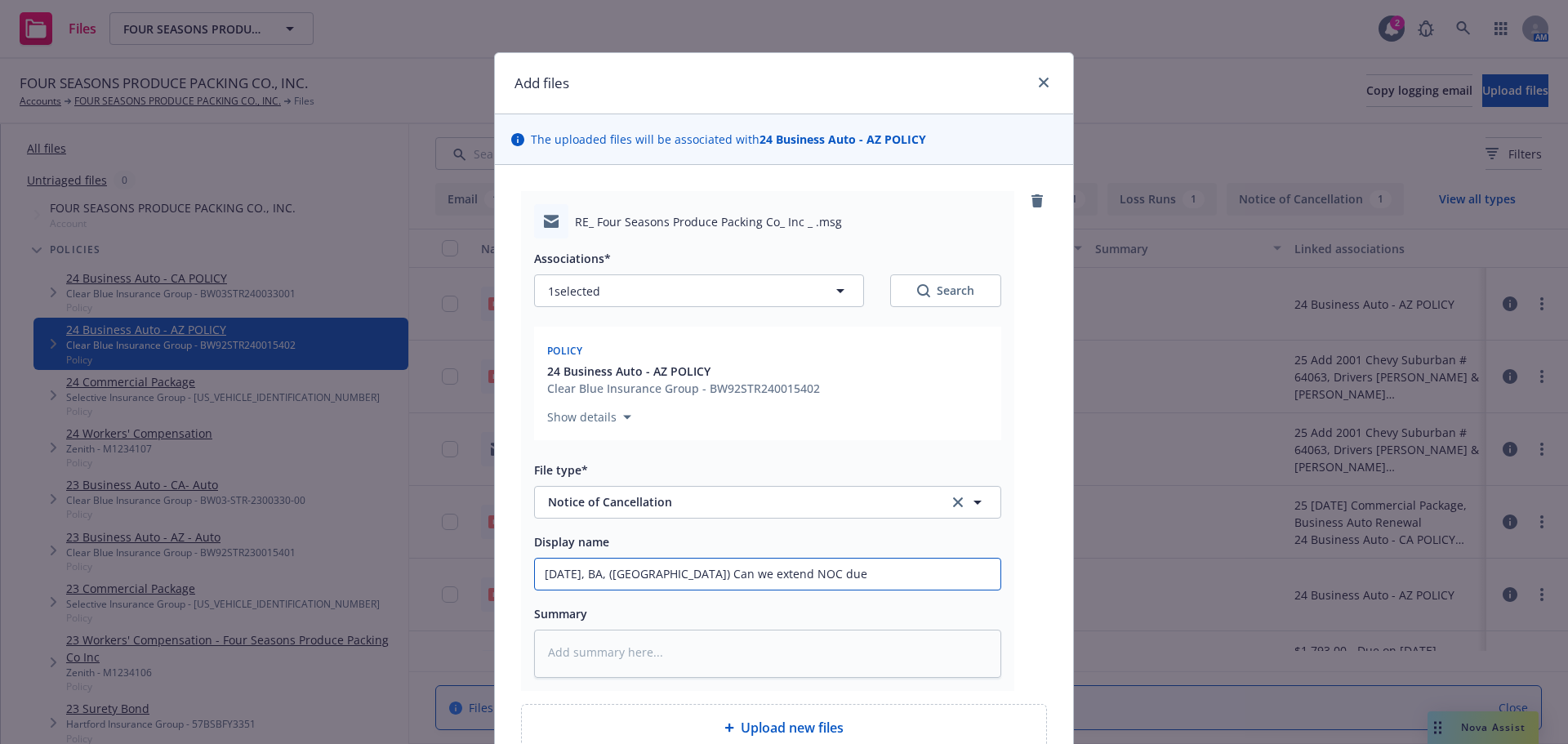
type input "10.13.2025, BA, (AZ) Can we extend NOC due"
type textarea "x"
type input "10.13.2025, BA, (AZ) Can we extend NOC due t"
type textarea "x"
type input "10.13.2025, BA, (AZ) Can we extend NOC due to"
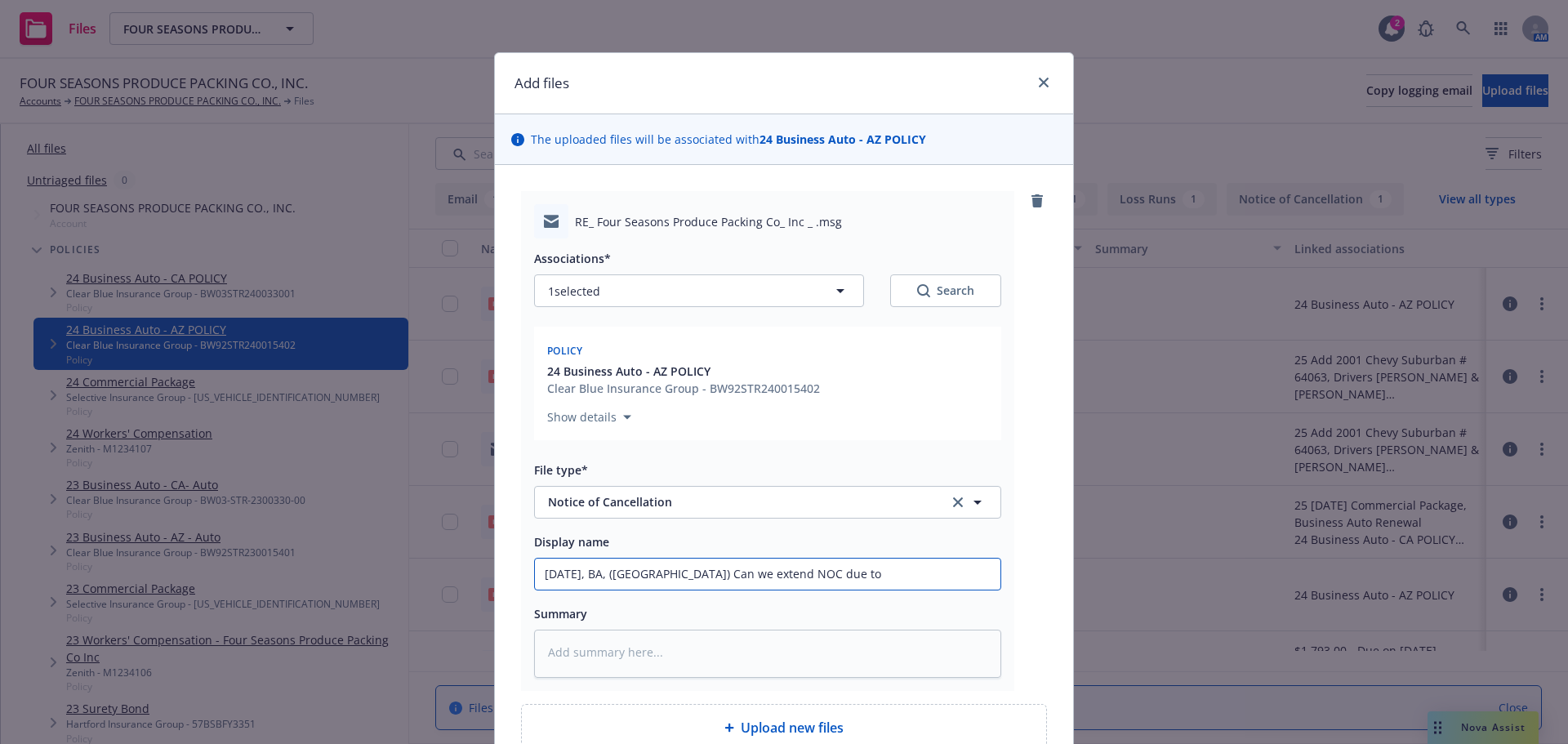
type textarea "x"
type input "10.13.2025, BA, (AZ) Can we extend NOC due to"
type textarea "x"
type input "10.13.2025, BA, (AZ) Can we extend NOC due to r"
type textarea "x"
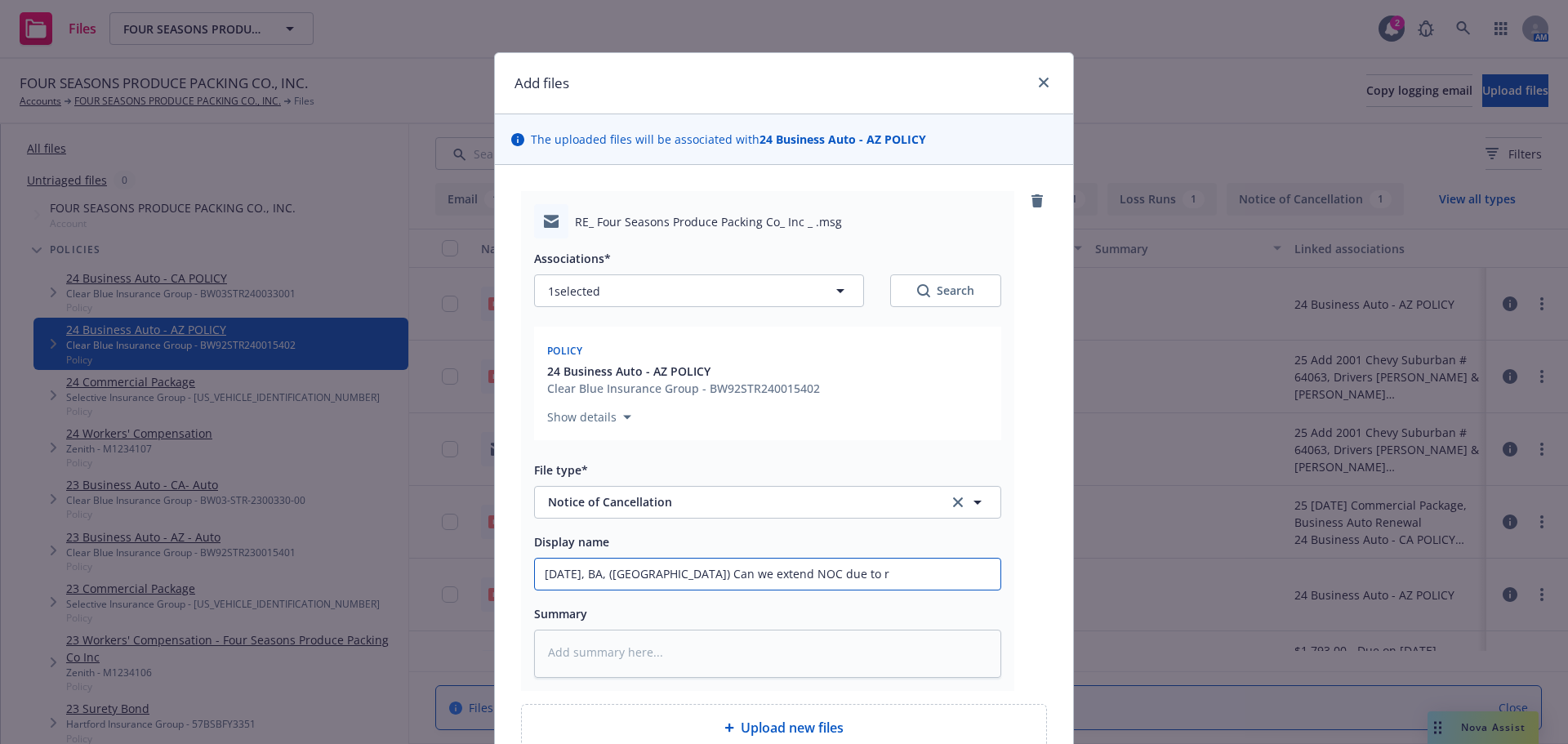
type input "10.13.2025, BA, (AZ) Can we extend NOC due to re"
type textarea "x"
type input "10.13.2025, BA, (AZ) Can we extend NOC due to rec"
type textarea "x"
type input "10.13.2025, BA, (AZ) Can we extend NOC due to recei"
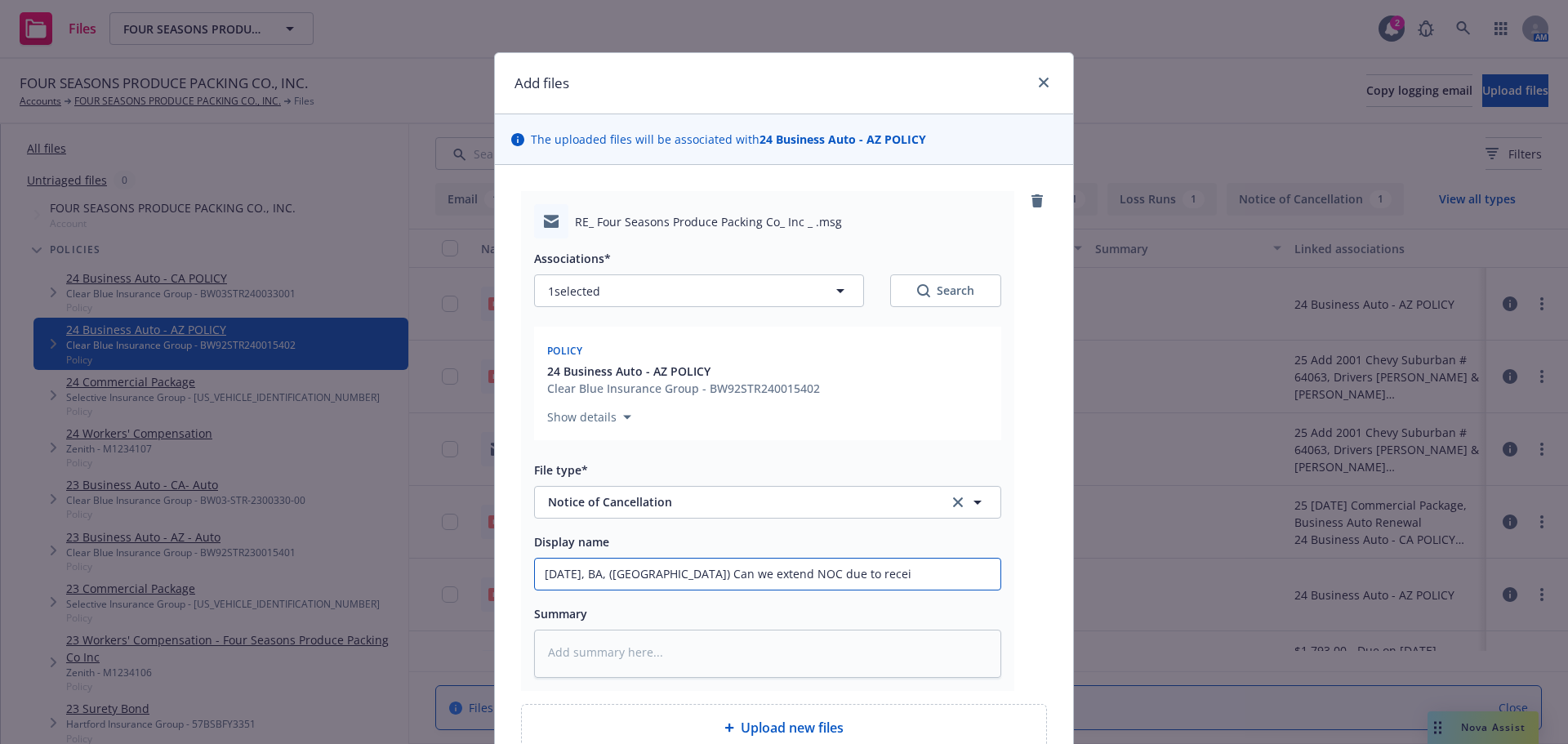
type textarea "x"
type input "10.13.2025, BA, (AZ) Can we extend NOC due to receio"
type textarea "x"
type input "10.13.2025, BA, (AZ) Can we extend NOC due to recei"
type textarea "x"
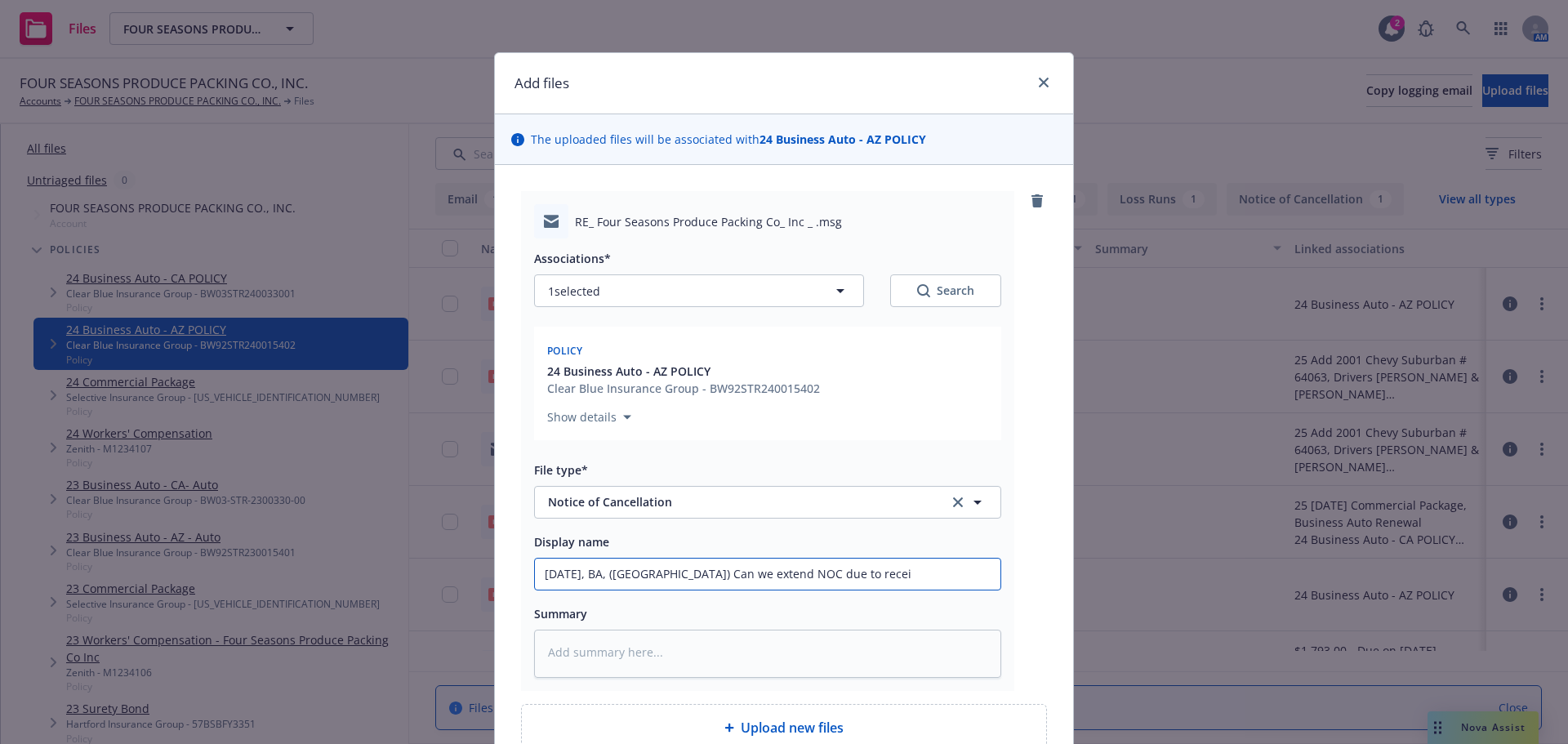
type input "10.13.2025, BA, (AZ) Can we extend NOC due to rece"
type textarea "x"
type input "10.13.2025, BA, (AZ) Can we extend NOC due to re"
type textarea "x"
type input "10.13.2025, BA, (AZ) Can we extend NOC due to"
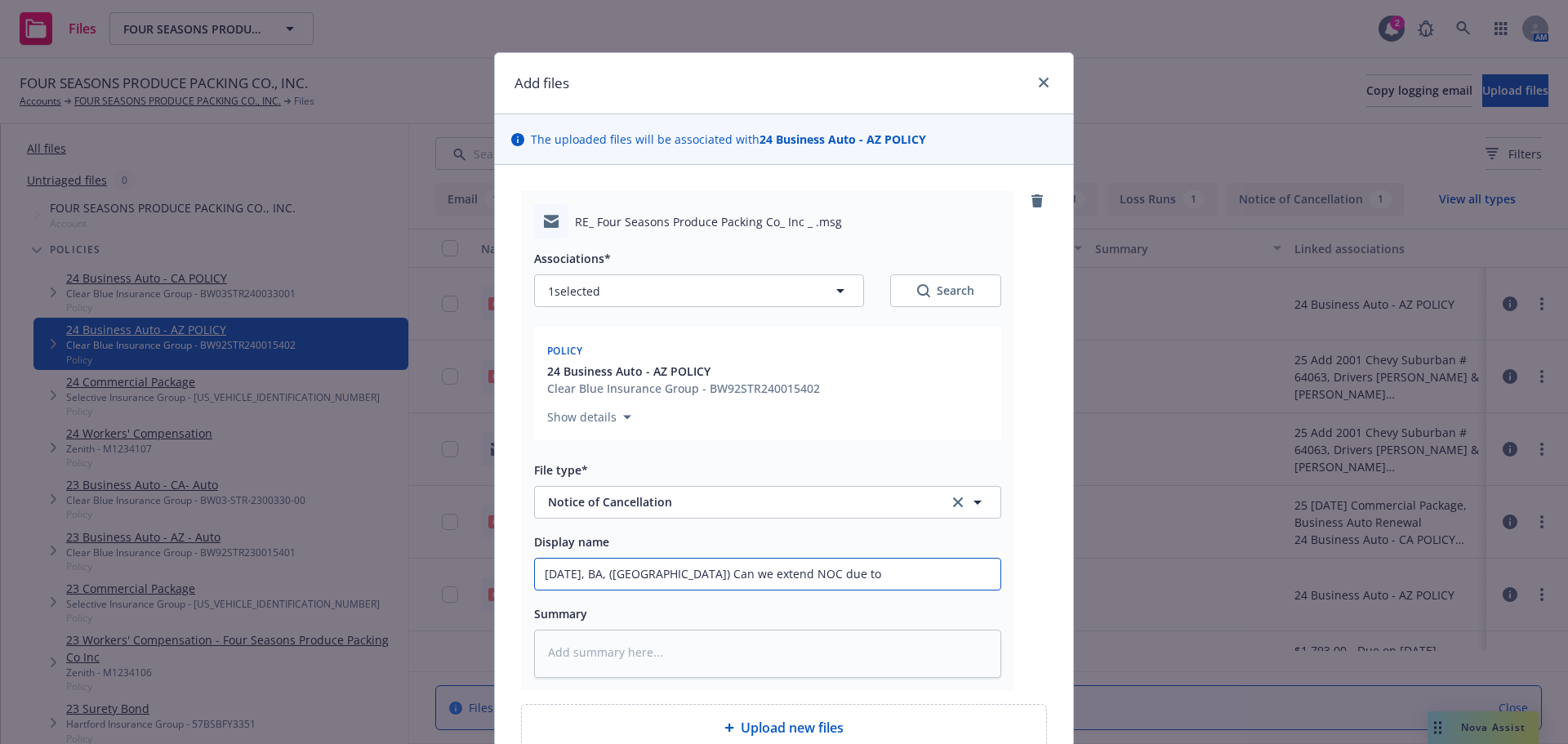
type textarea "x"
type input "10.13.2025, BA, (AZ) Can we extend NOC due t"
type textarea "x"
type input "10.13.2025, BA, (AZ) Can we extend NOC due"
type textarea "x"
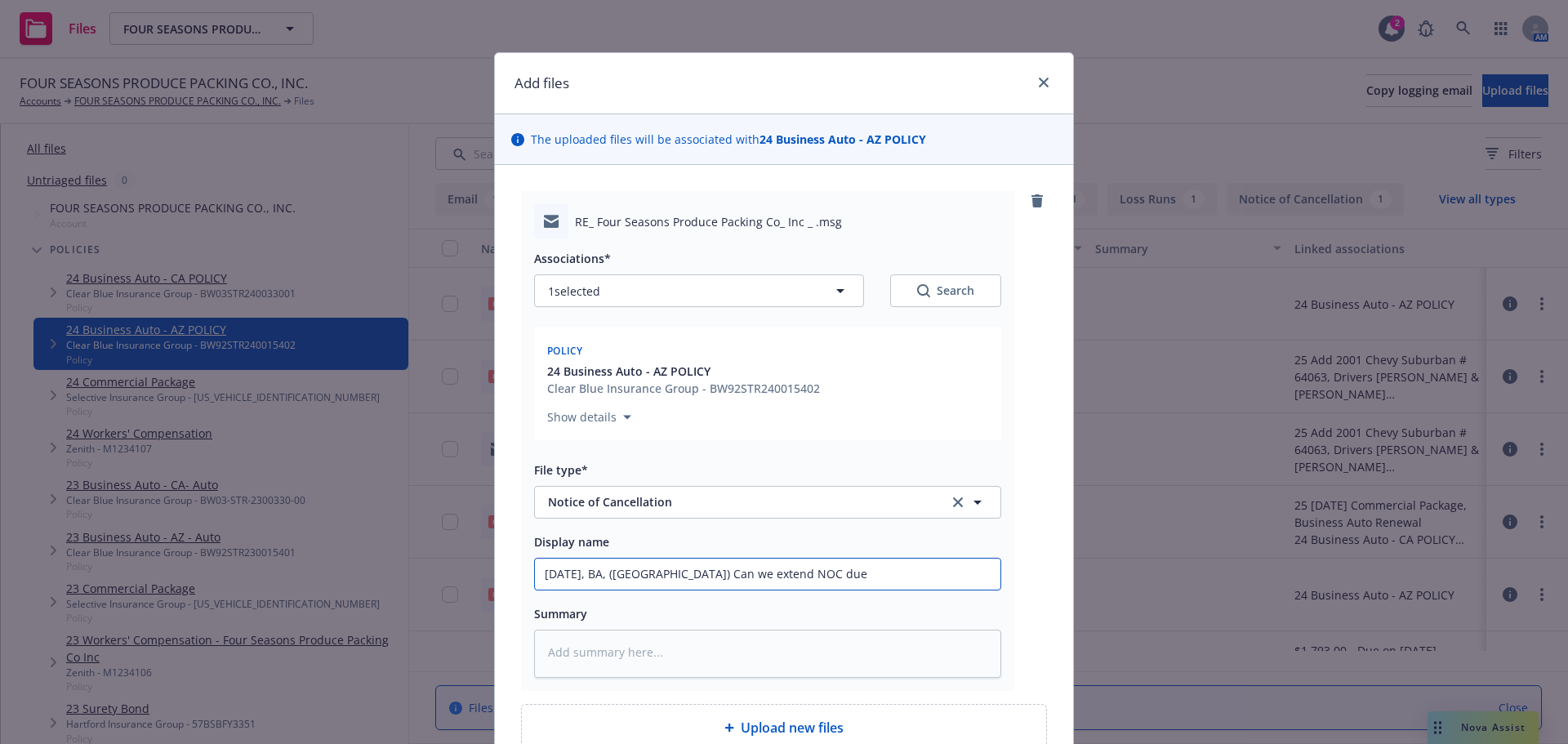
type input "10.13.2025, BA, (AZ) Can we extend NOC due"
type textarea "x"
type input "10.13.2025, BA, (AZ) Can we extend NOC d"
type textarea "x"
type input "10.13.2025, BA, (AZ) Can we extend NOC"
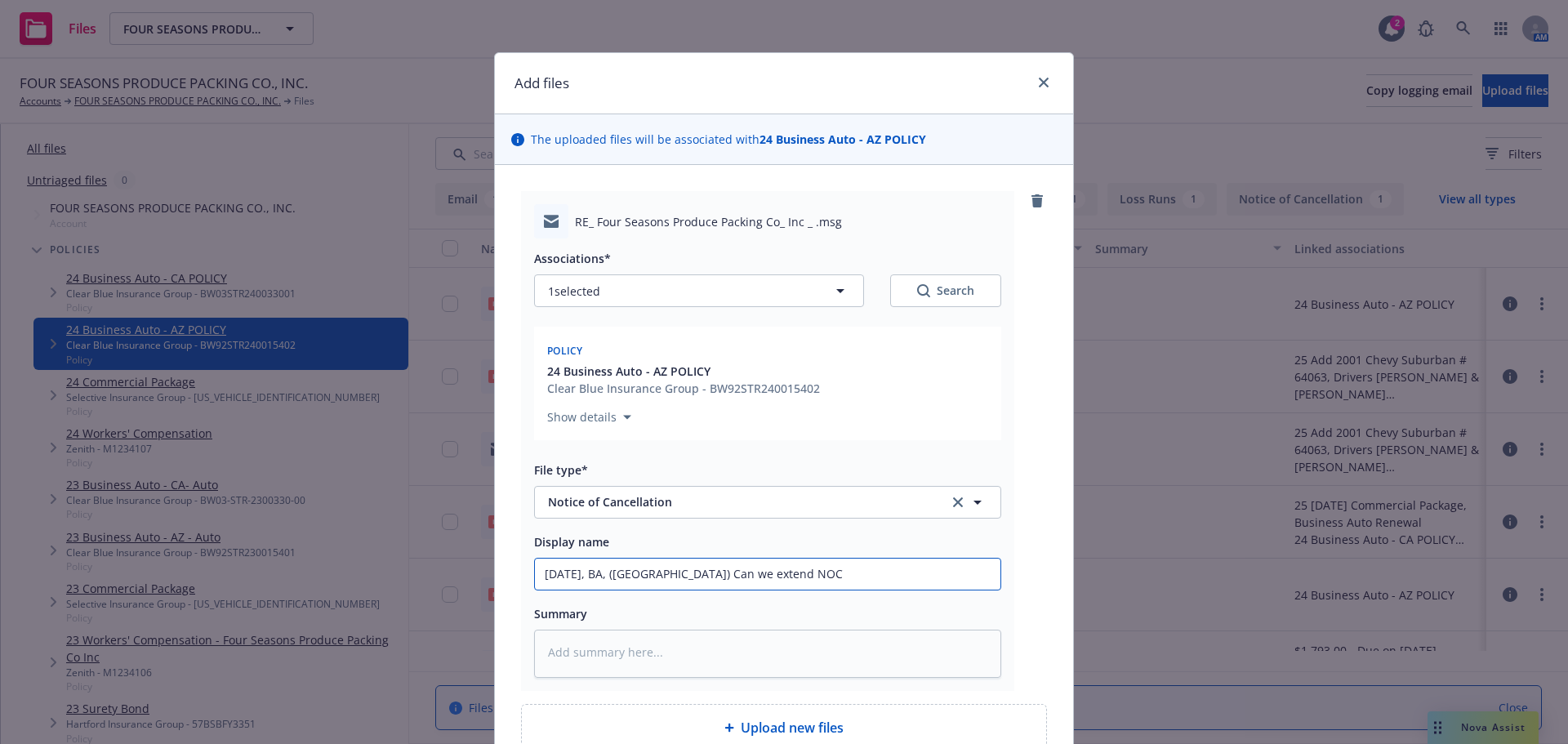
type textarea "x"
type input "10.13.2025, BA, (AZ) Can we extend NOC"
type textarea "x"
type input "10.13.2025, BA, (AZ) Can we extend NO"
type textarea "x"
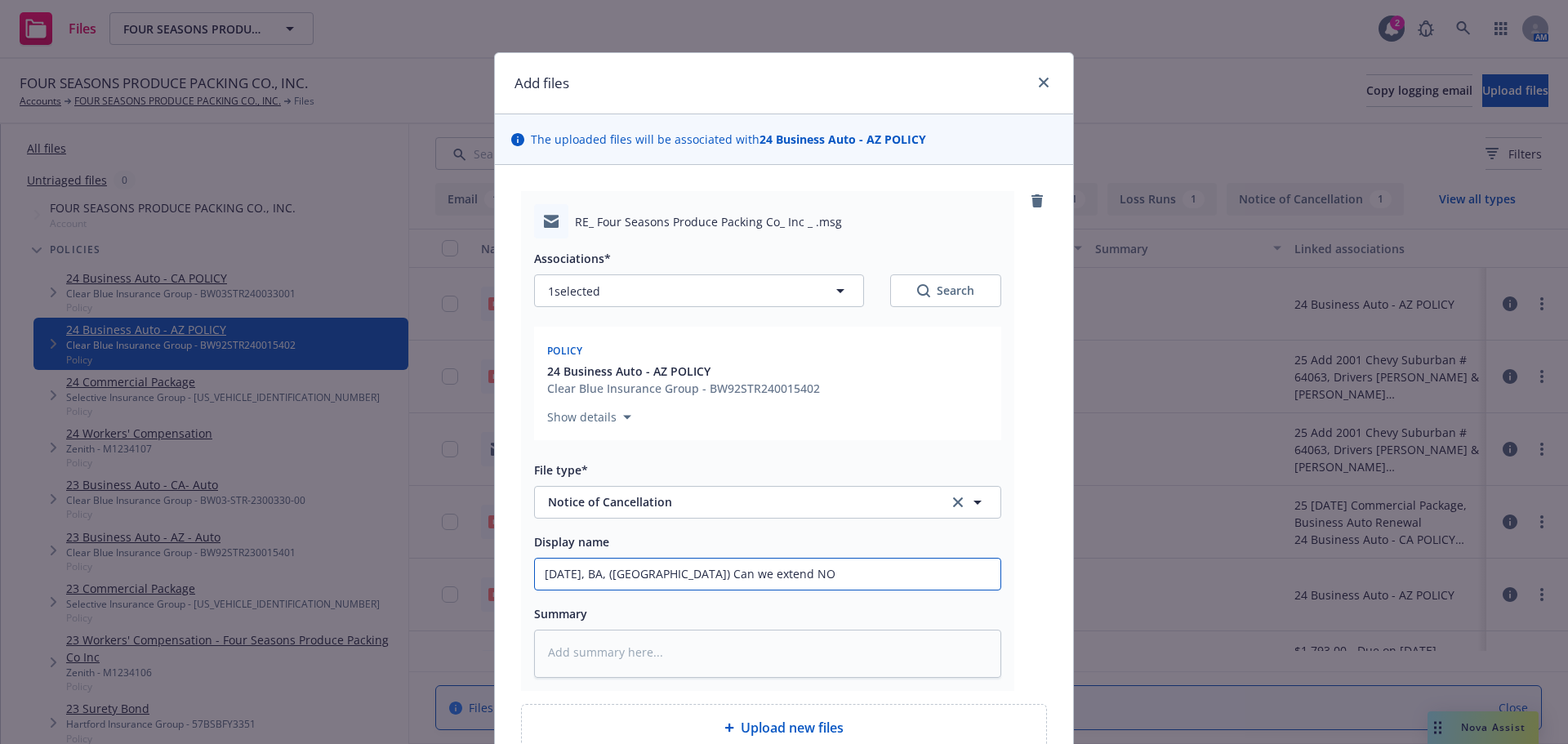
type input "10.13.2025, BA, (AZ) Can we extend N"
type textarea "x"
type input "10.13.2025, BA, (AZ) Can we extend"
type textarea "x"
type input "10.13.2025, BA, (AZ) Can we extend"
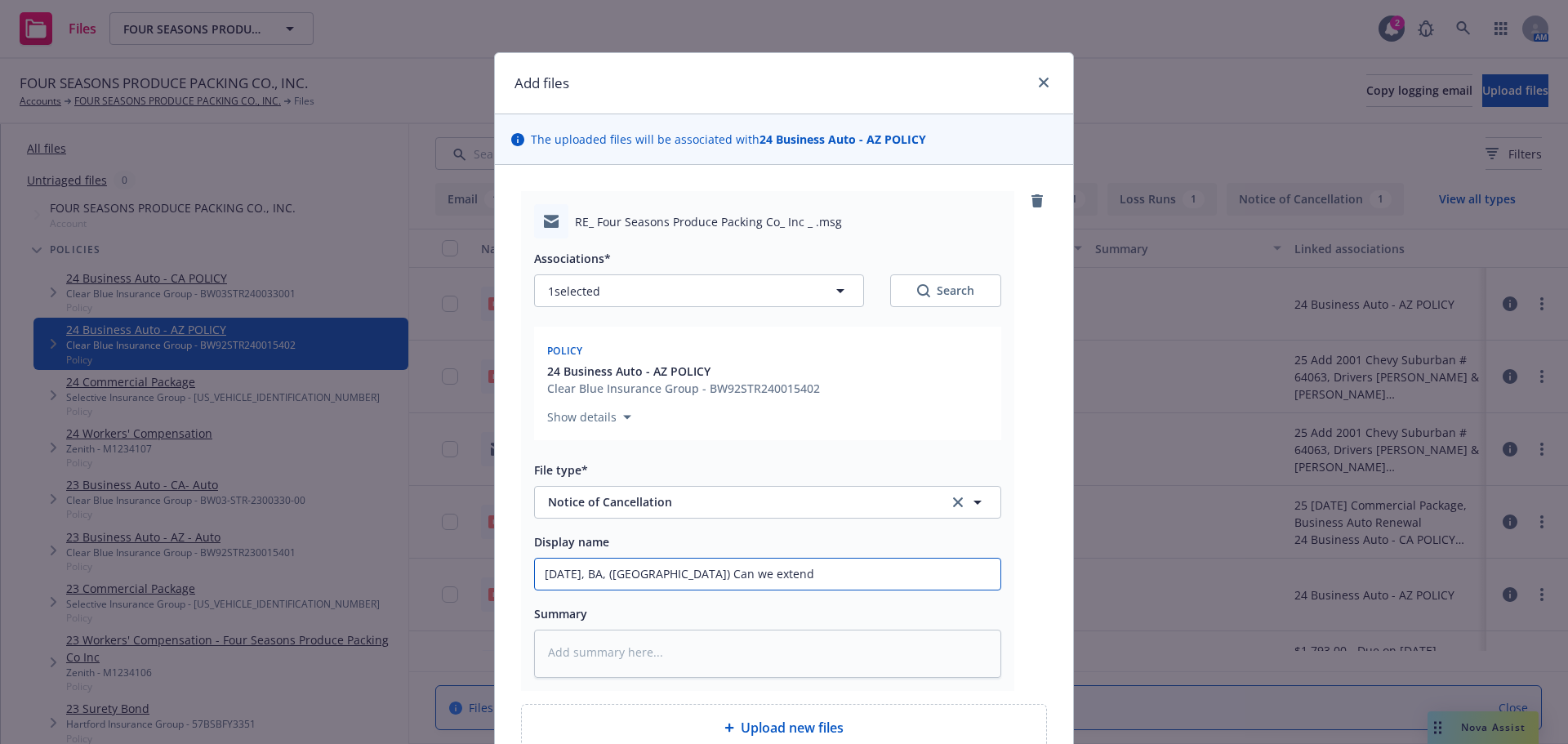
type textarea "x"
type input "10.13.2025, BA, (AZ) Can we exten"
type textarea "x"
type input "10.13.2025, BA, (AZ) Can we exte"
type textarea "x"
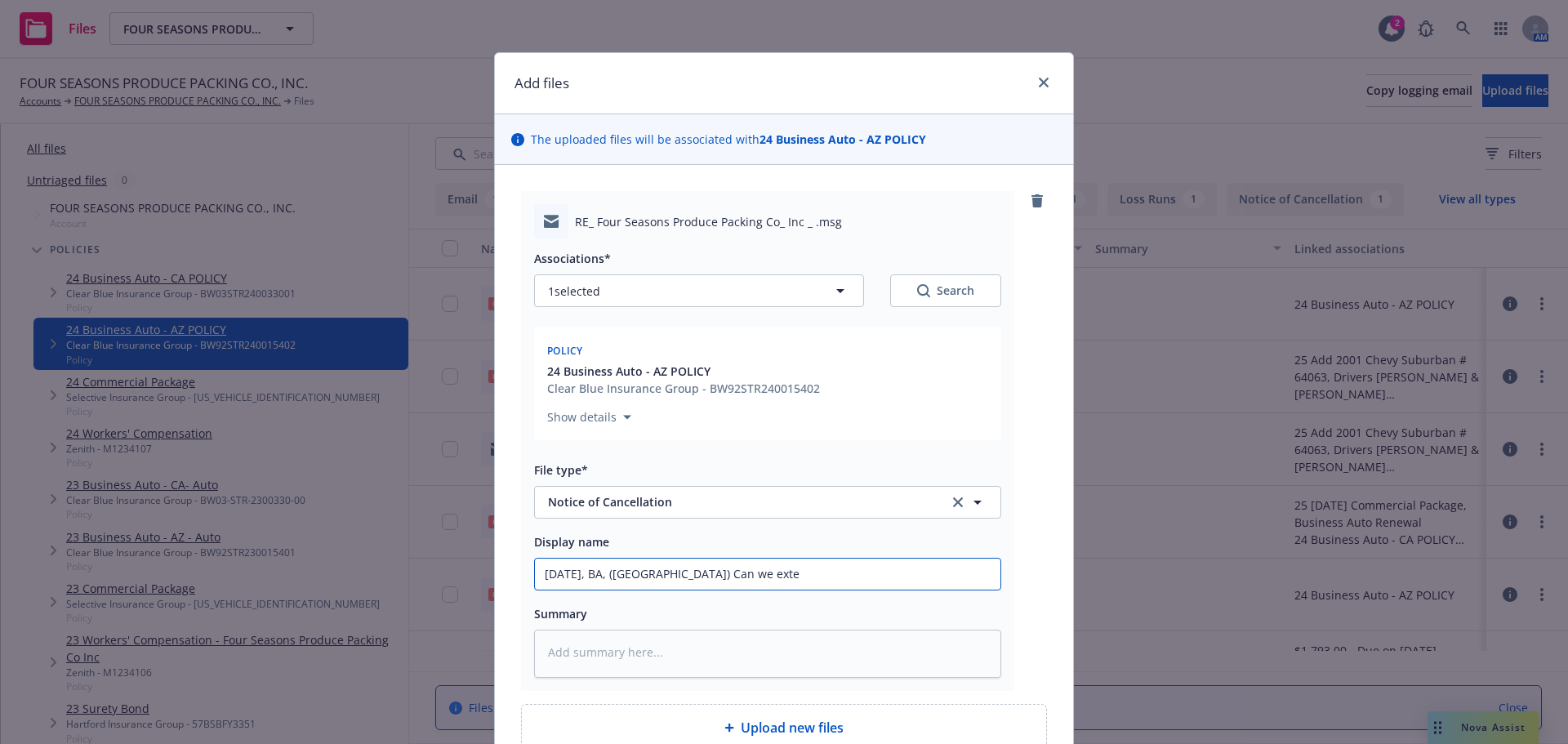
type input "10.13.2025, BA, (AZ) Can we ext"
type textarea "x"
type input "10.13.2025, BA, (AZ) Can we ex"
type textarea "x"
type input "10.13.2025, BA, (AZ) Can we e"
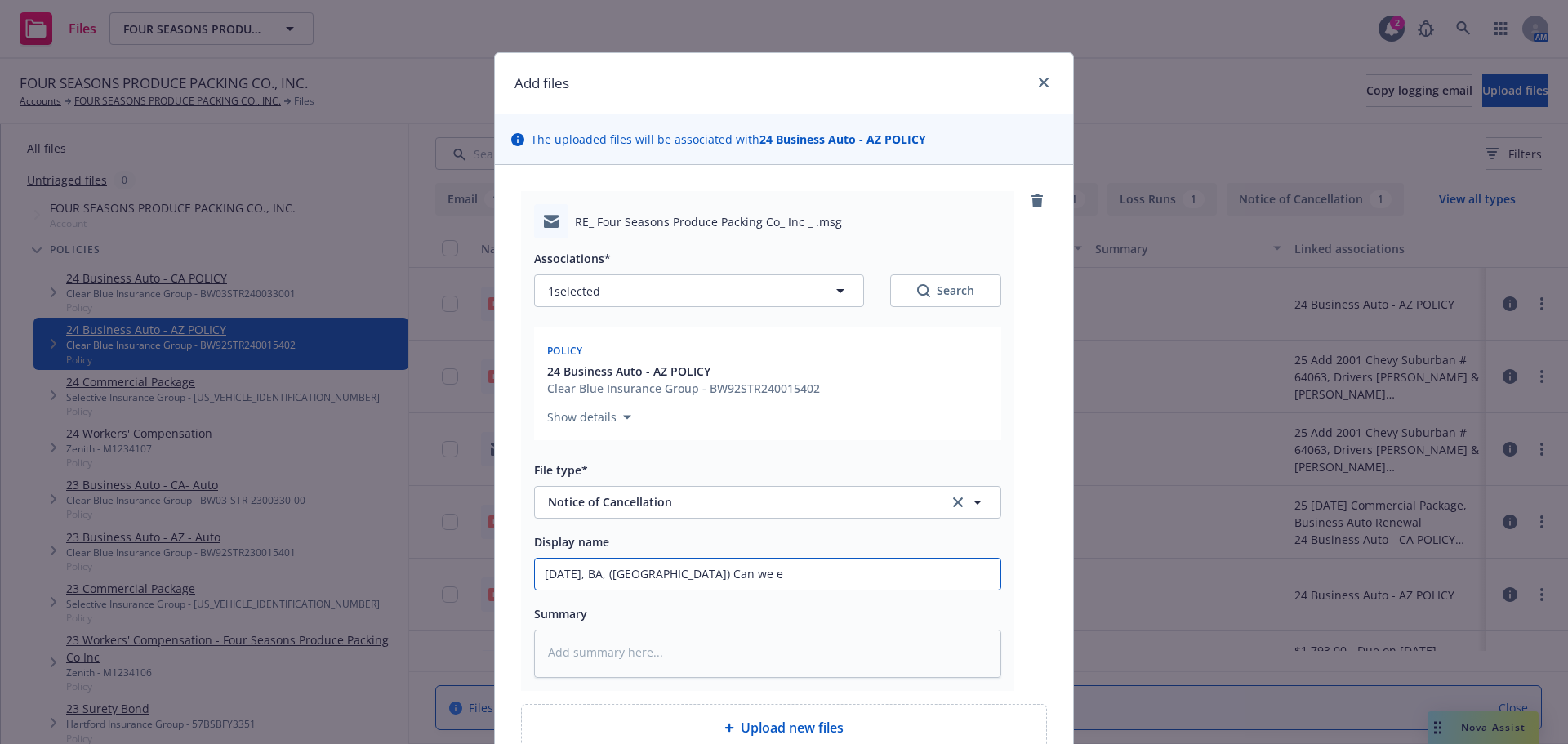
type textarea "x"
type input "10.13.2025, BA, (AZ) Can we"
type textarea "x"
type input "10.13.2025, BA, (AZ) Can we"
type textarea "x"
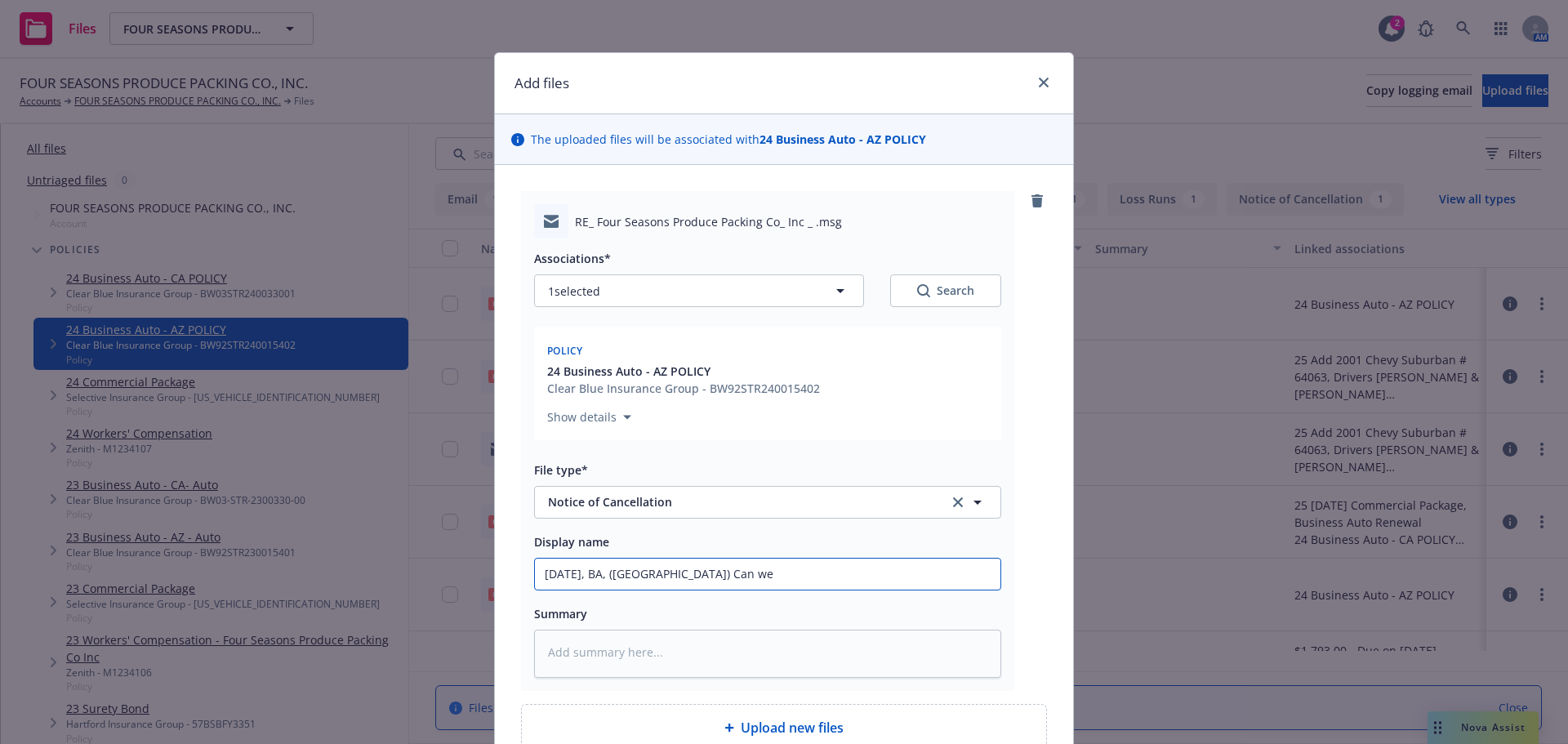
type input "10.13.2025, BA, (AZ) Can w"
type textarea "x"
type input "10.13.2025, BA, (AZ) Can"
type textarea "x"
type input "10.13.2025, BA, (AZ) Can"
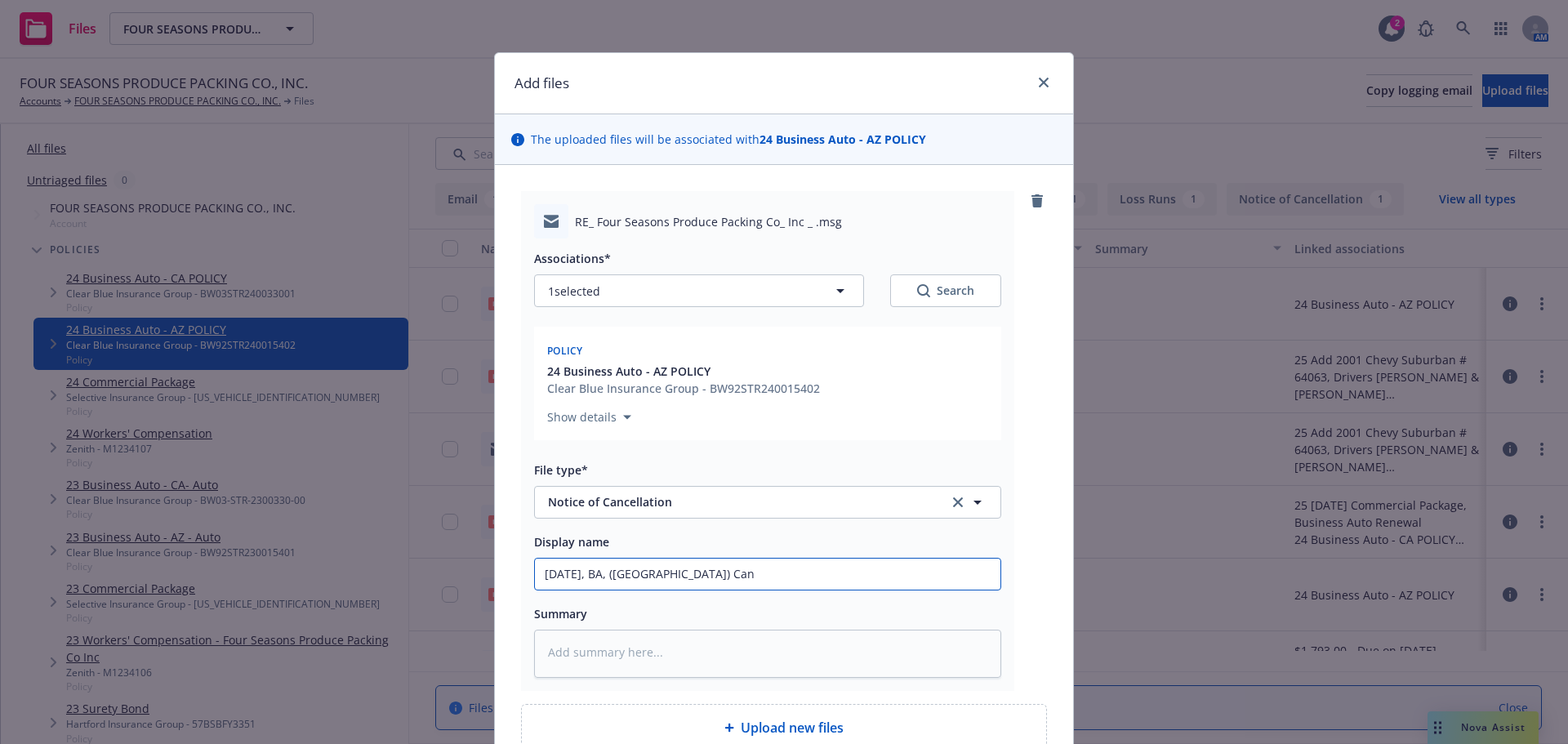
type textarea "x"
type input "10.13.2025, BA, (AZ) Ca"
type textarea "x"
type input "10.13.2025, BA, (AZ) C"
type textarea "x"
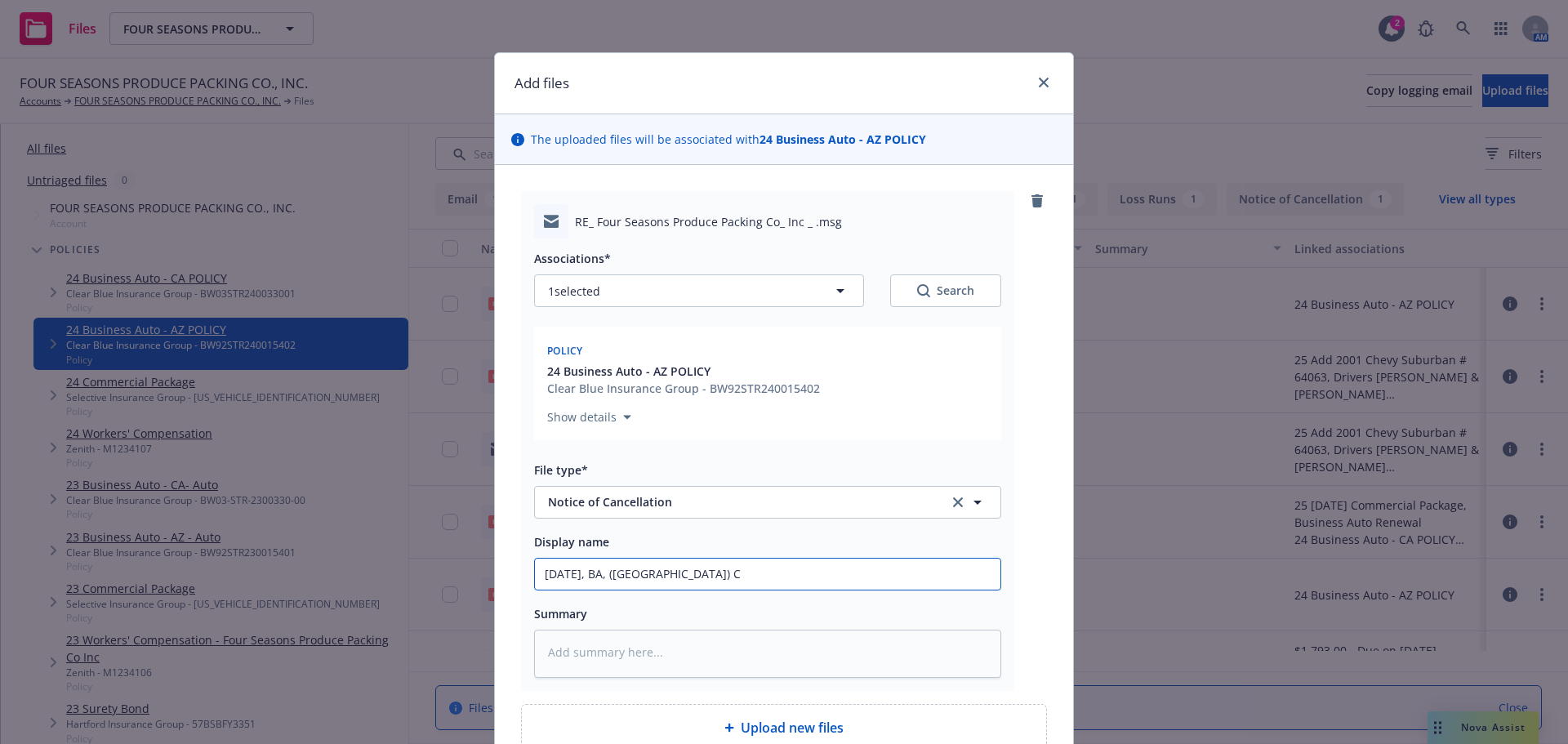
type input "10.13.2025, BA, (AZ)"
type textarea "x"
type input "10.13.2025, BA, (AZ)"
type textarea "x"
type input "10.13.2025, BA, (AZ"
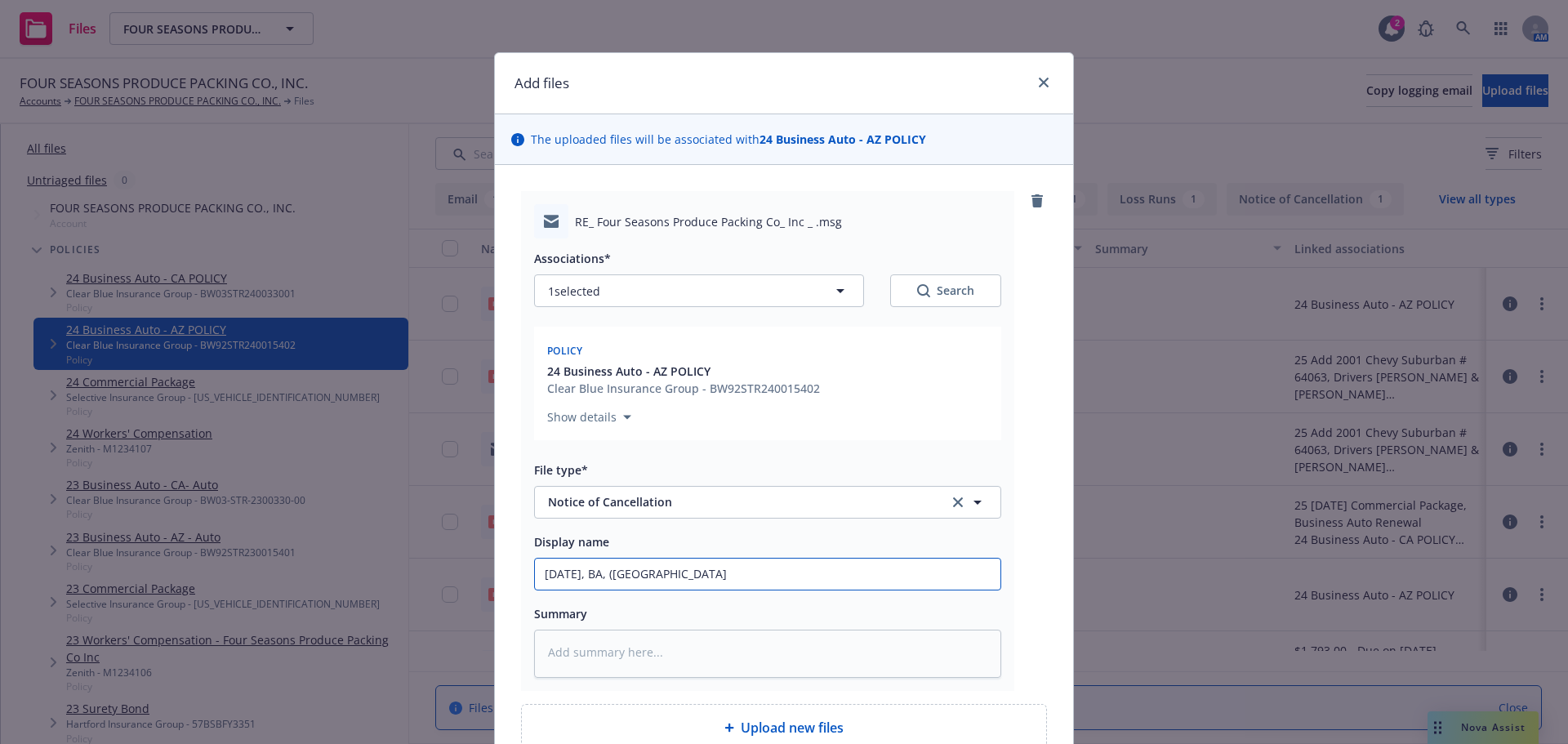
type textarea "x"
type input "10.13.2025, BA, (AZ)"
type textarea "x"
type input "10.13.2025, BA, (AZ)"
type textarea "x"
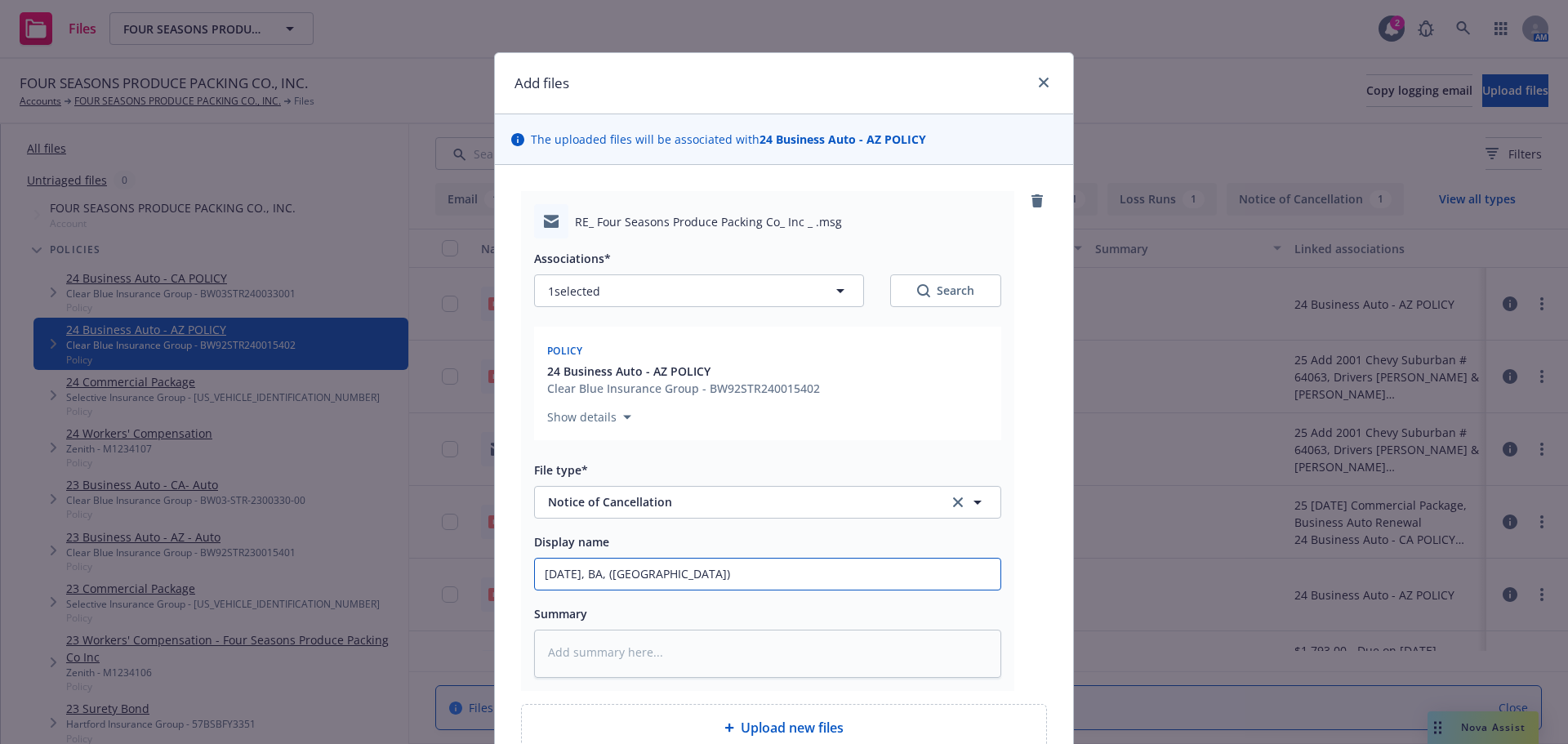
type input "10.13.2025, BA, (AZ) W"
type textarea "x"
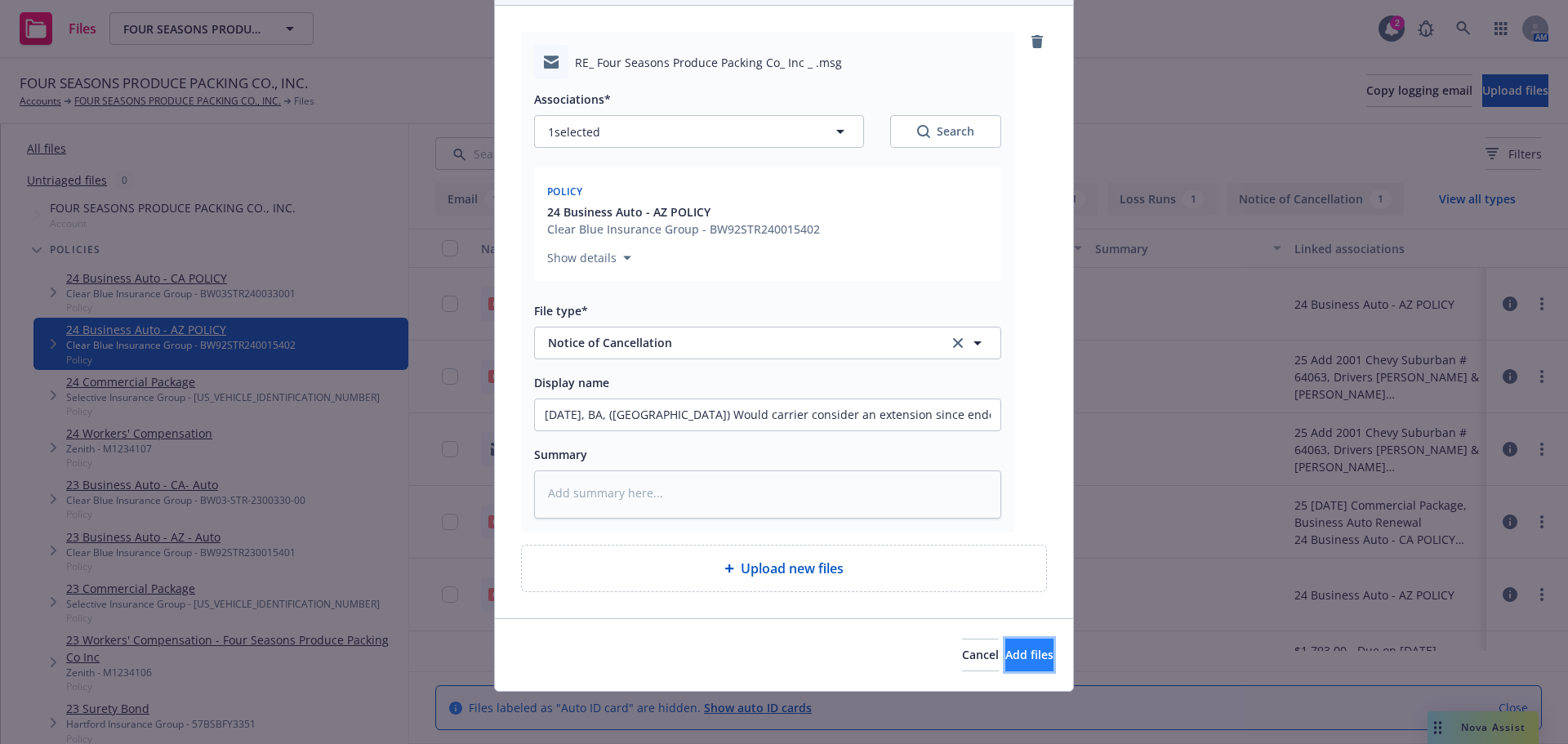
click at [1006, 659] on span "Add files" at bounding box center [1029, 654] width 48 height 16
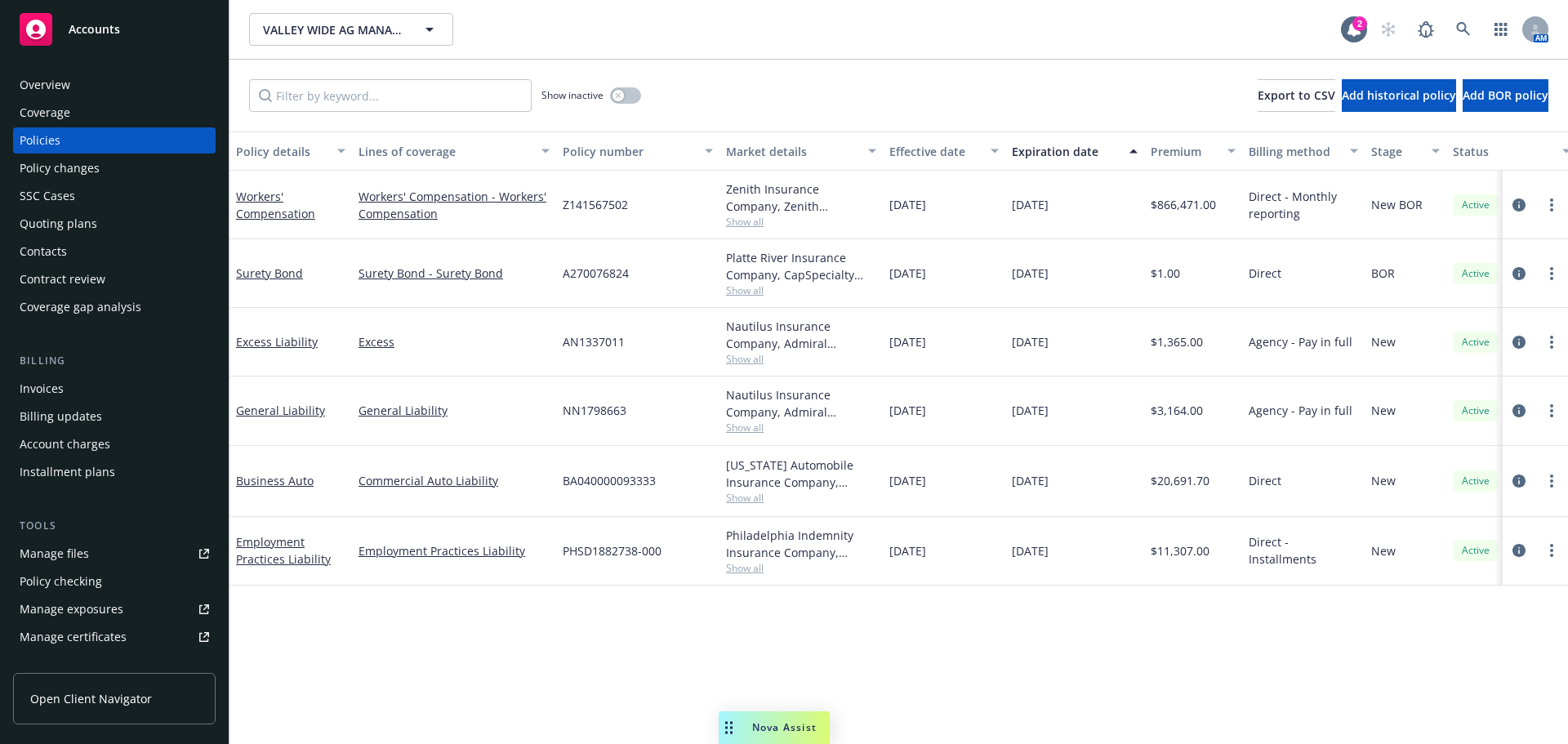
click at [116, 402] on div "Invoices" at bounding box center [114, 389] width 189 height 26
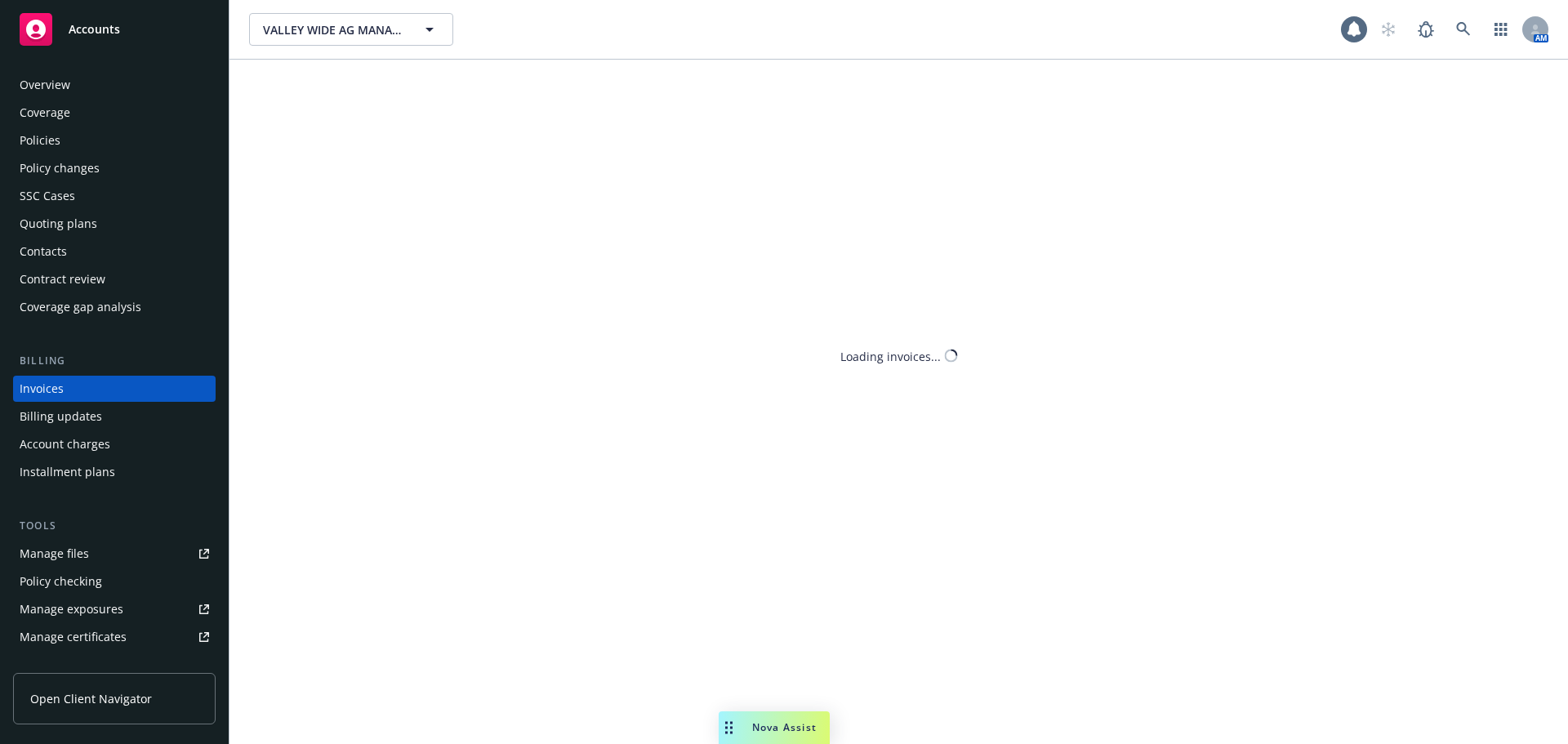
scroll to position [35, 0]
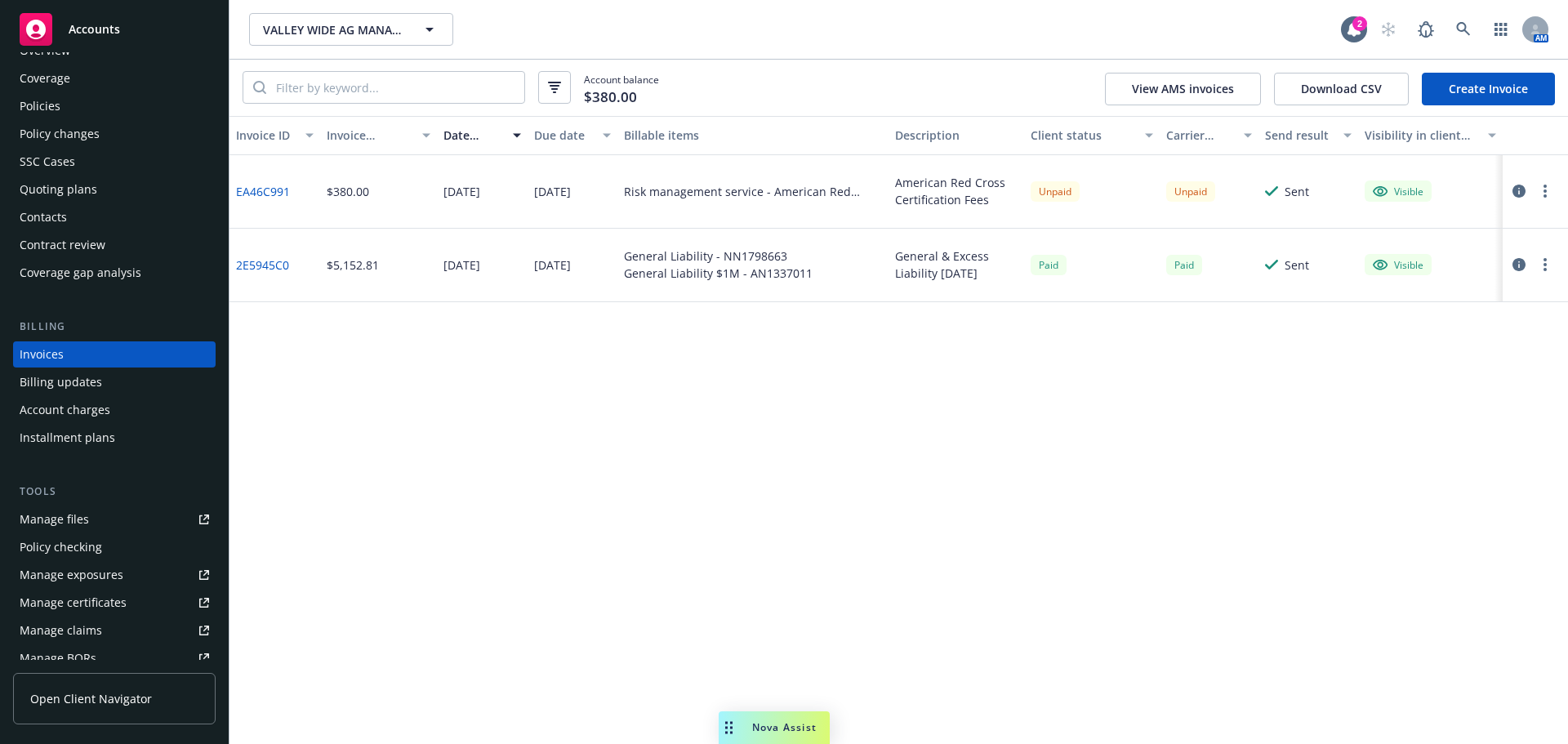
click at [93, 533] on link "Manage files" at bounding box center [113, 519] width 202 height 26
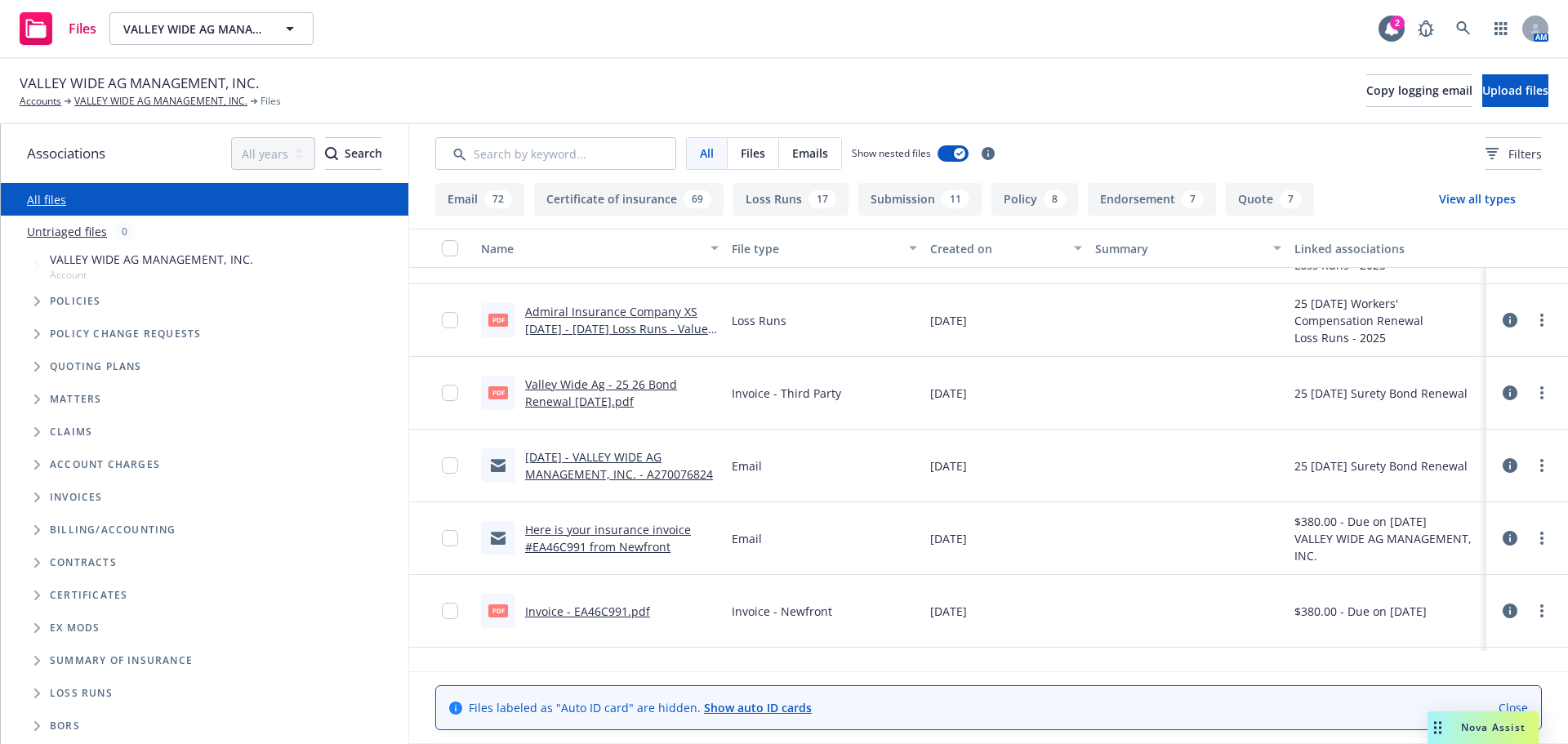
scroll to position [409, 0]
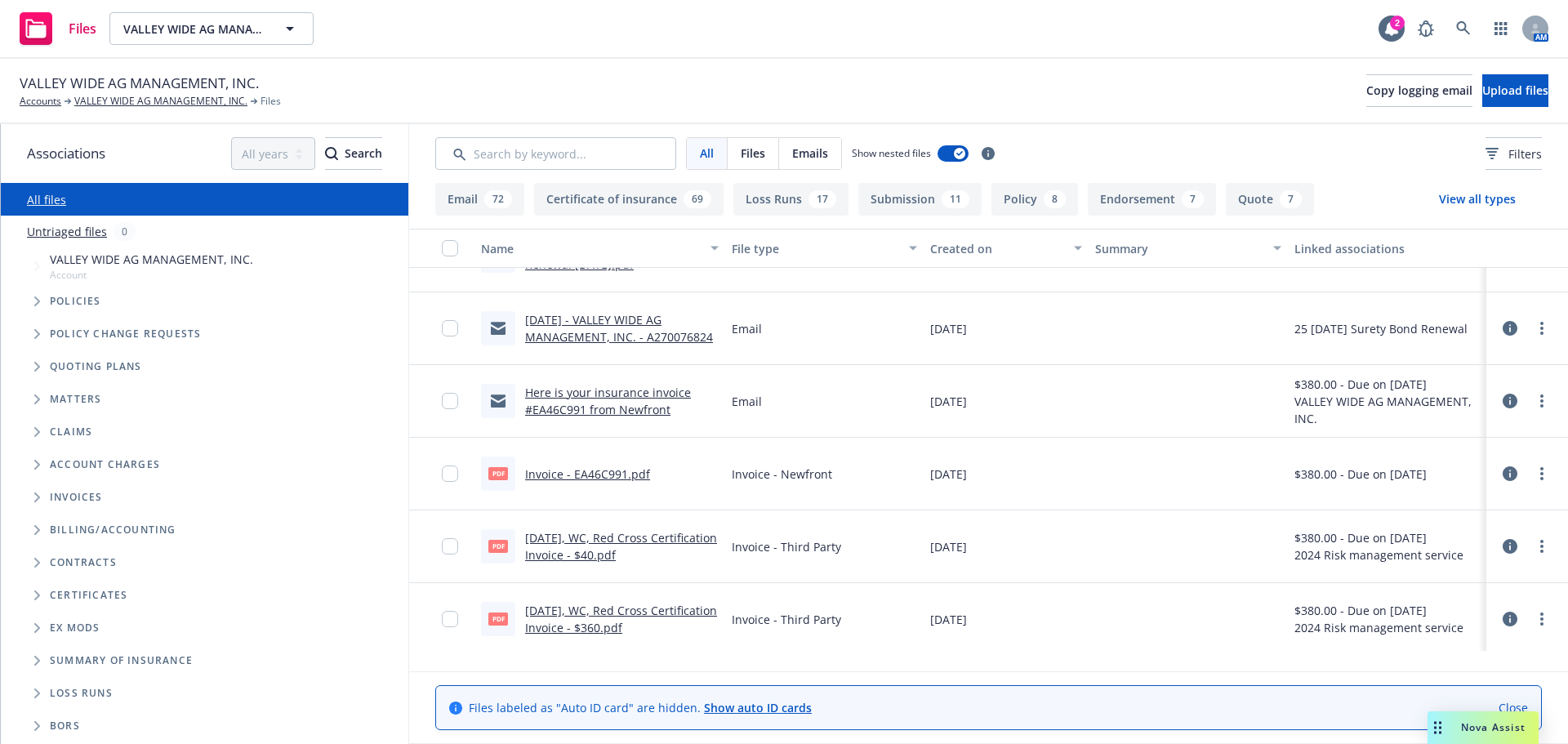
click at [605, 417] on link "Here is your insurance invoice #EA46C991 from Newfront" at bounding box center [608, 401] width 166 height 33
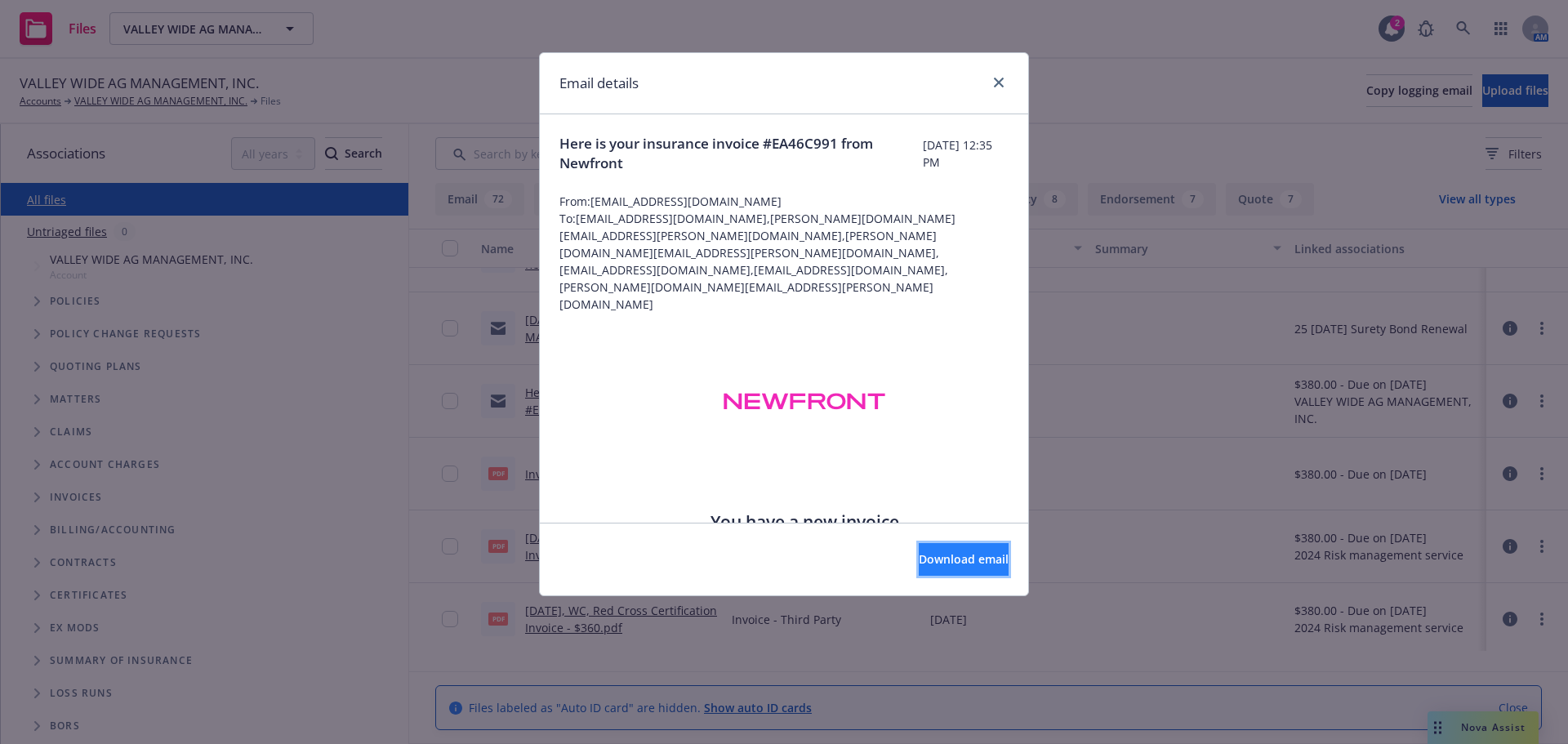
click at [933, 565] on span "Download email" at bounding box center [963, 559] width 90 height 16
click at [997, 78] on link "close" at bounding box center [999, 83] width 20 height 20
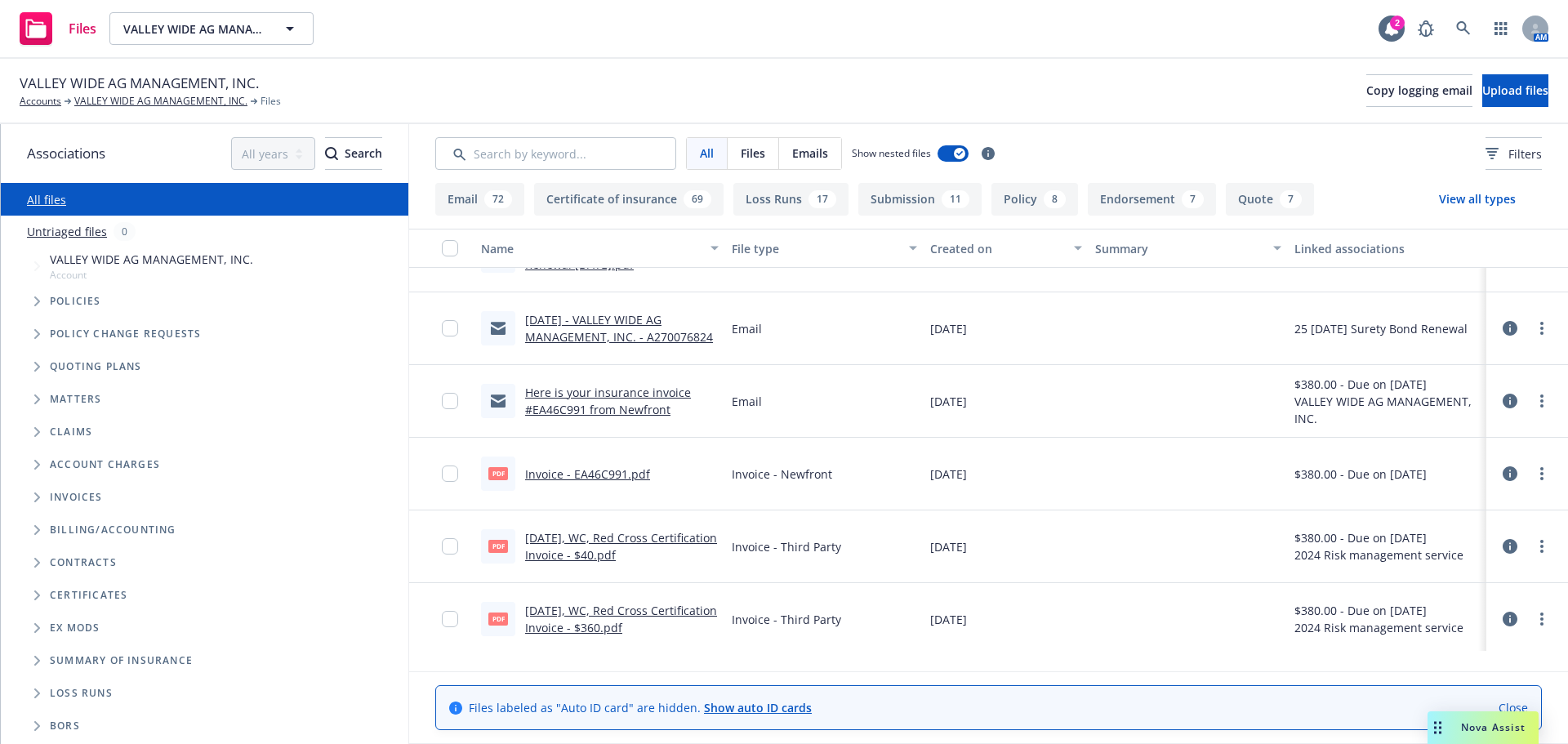
click at [992, 83] on div "VALLEY WIDE AG MANAGEMENT, INC. Accounts VALLEY WIDE AG MANAGEMENT, INC. Files …" at bounding box center [784, 91] width 1529 height 36
click at [119, 105] on link "VALLEY WIDE AG MANAGEMENT, INC." at bounding box center [160, 101] width 173 height 15
